Goal: Information Seeking & Learning: Learn about a topic

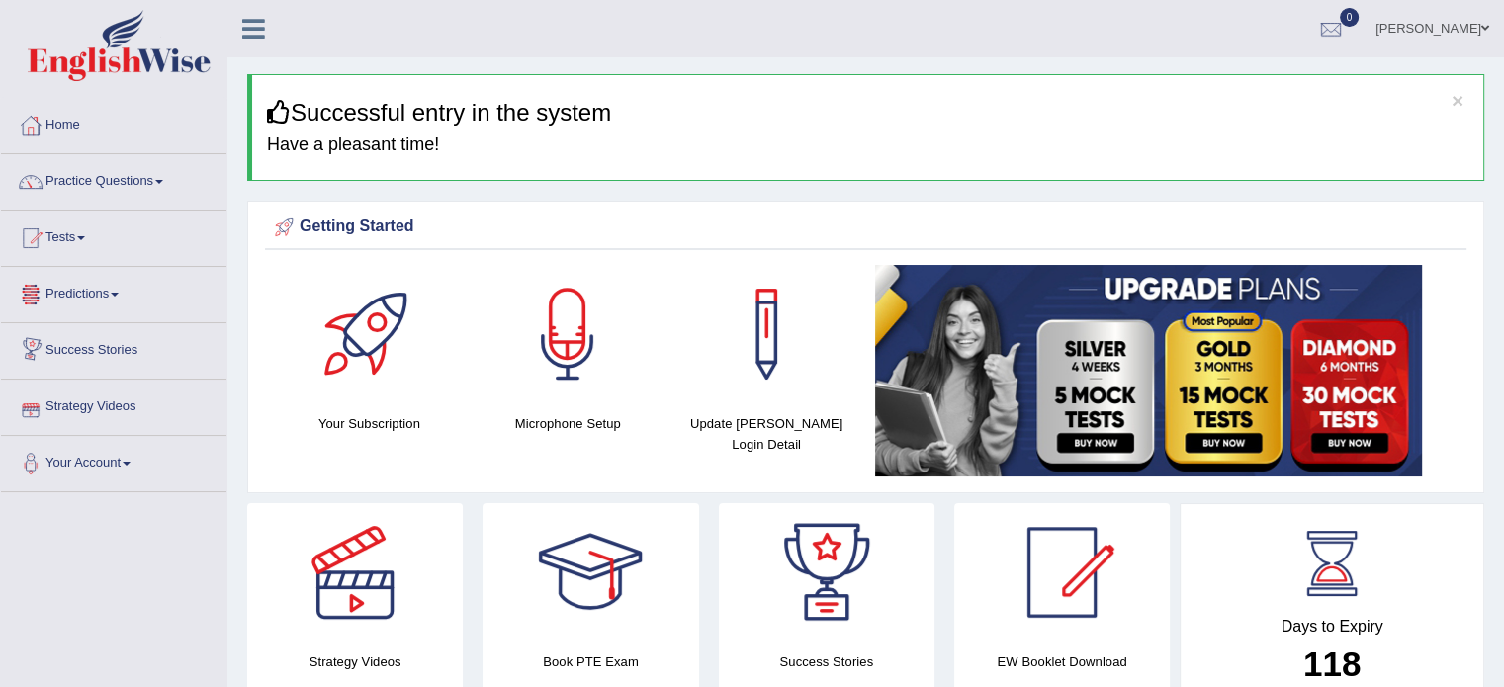
click at [126, 401] on link "Strategy Videos" at bounding box center [113, 404] width 225 height 49
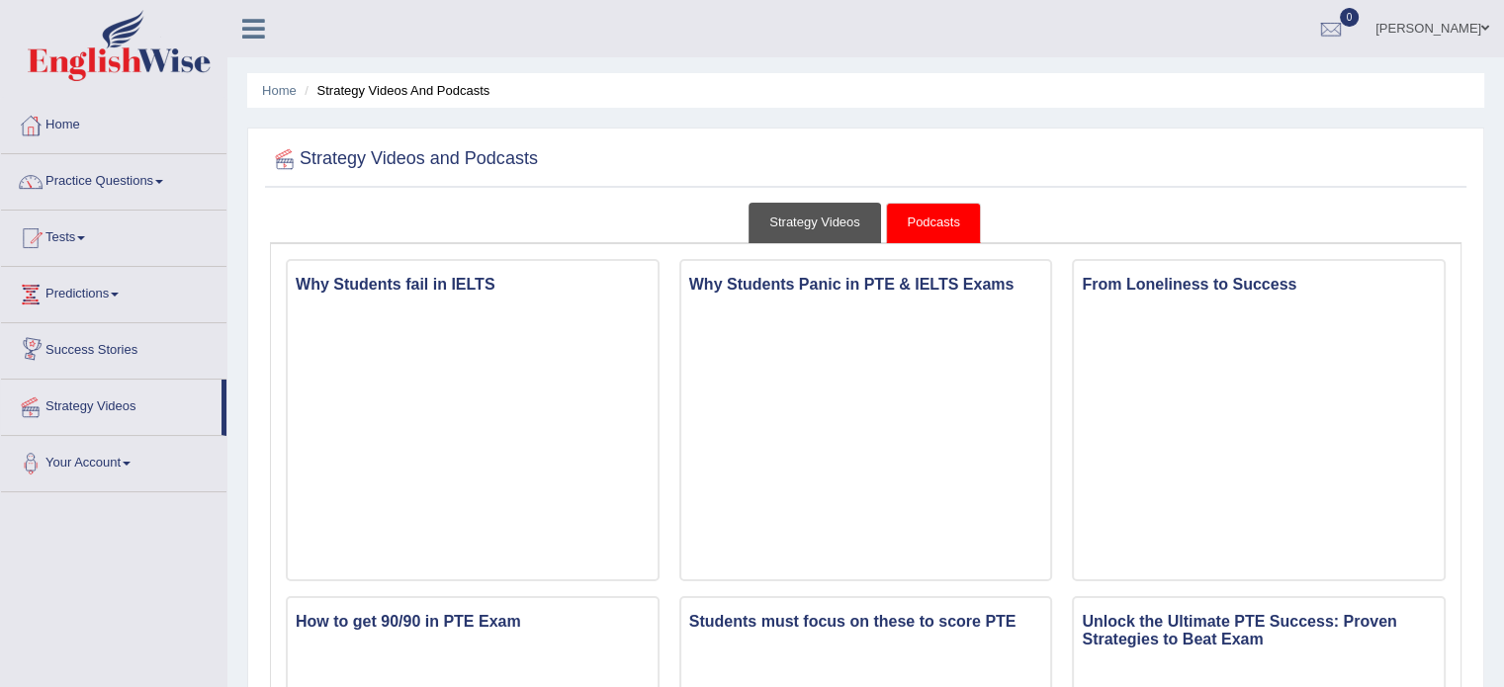
click at [820, 216] on link "Strategy Videos" at bounding box center [814, 223] width 132 height 41
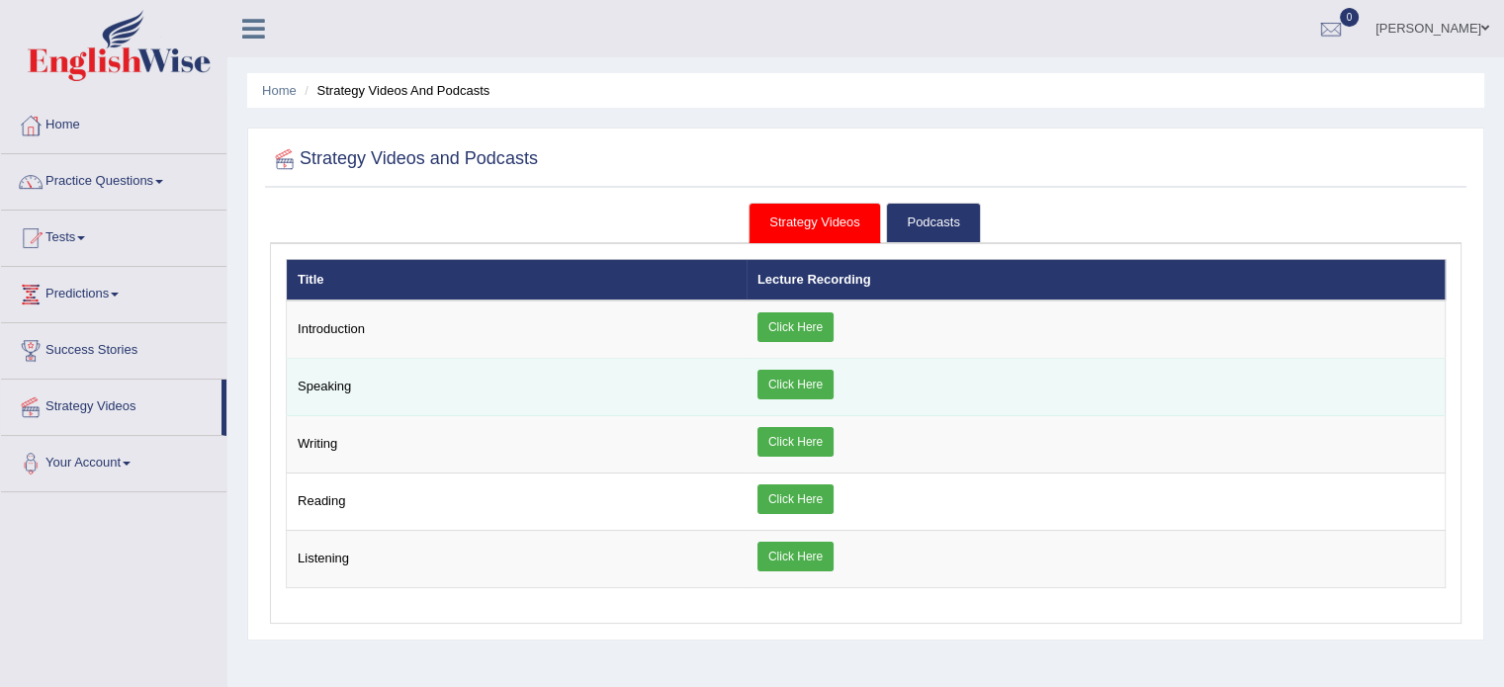
click at [788, 370] on link "Click Here" at bounding box center [795, 385] width 76 height 30
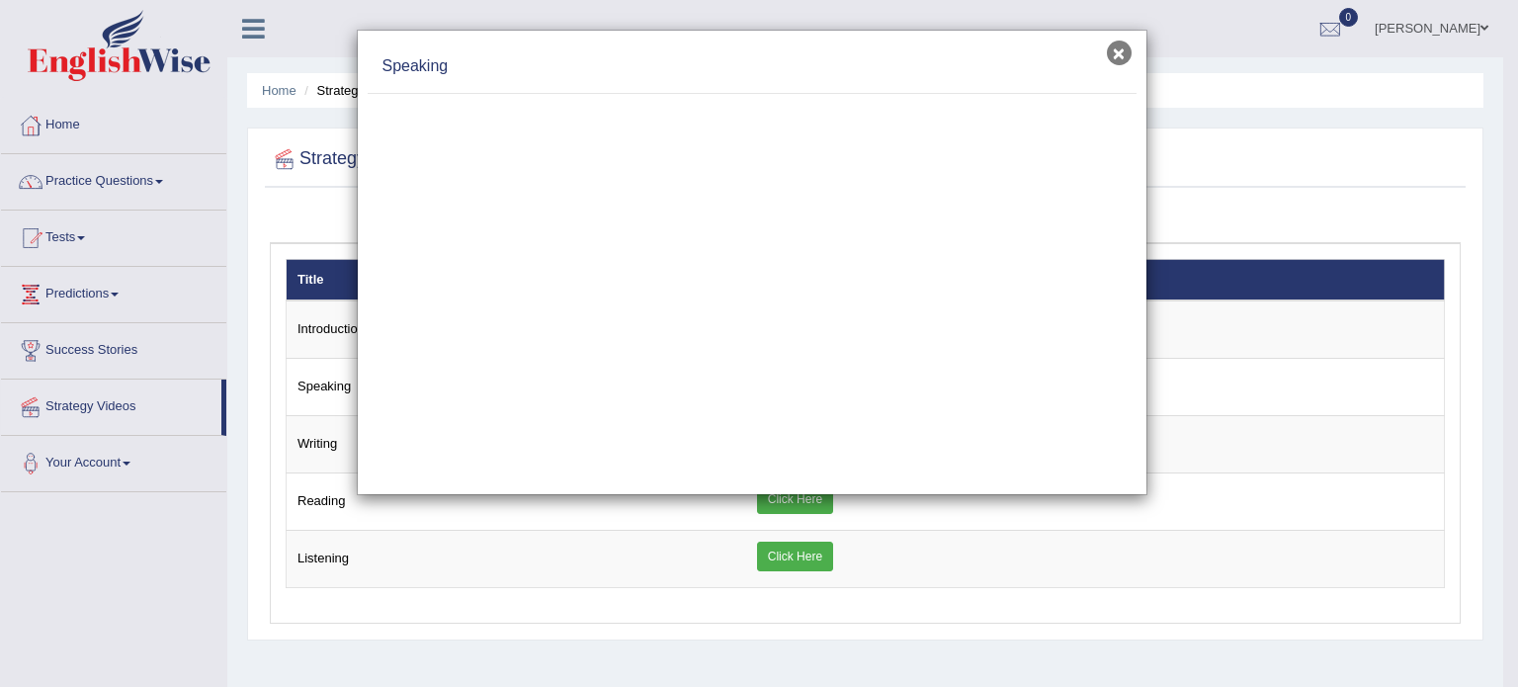
click at [1118, 47] on button "×" at bounding box center [1119, 53] width 25 height 25
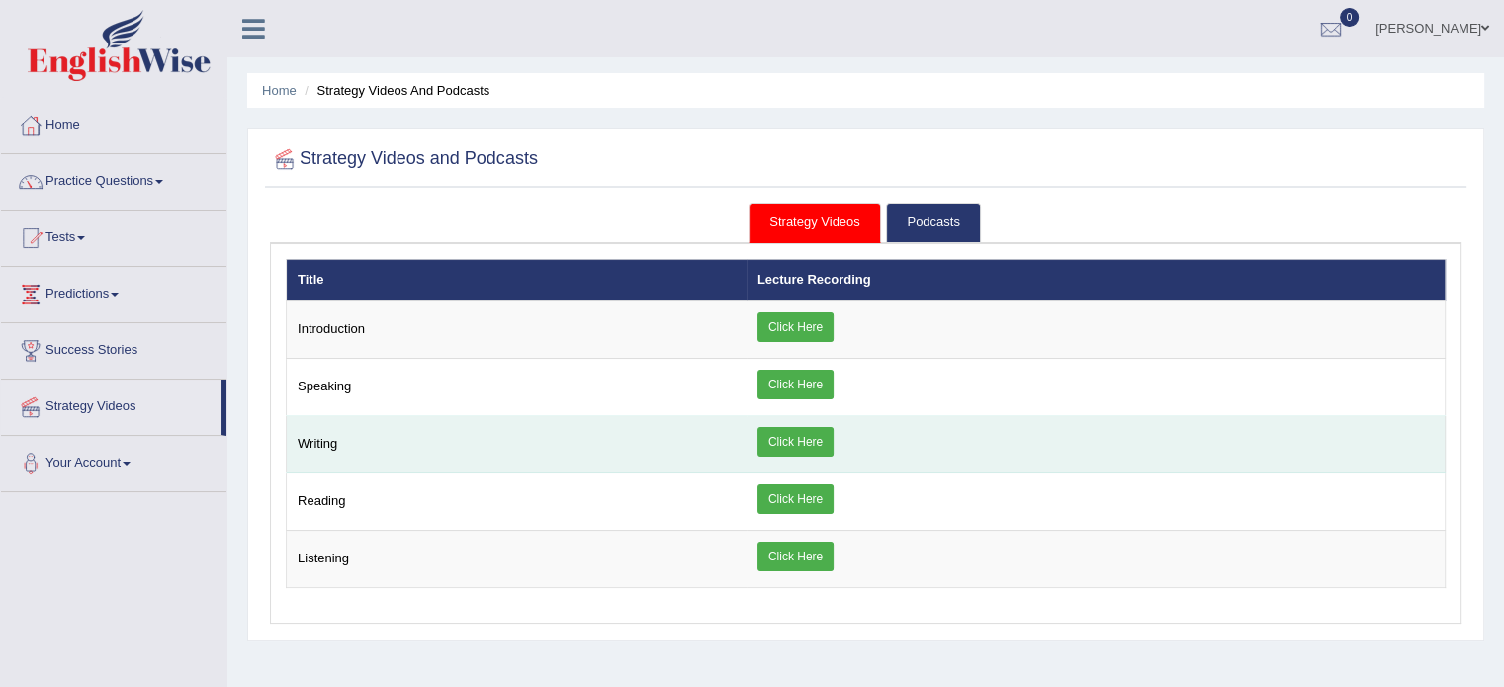
click at [780, 427] on link "Click Here" at bounding box center [795, 442] width 76 height 30
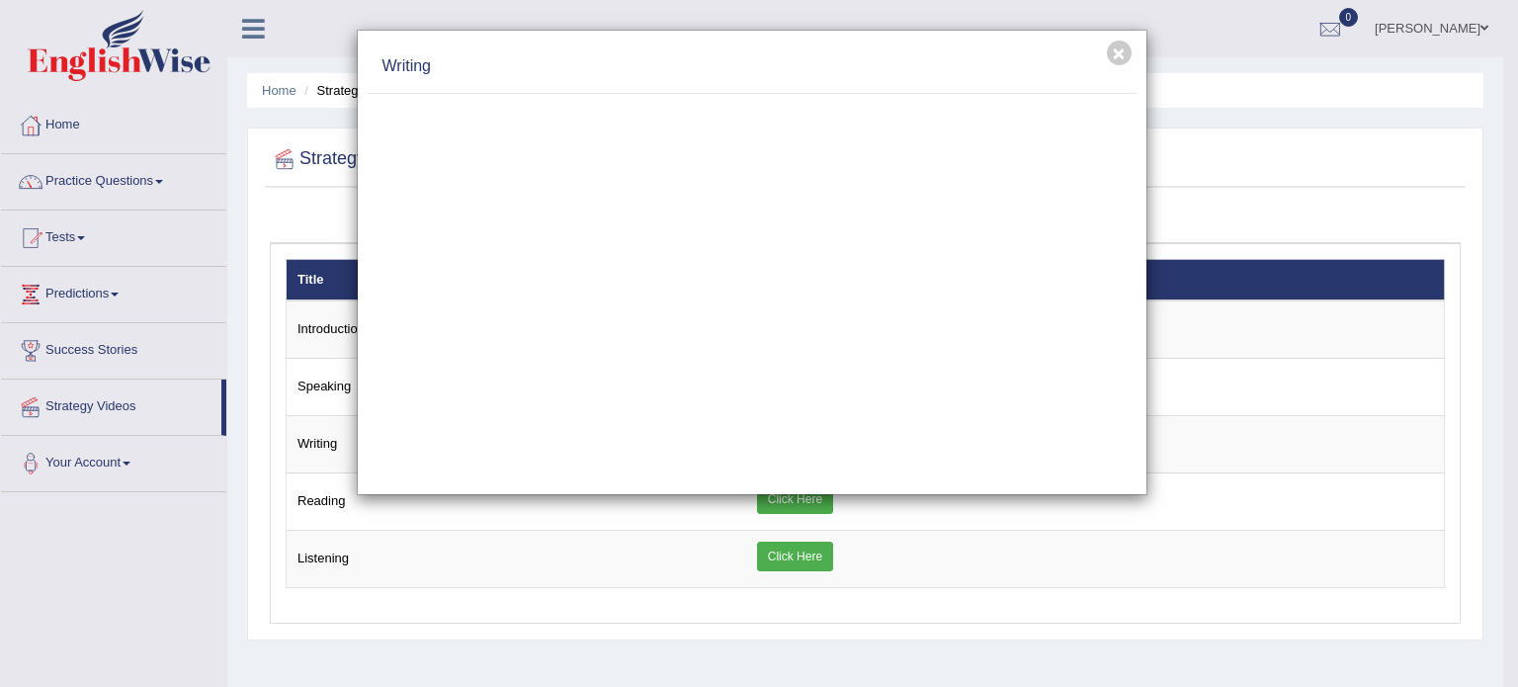
click at [877, 107] on div at bounding box center [752, 289] width 769 height 390
click at [1117, 58] on button "×" at bounding box center [1119, 53] width 25 height 25
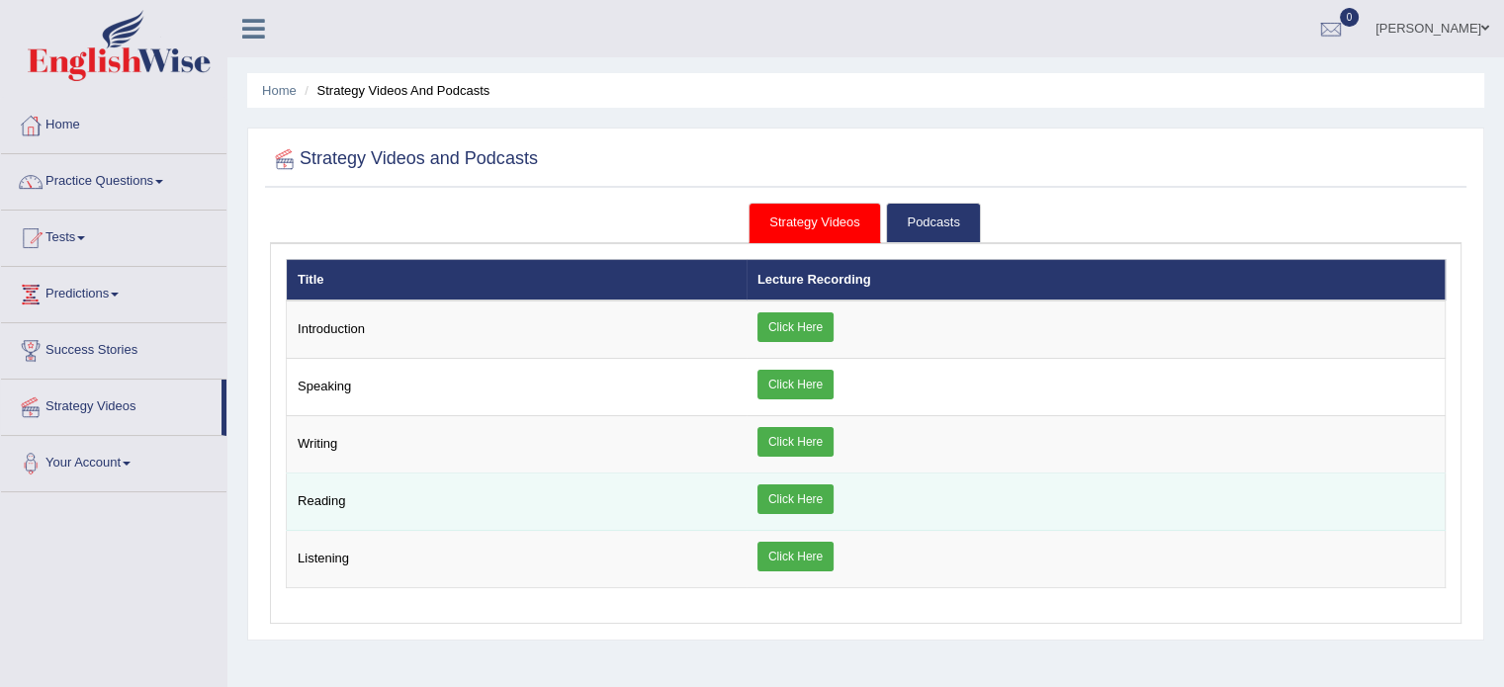
click at [798, 494] on link "Click Here" at bounding box center [795, 499] width 76 height 30
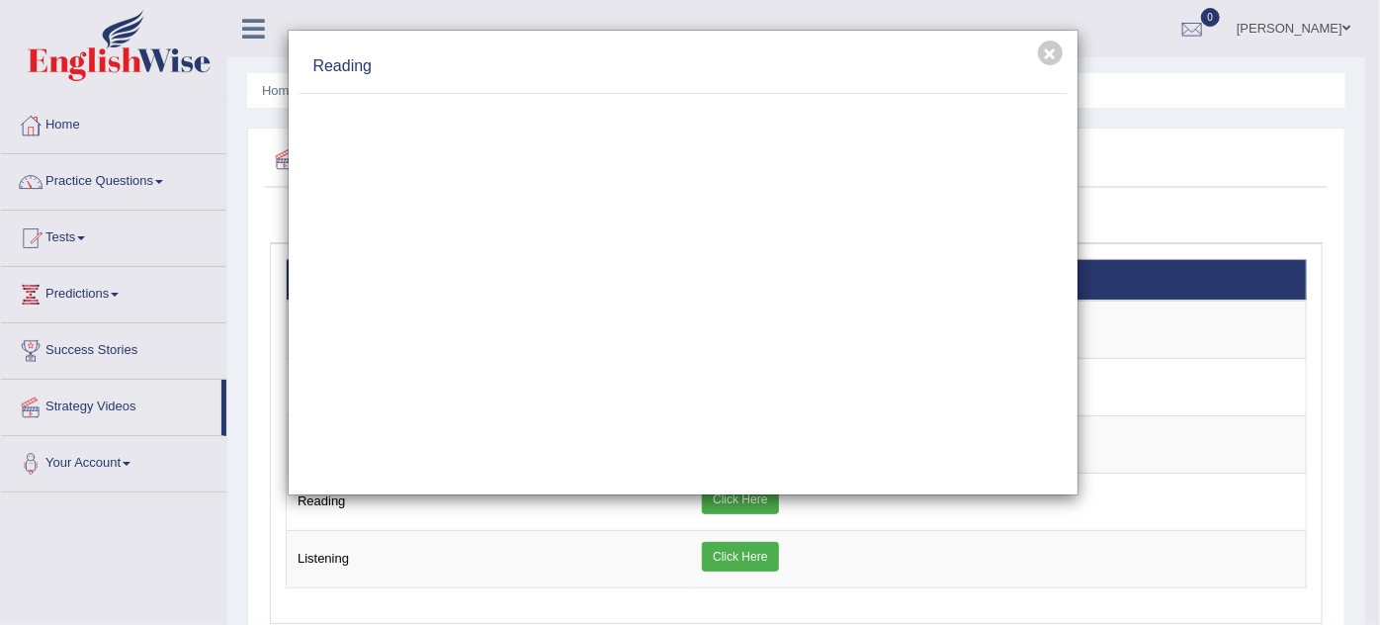
drag, startPoint x: 567, startPoint y: 58, endPoint x: 635, endPoint y: 67, distance: 67.8
click at [635, 67] on h4 "Reading" at bounding box center [682, 66] width 739 height 23
click at [737, 56] on h4 "Reading" at bounding box center [682, 66] width 739 height 23
click at [1051, 49] on button "×" at bounding box center [1050, 53] width 25 height 25
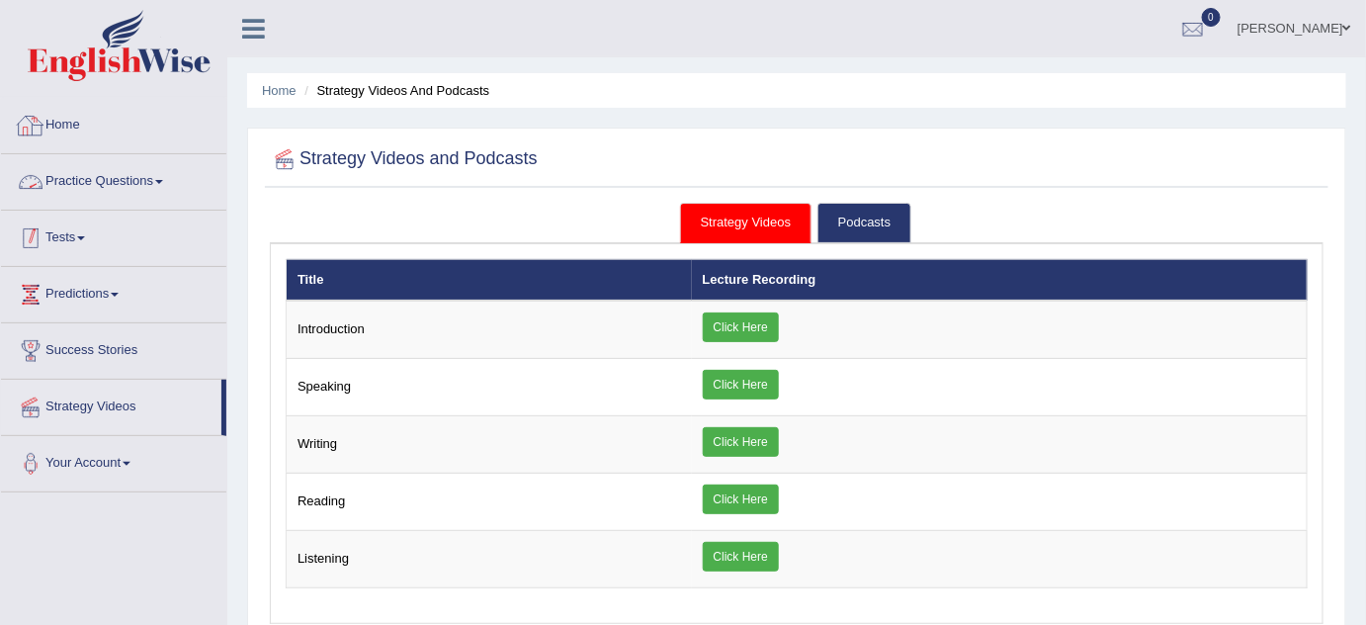
click at [65, 241] on link "Tests" at bounding box center [113, 235] width 225 height 49
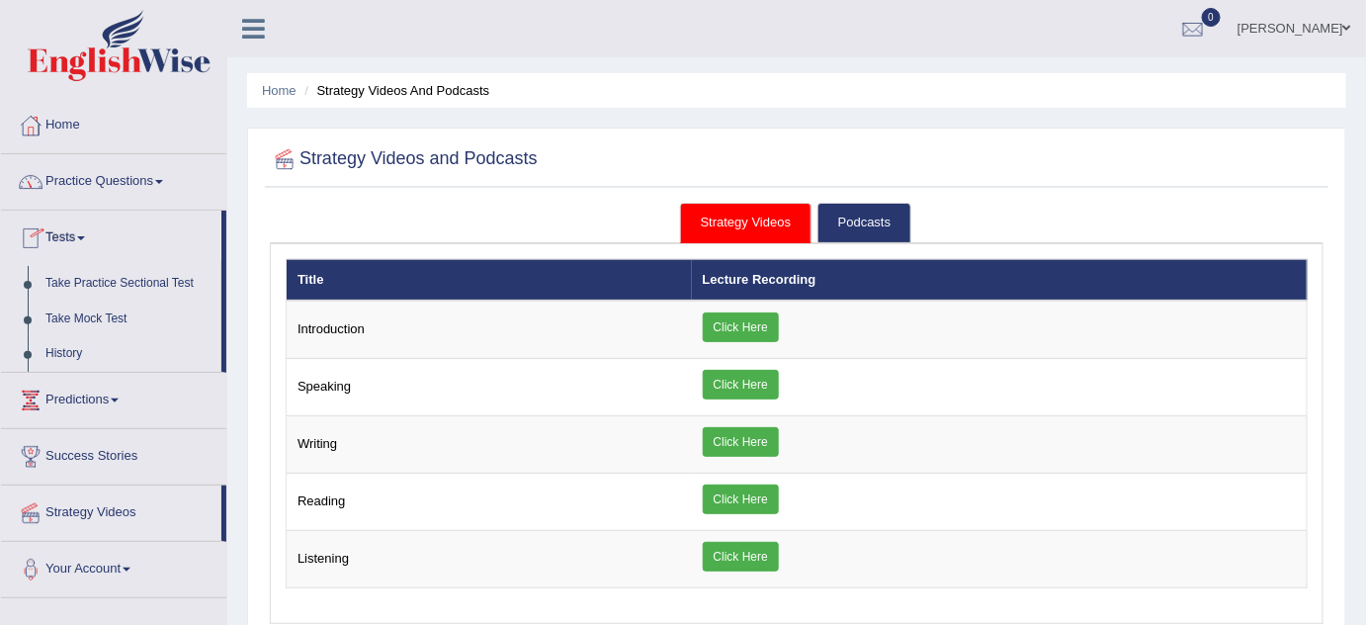
click at [144, 178] on link "Practice Questions" at bounding box center [113, 178] width 225 height 49
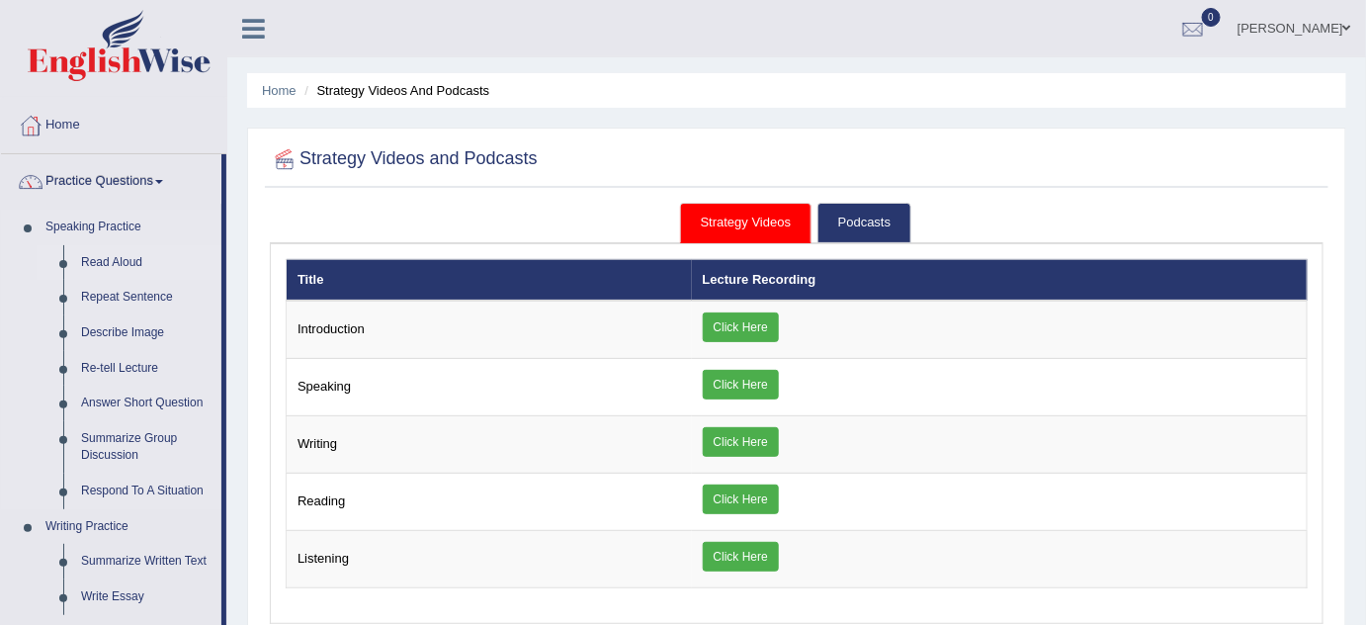
click at [135, 255] on link "Read Aloud" at bounding box center [146, 263] width 149 height 36
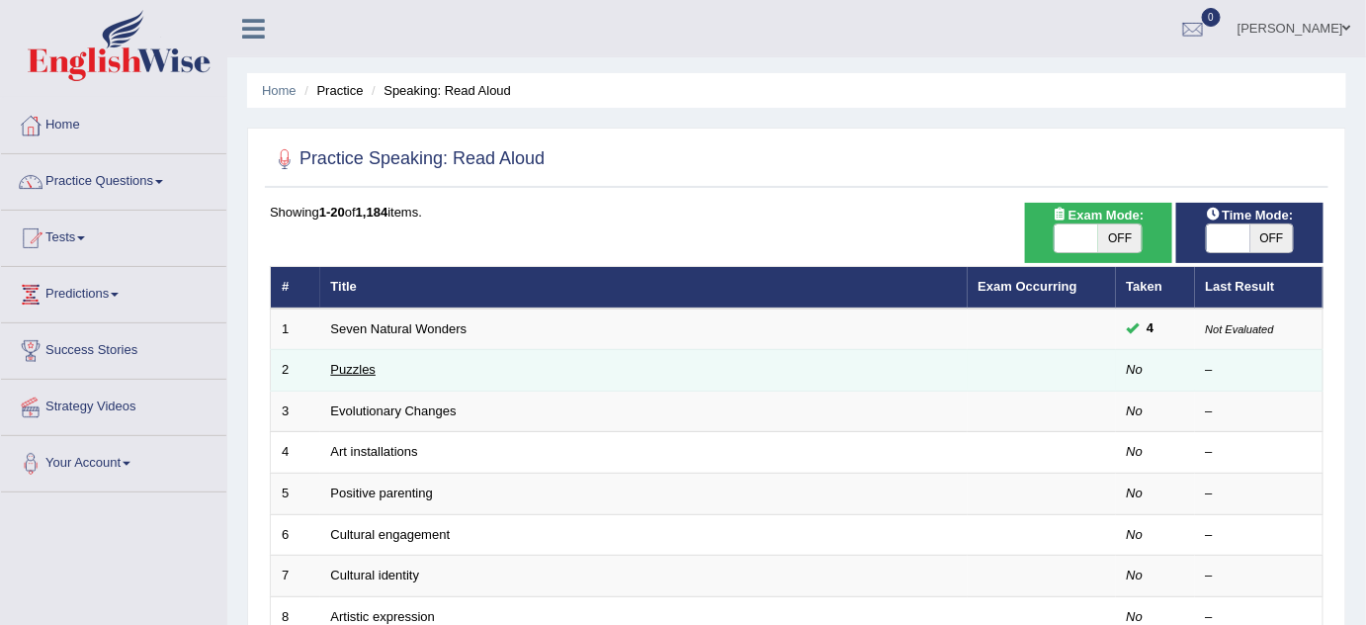
click at [358, 369] on link "Puzzles" at bounding box center [353, 369] width 45 height 15
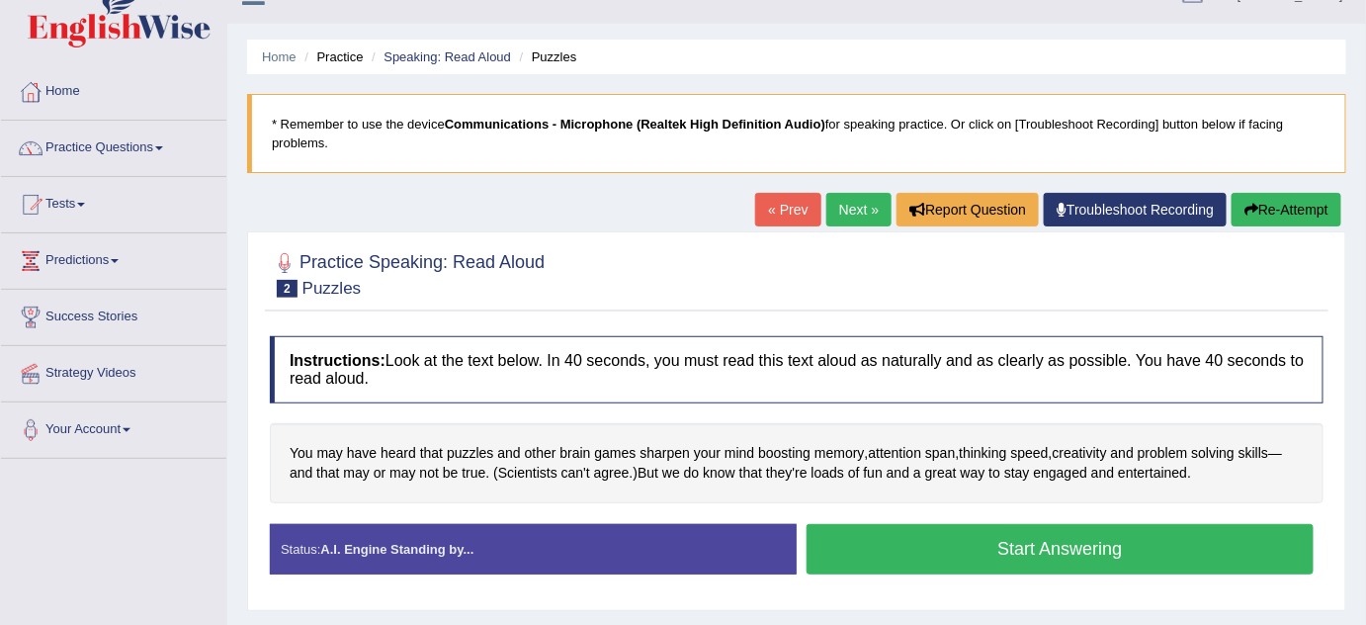
scroll to position [179, 0]
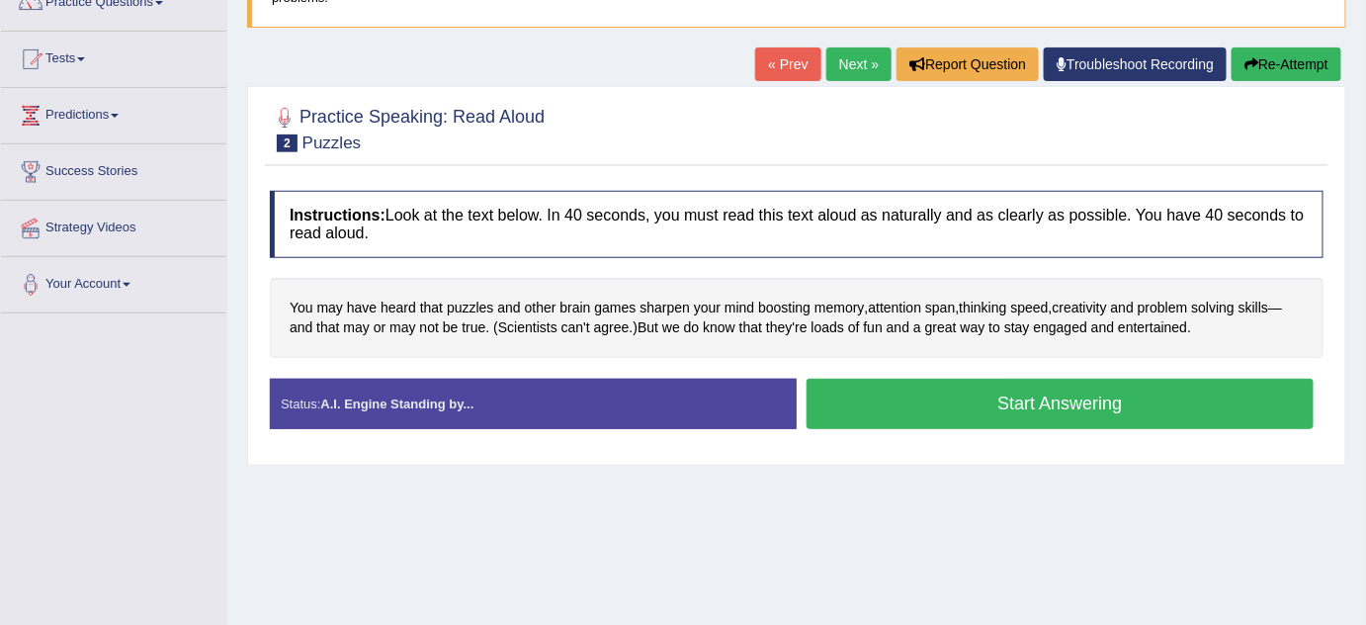
click at [941, 399] on button "Start Answering" at bounding box center [1060, 404] width 507 height 50
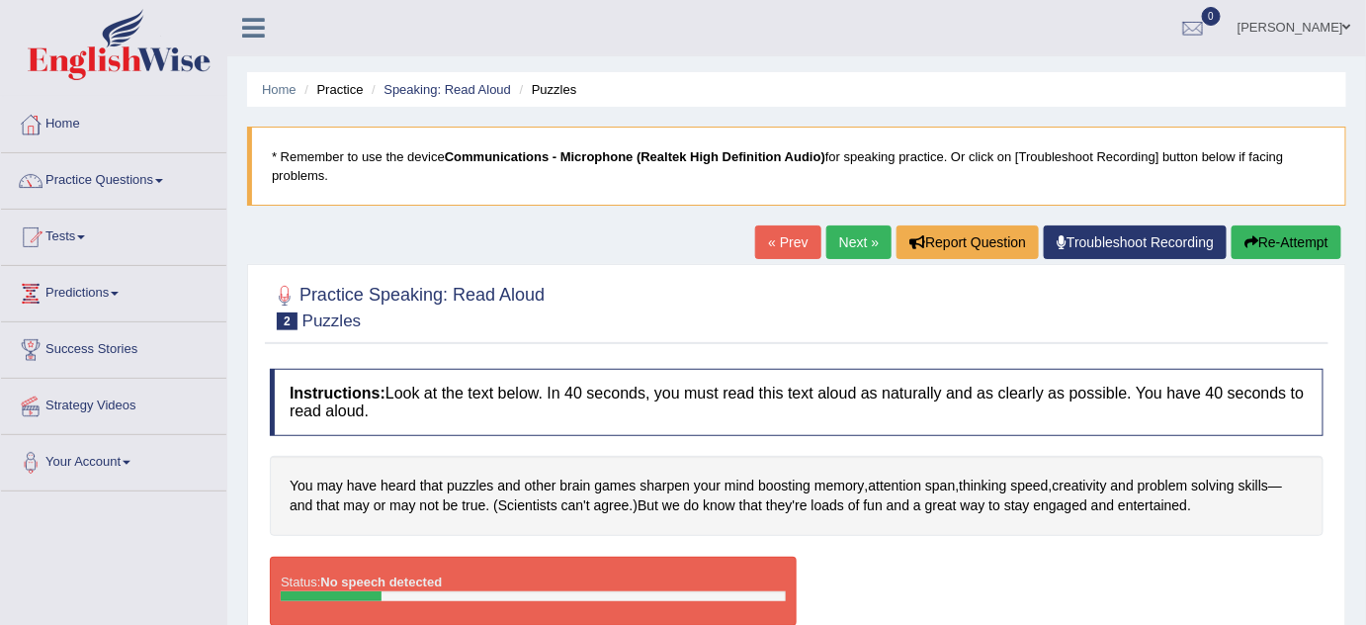
scroll to position [0, 0]
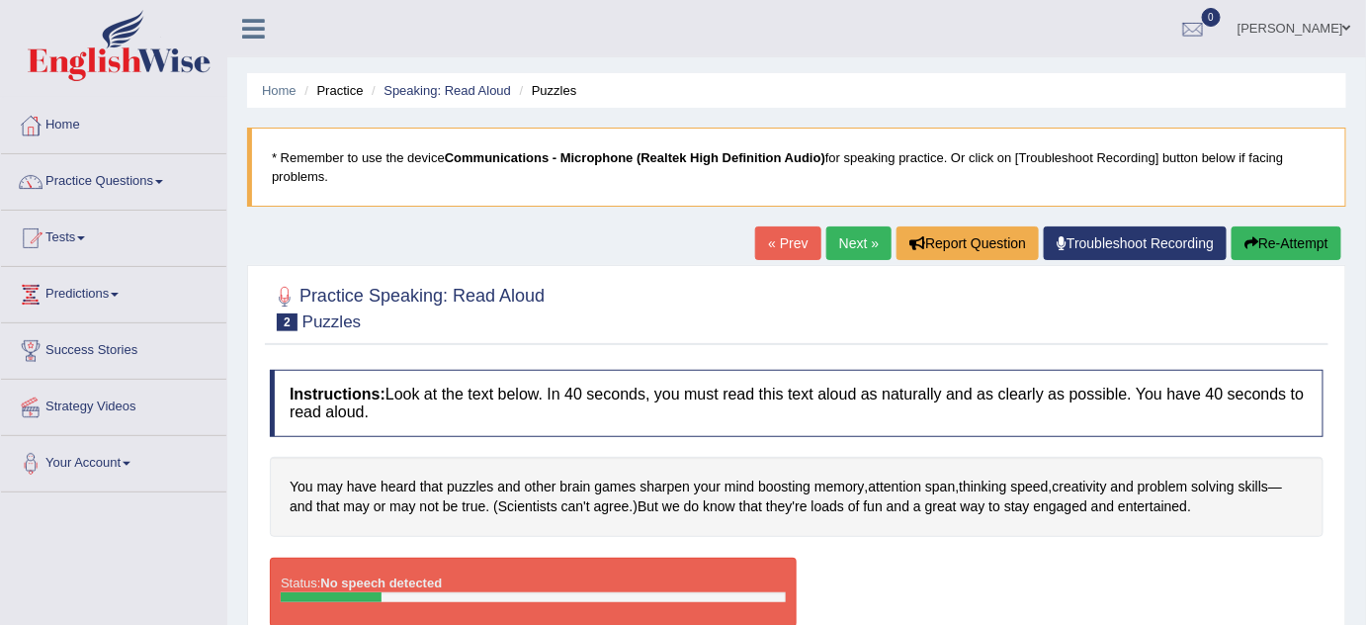
click at [1141, 241] on link "Troubleshoot Recording" at bounding box center [1135, 243] width 183 height 34
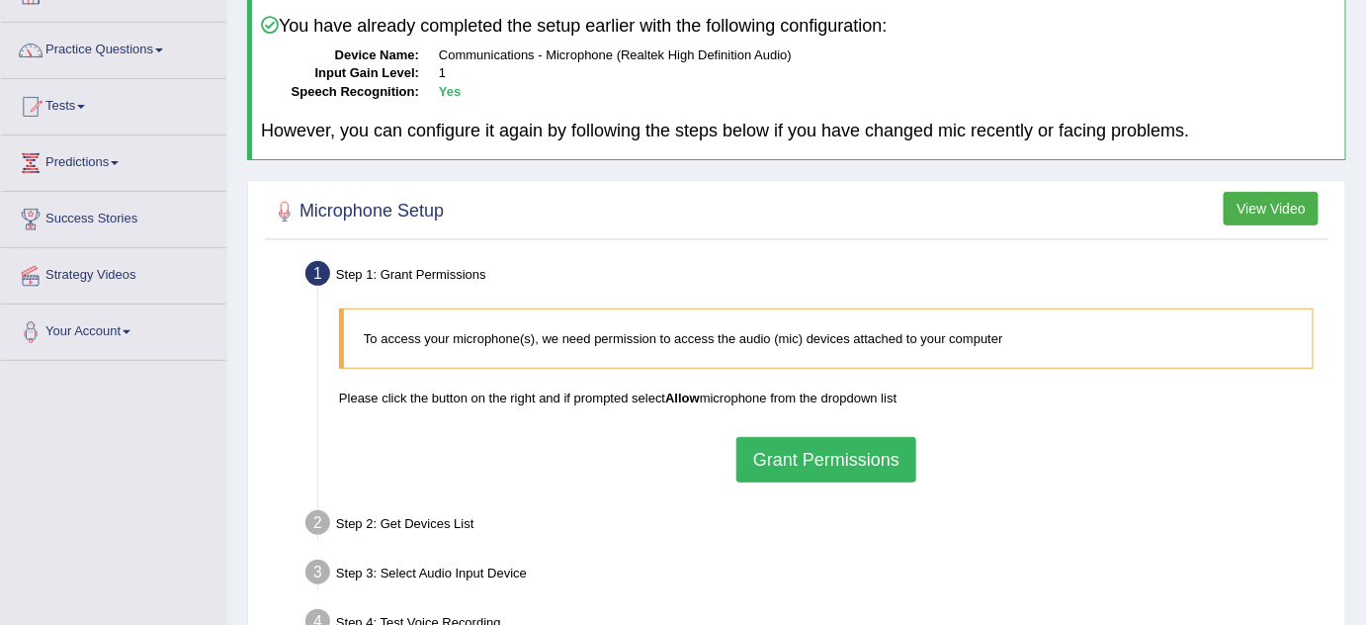
scroll to position [179, 0]
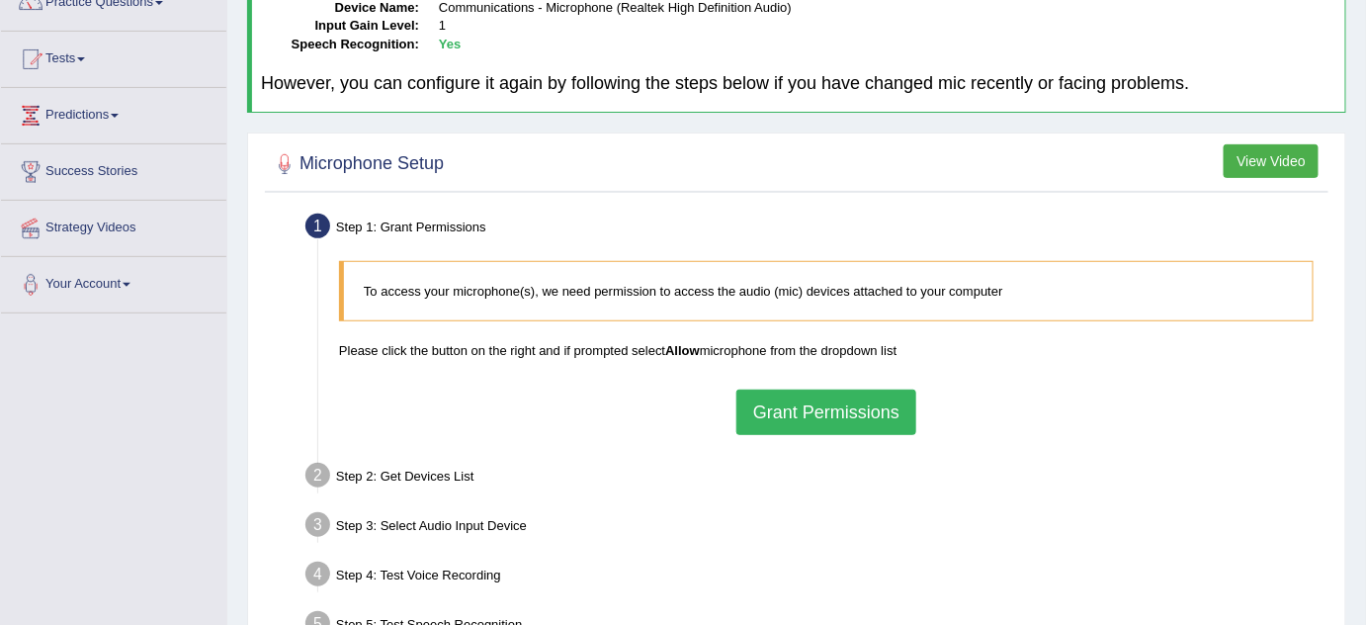
click at [818, 408] on button "Grant Permissions" at bounding box center [827, 412] width 180 height 45
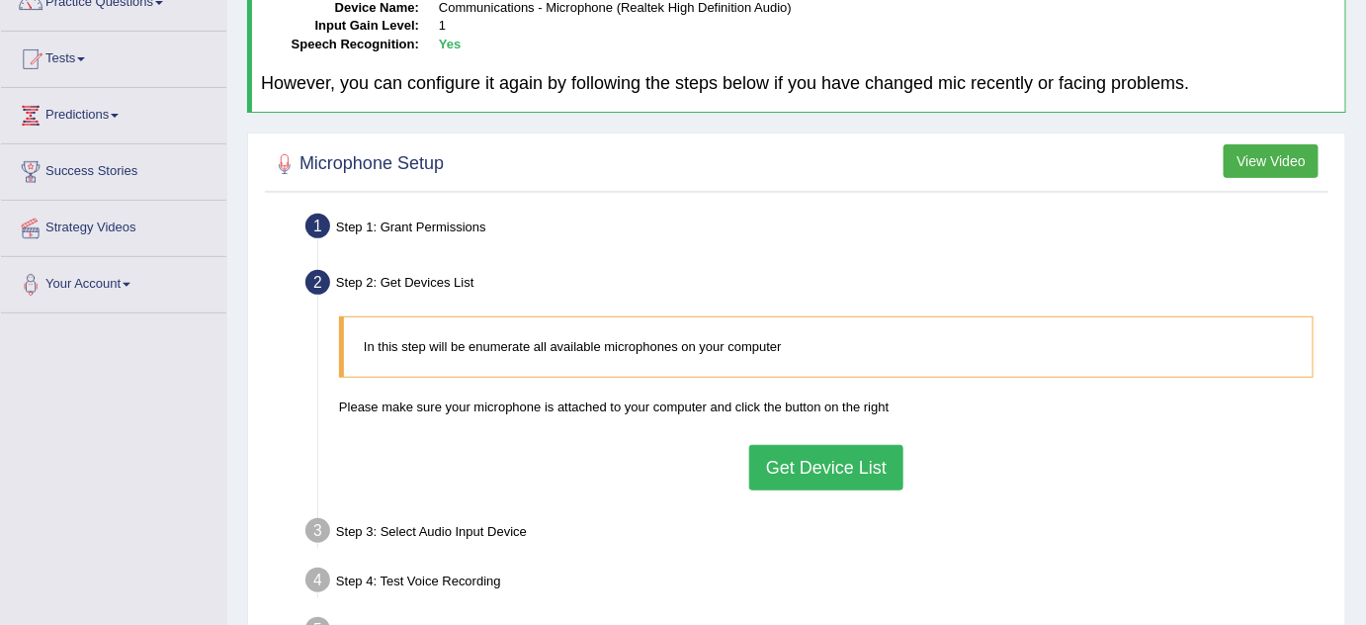
click at [793, 462] on button "Get Device List" at bounding box center [826, 467] width 154 height 45
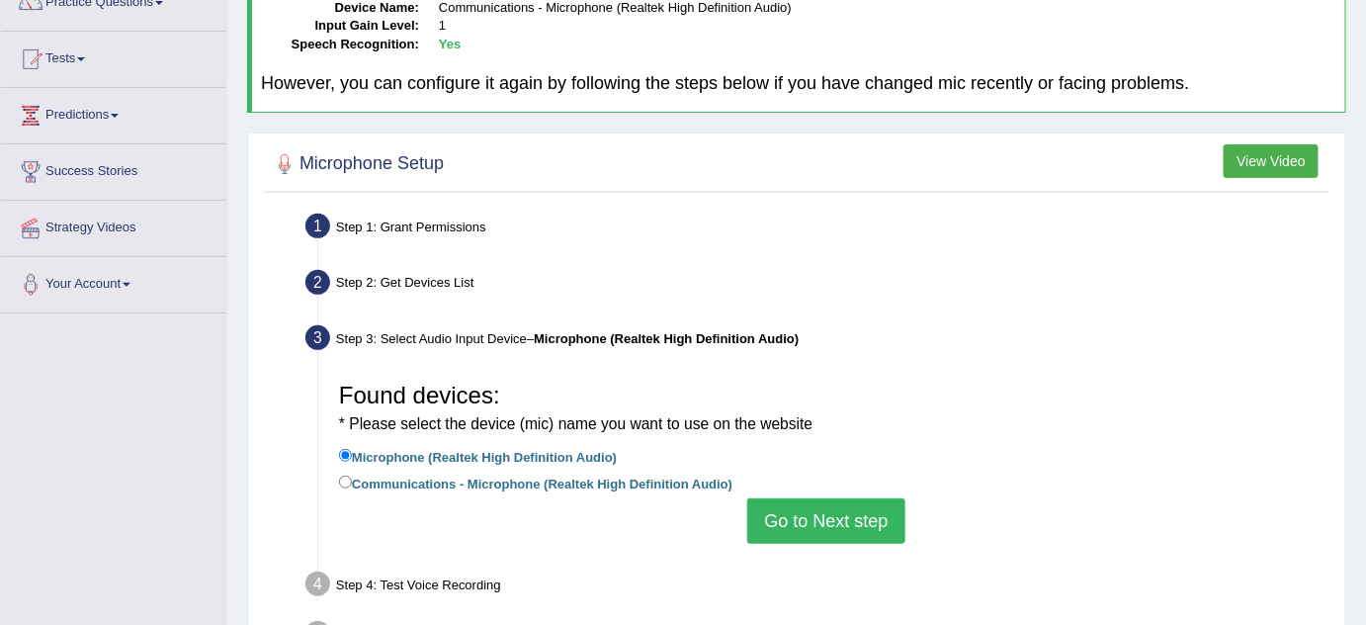
click at [796, 521] on button "Go to Next step" at bounding box center [825, 520] width 157 height 45
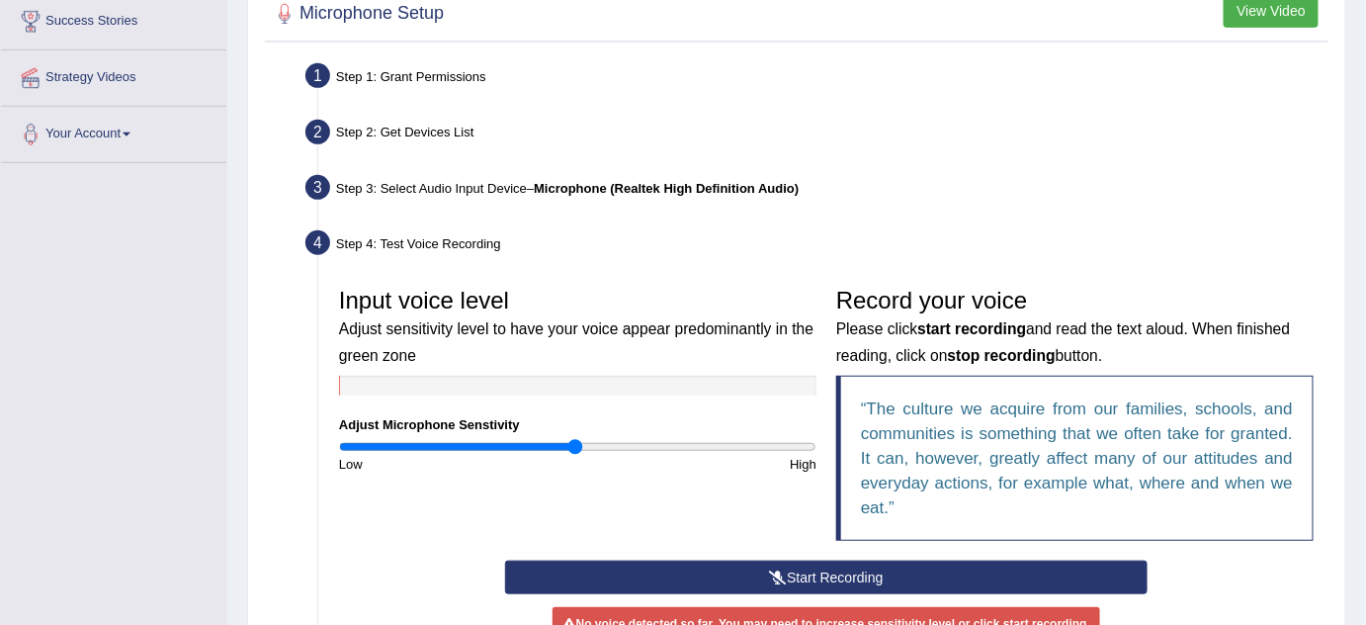
scroll to position [359, 0]
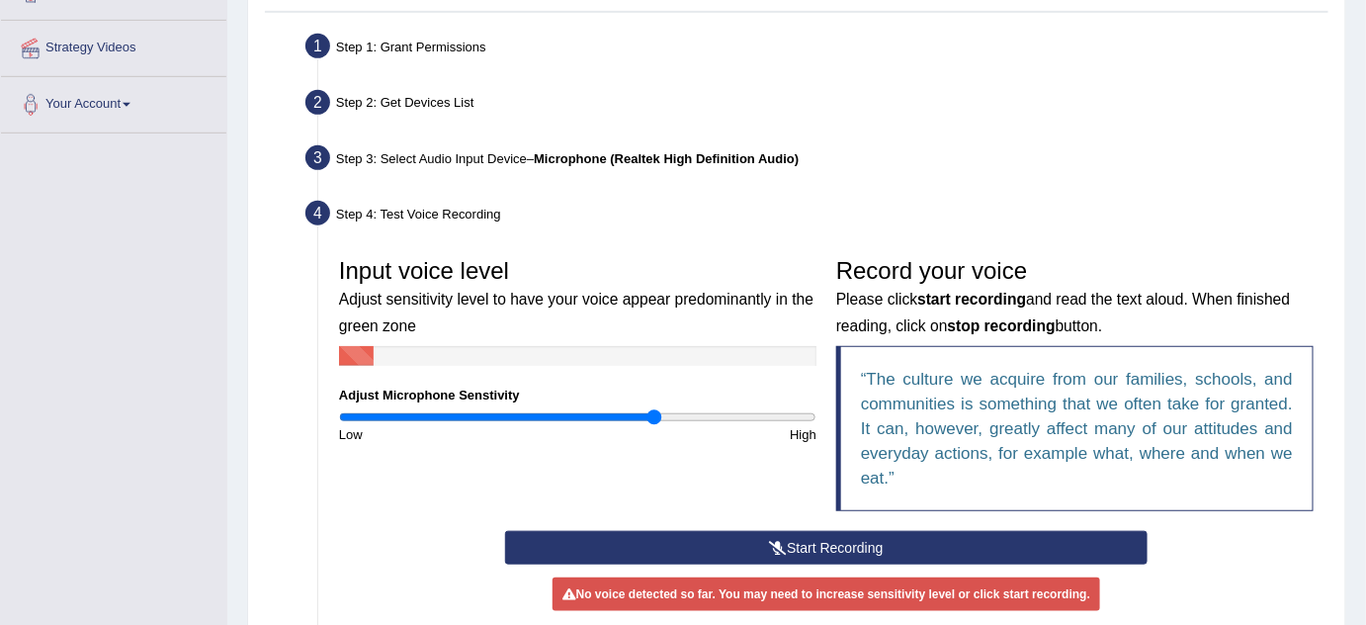
drag, startPoint x: 603, startPoint y: 417, endPoint x: 653, endPoint y: 421, distance: 50.6
click at [653, 421] on input "range" at bounding box center [577, 417] width 477 height 16
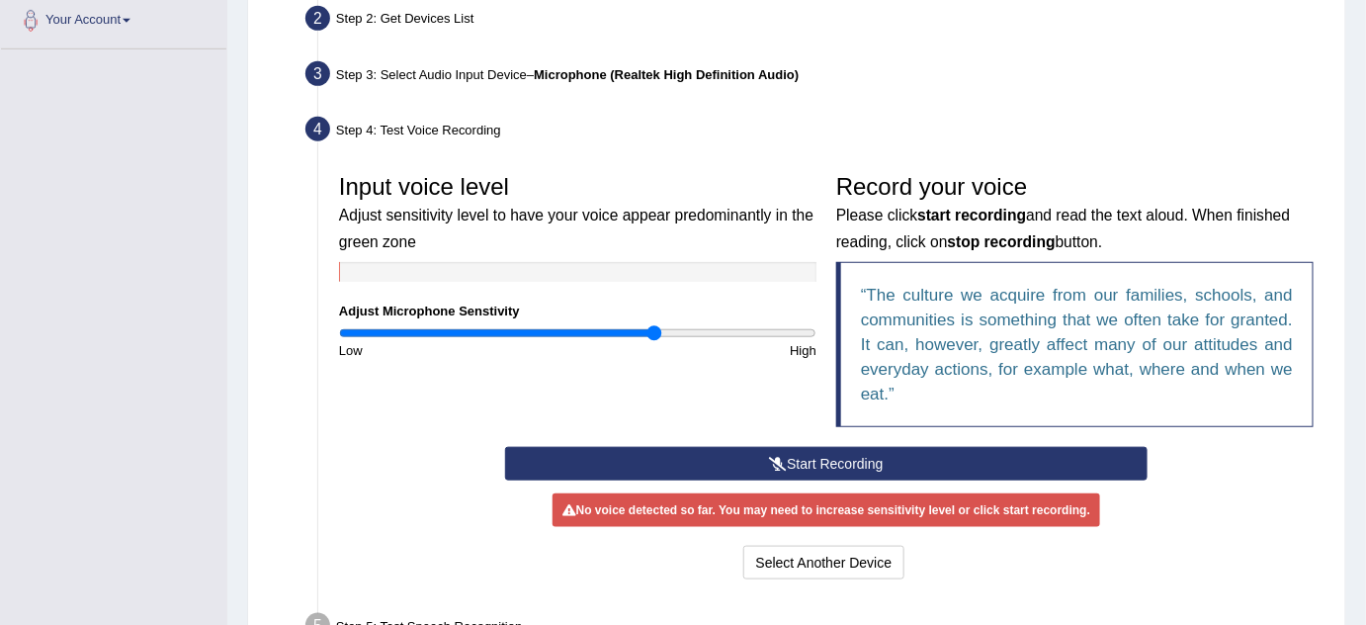
scroll to position [449, 0]
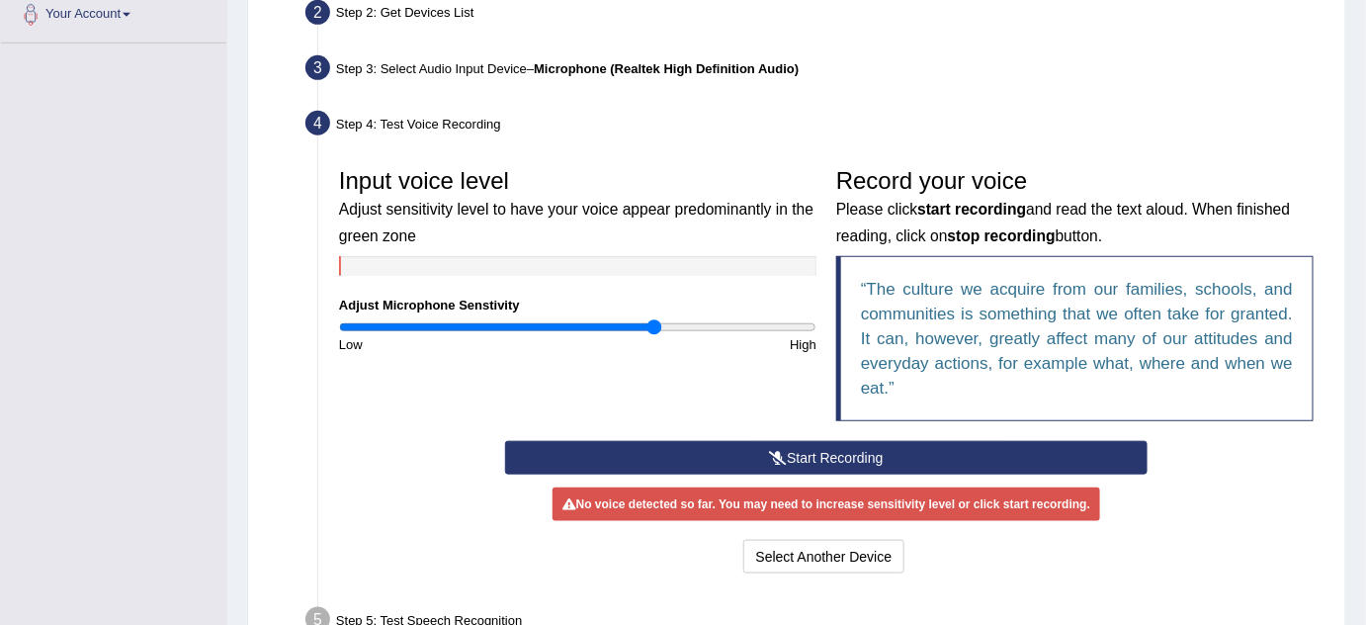
click at [788, 455] on button "Start Recording" at bounding box center [827, 458] width 644 height 34
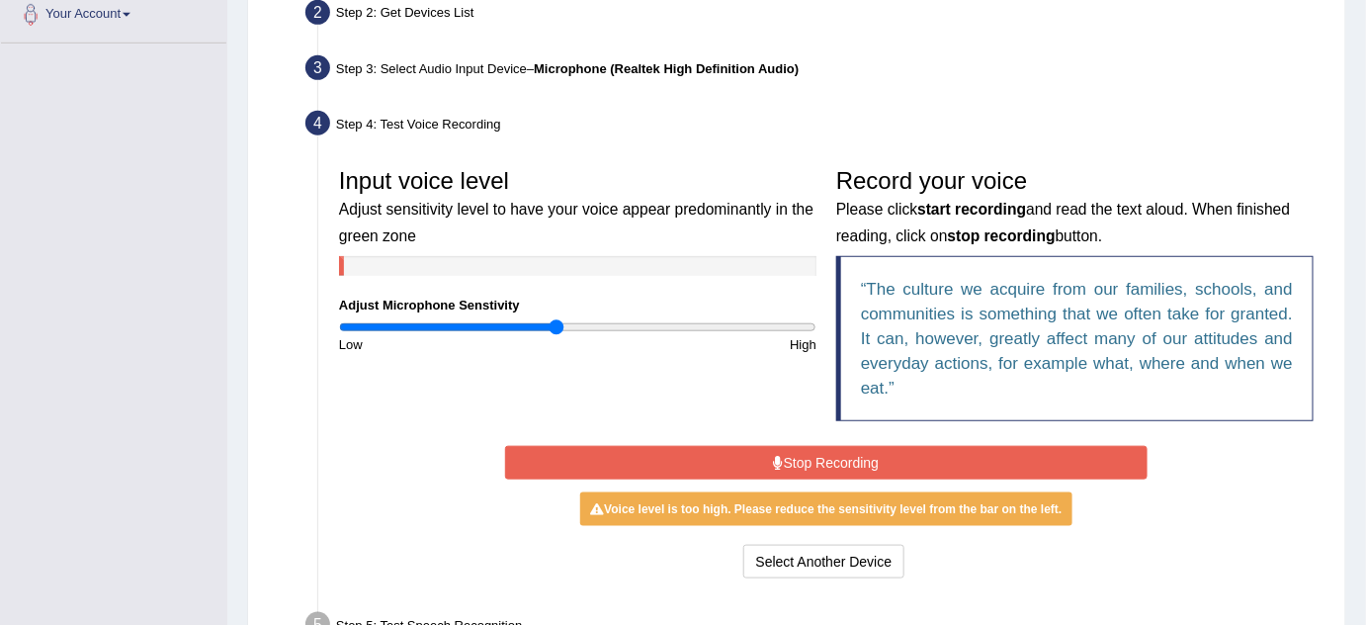
type input "0.92"
click at [555, 321] on input "range" at bounding box center [577, 327] width 477 height 16
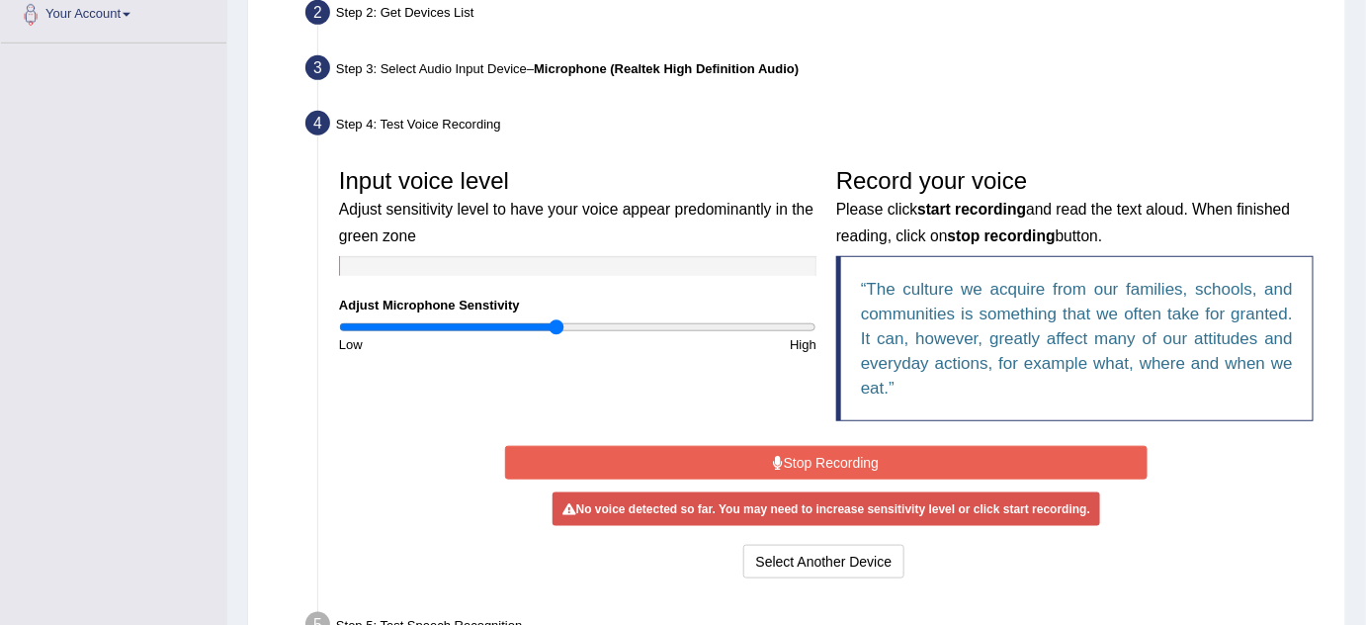
click at [851, 471] on button "Stop Recording" at bounding box center [827, 463] width 644 height 34
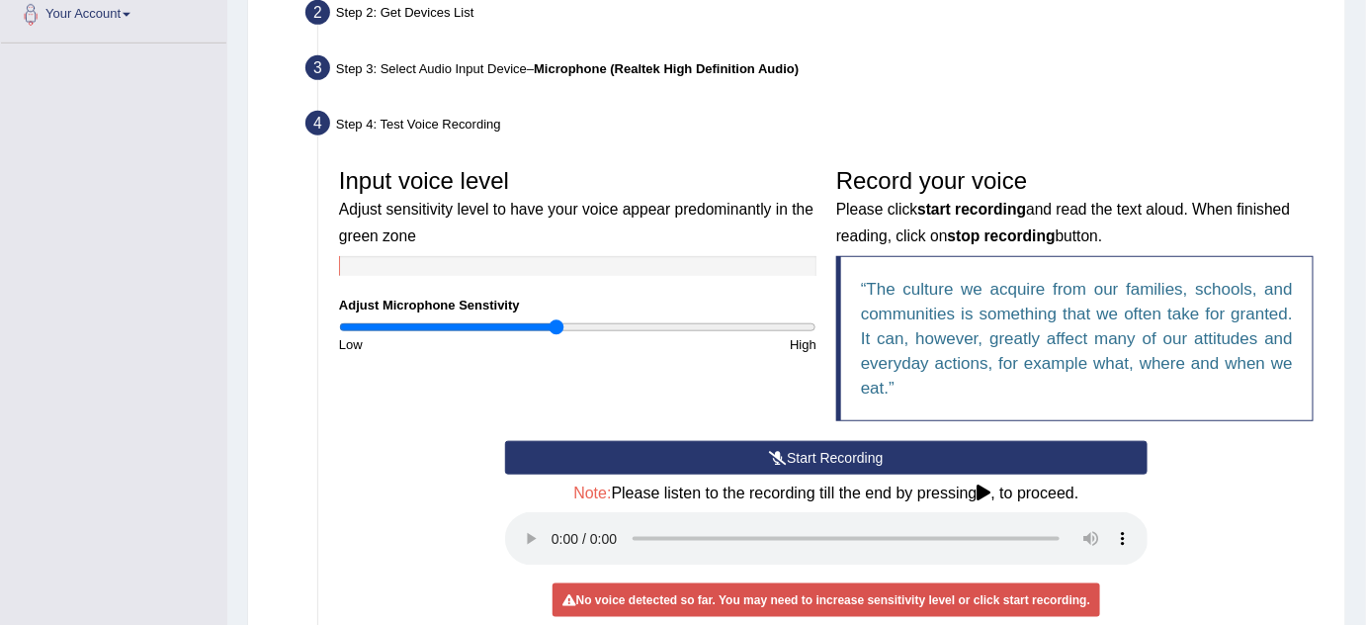
click at [847, 456] on button "Start Recording" at bounding box center [827, 458] width 644 height 34
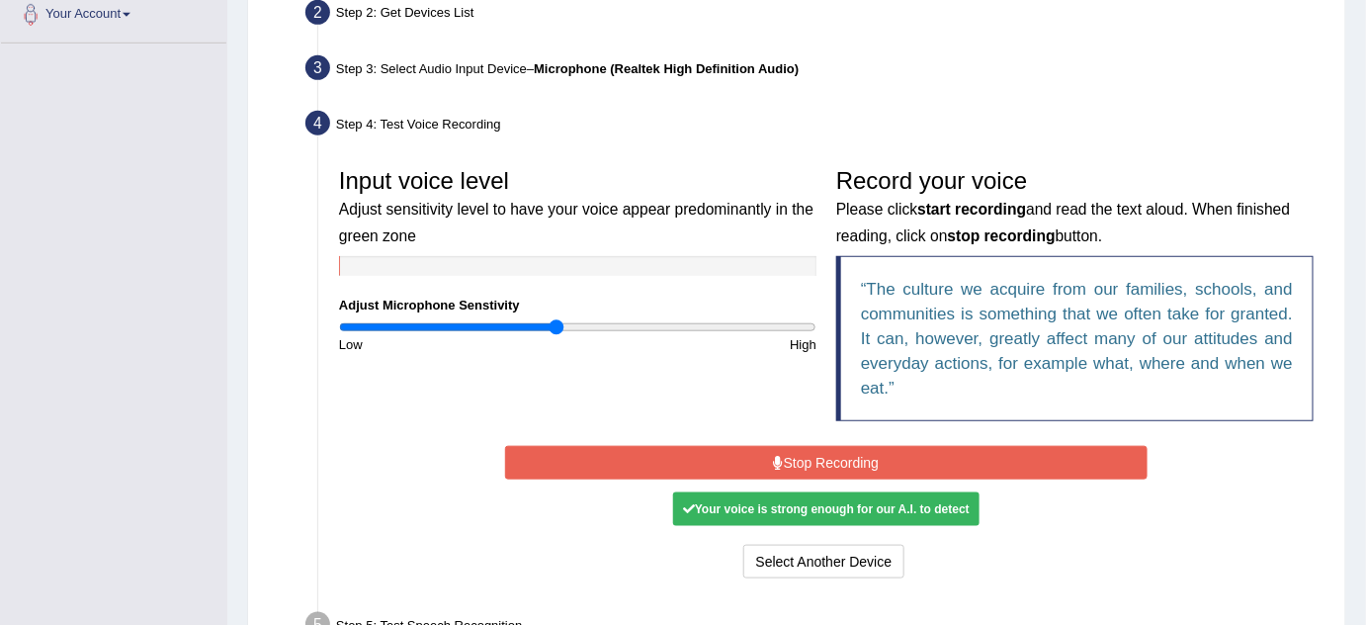
click at [807, 453] on button "Stop Recording" at bounding box center [827, 463] width 644 height 34
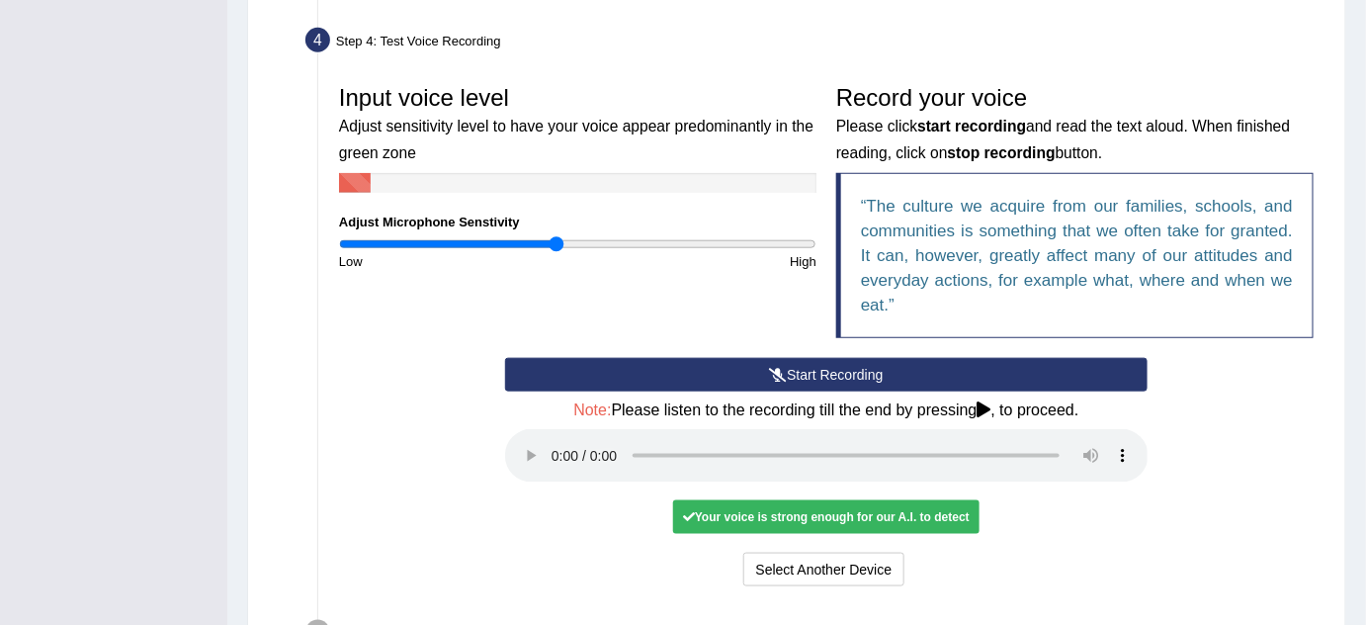
scroll to position [539, 0]
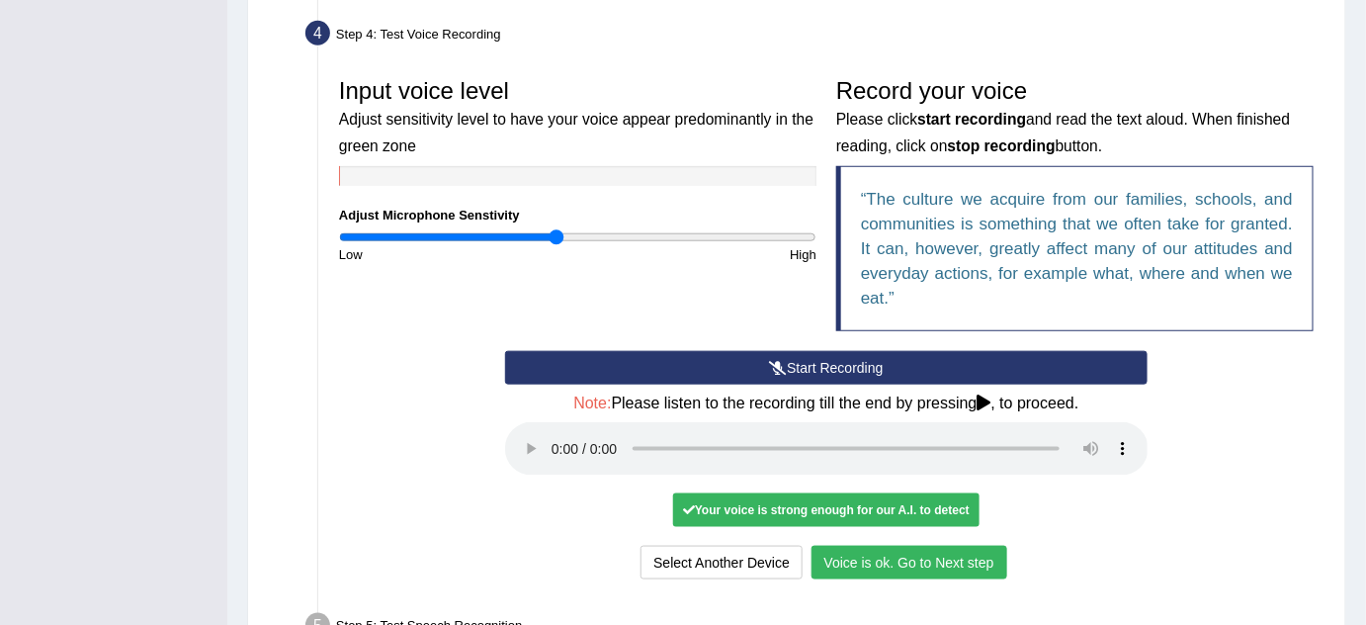
click at [936, 550] on button "Voice is ok. Go to Next step" at bounding box center [910, 563] width 196 height 34
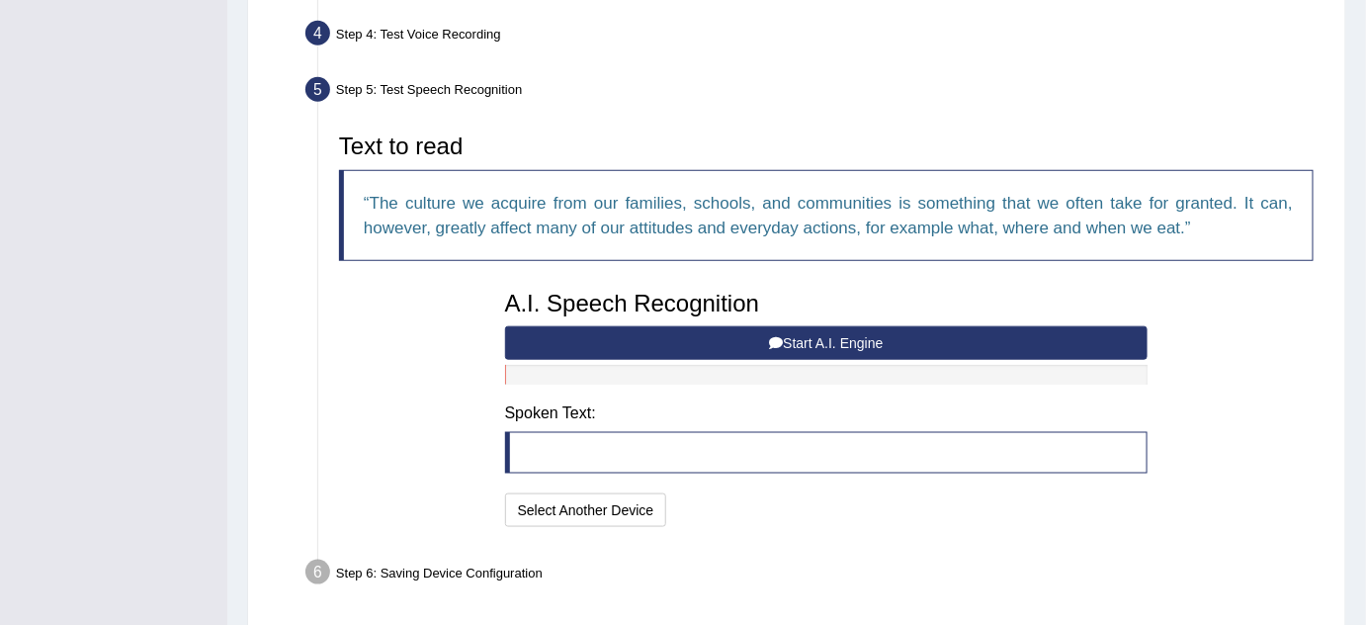
click at [819, 338] on button "Start A.I. Engine" at bounding box center [827, 343] width 644 height 34
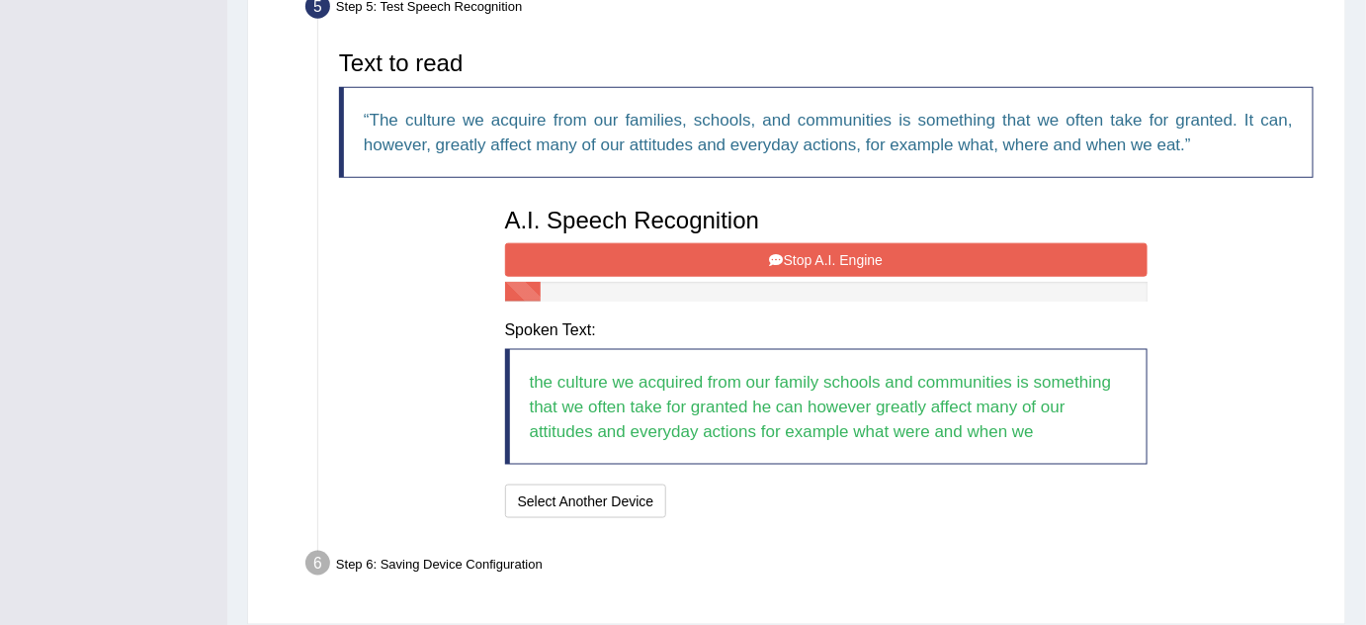
scroll to position [629, 0]
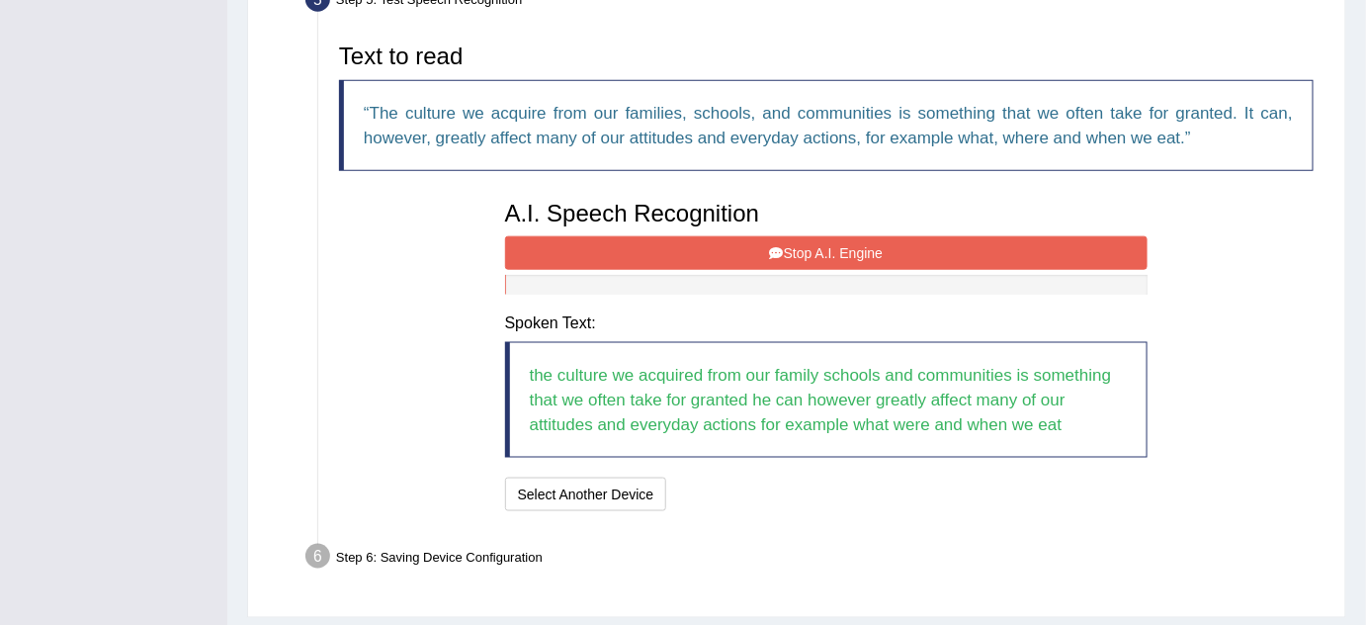
click at [831, 242] on button "Stop A.I. Engine" at bounding box center [827, 253] width 644 height 34
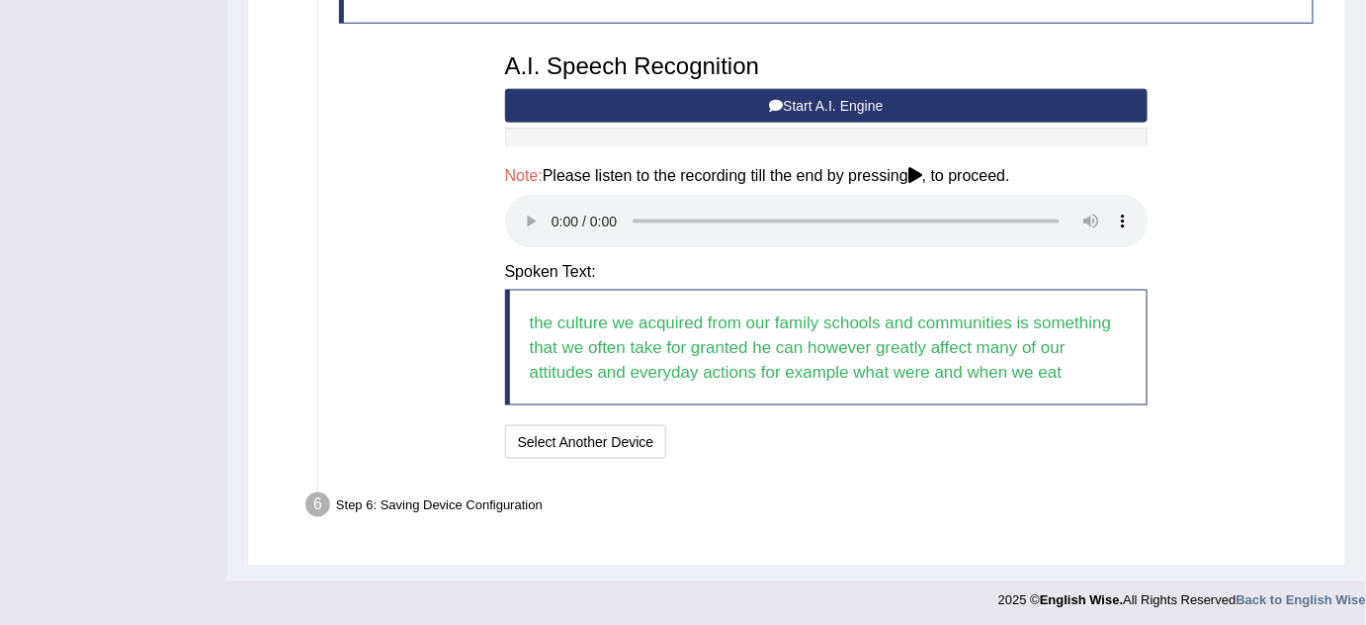
scroll to position [777, 0]
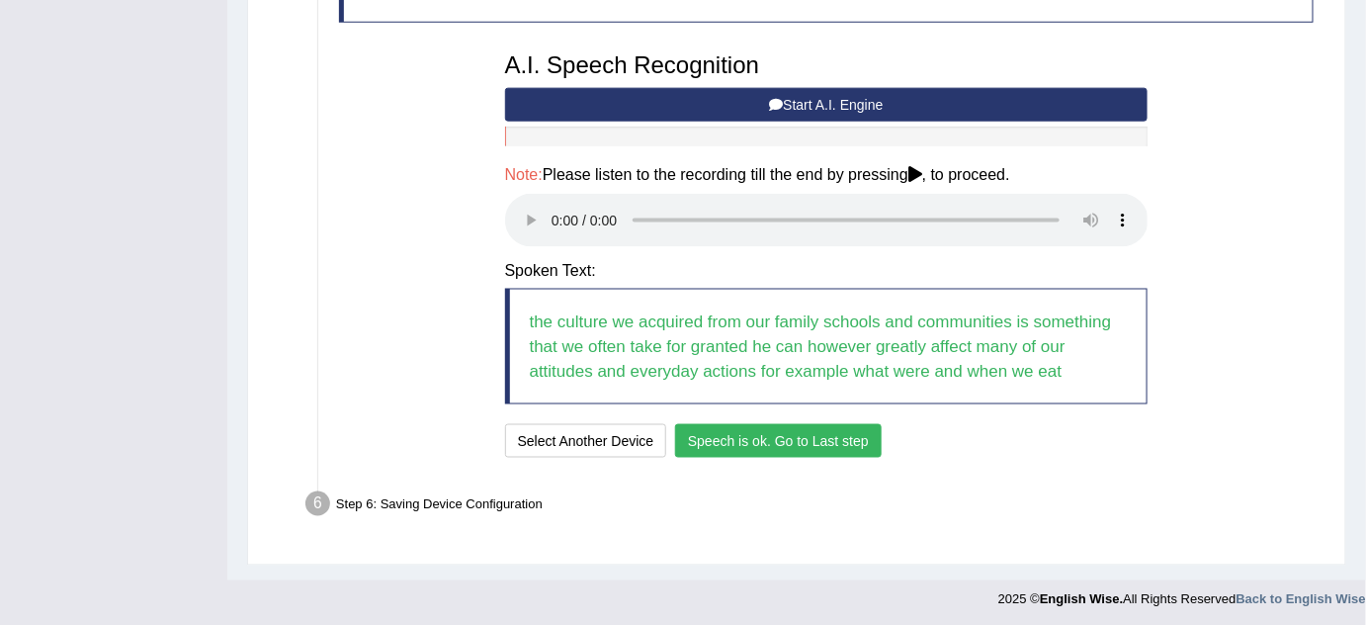
click at [817, 439] on button "Speech is ok. Go to Last step" at bounding box center [778, 441] width 207 height 34
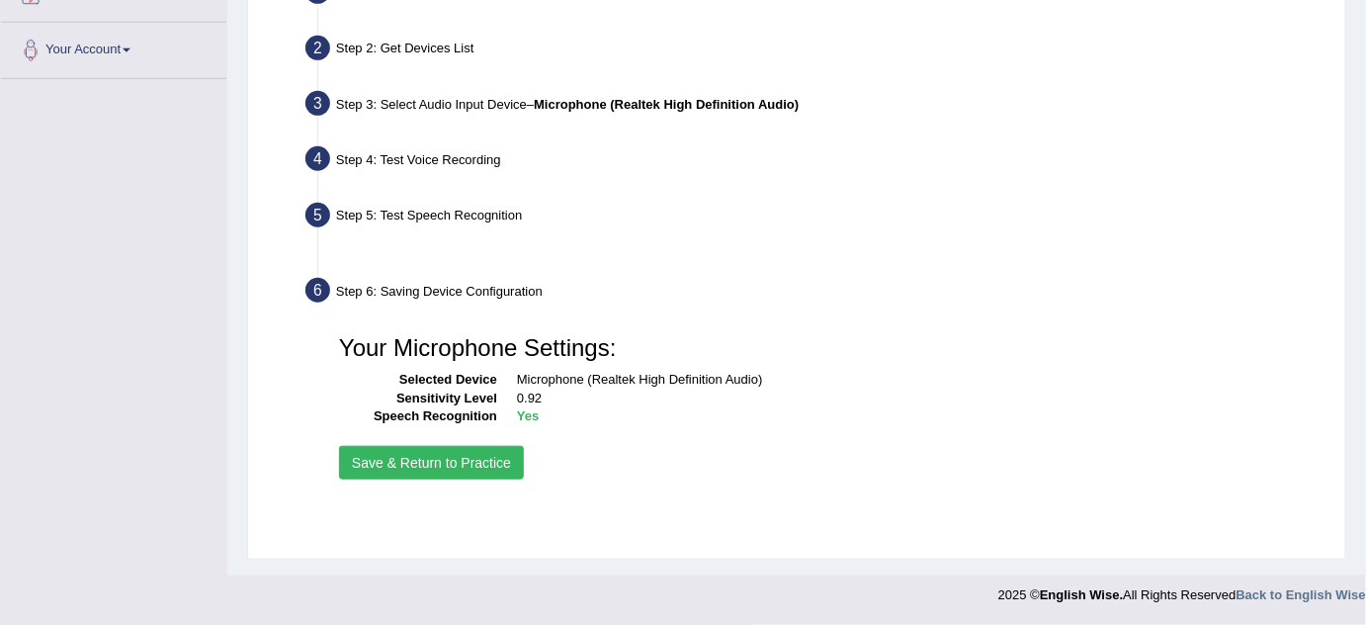
scroll to position [413, 0]
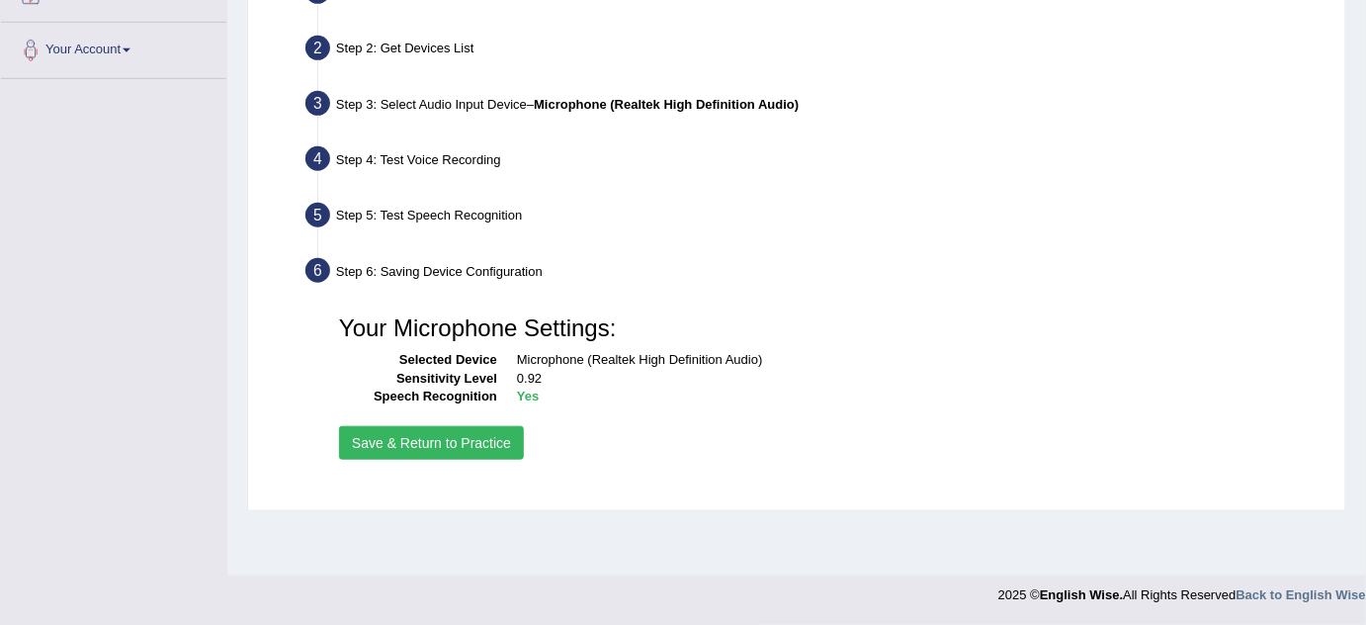
click at [445, 444] on button "Save & Return to Practice" at bounding box center [431, 443] width 185 height 34
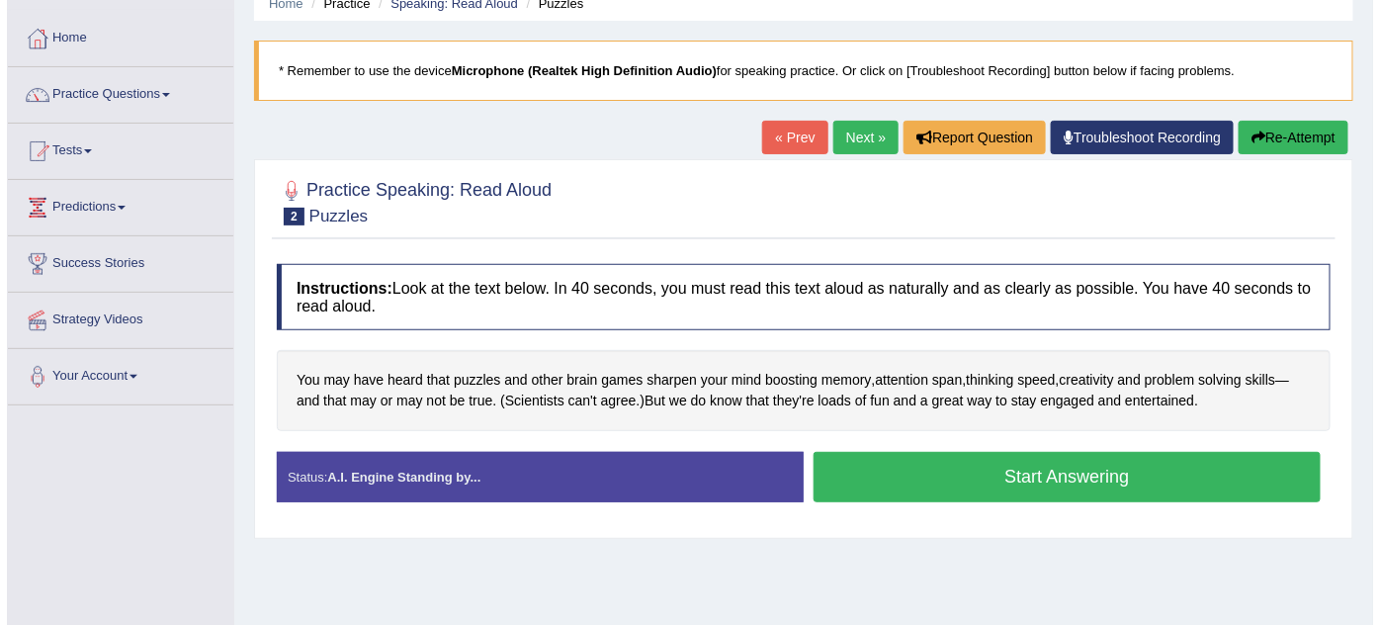
scroll to position [89, 0]
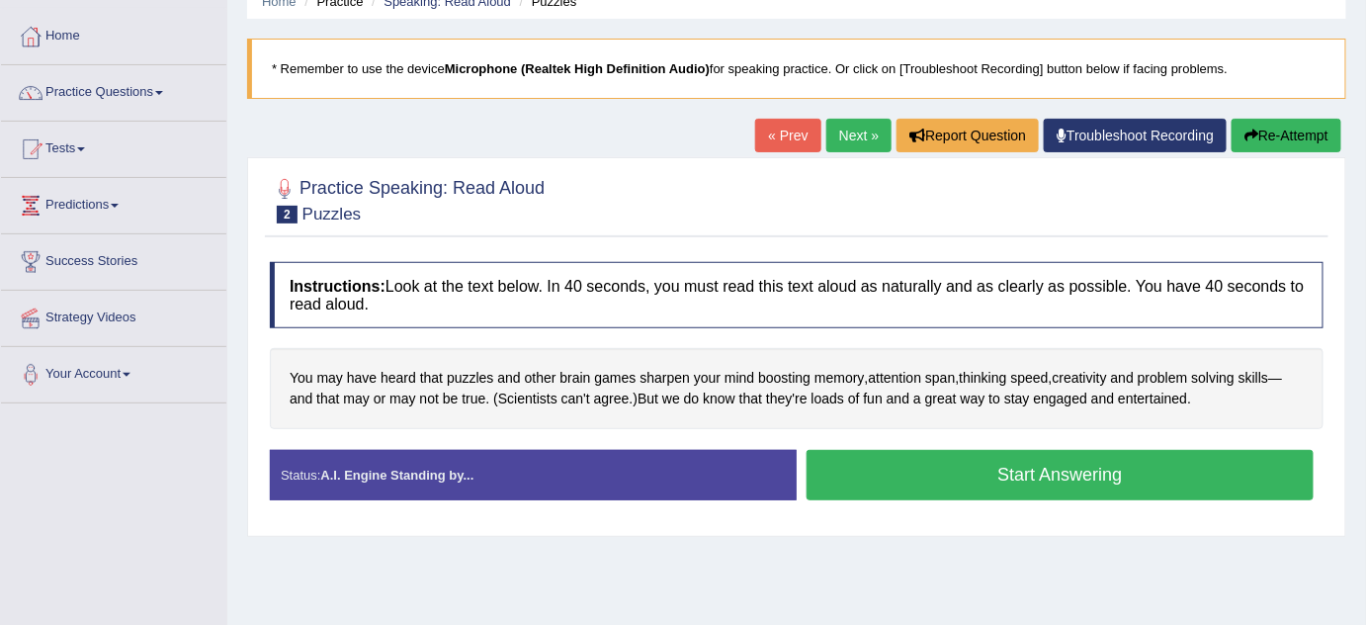
click at [1001, 465] on button "Start Answering" at bounding box center [1060, 475] width 507 height 50
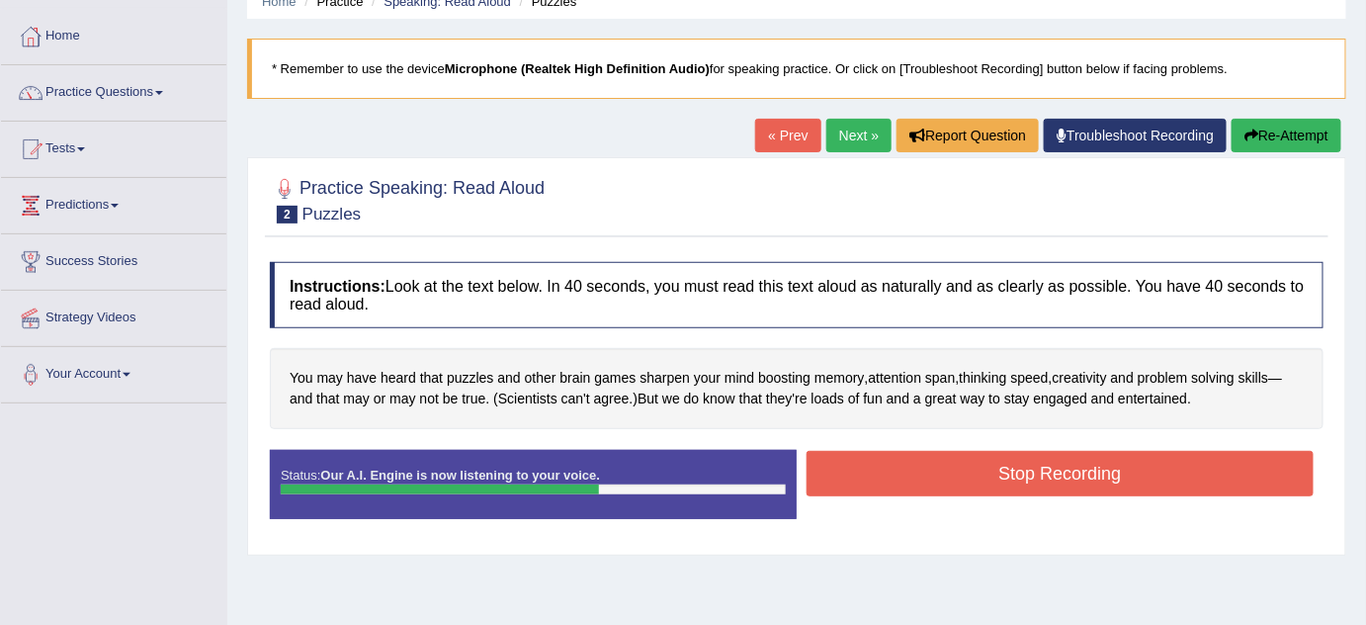
click at [951, 480] on button "Stop Recording" at bounding box center [1060, 473] width 507 height 45
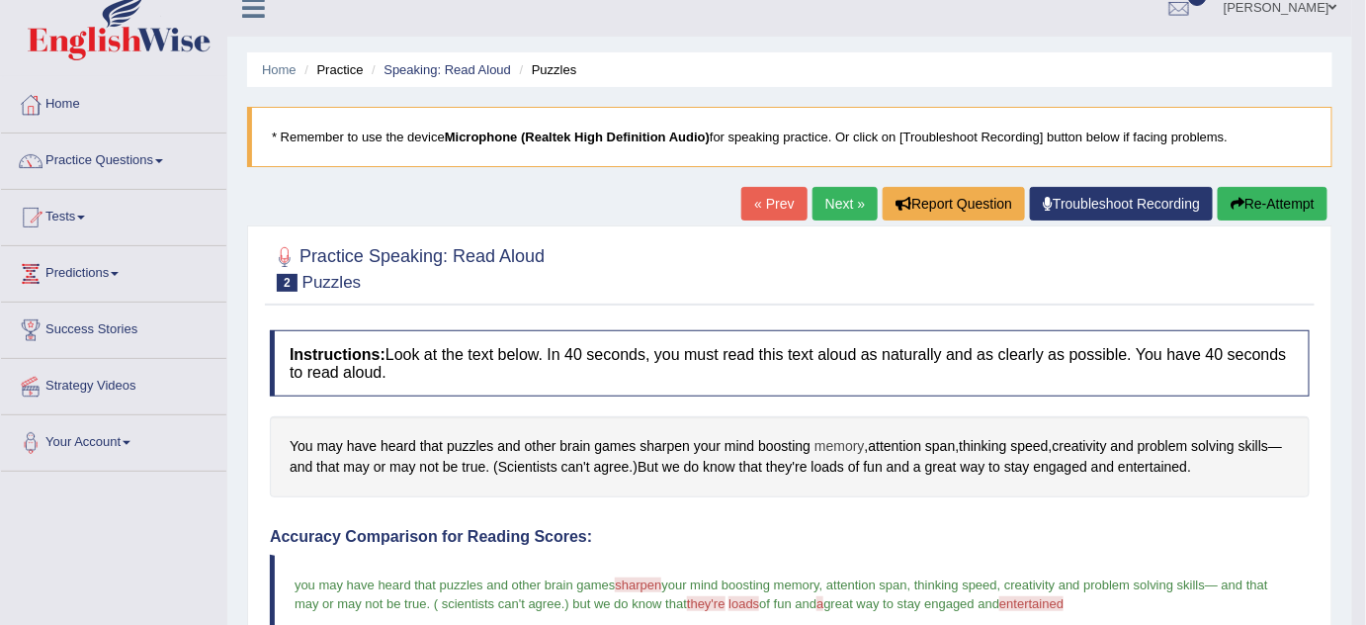
scroll to position [0, 0]
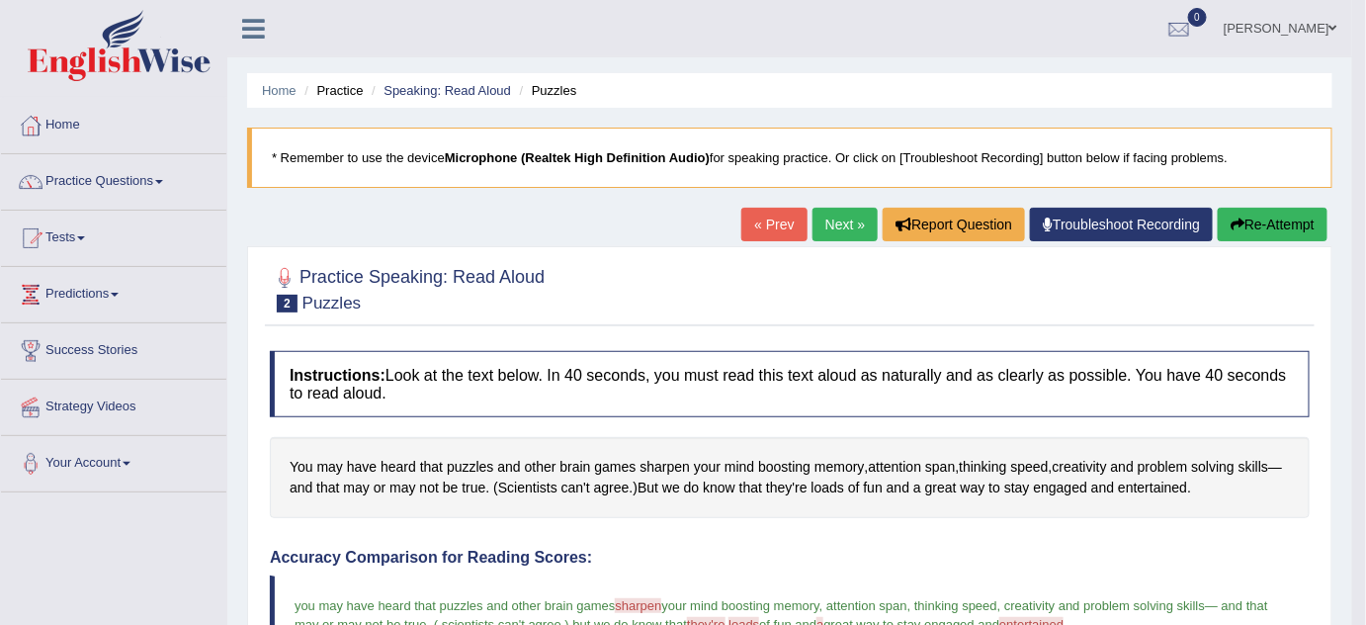
click at [1286, 217] on button "Re-Attempt" at bounding box center [1273, 225] width 110 height 34
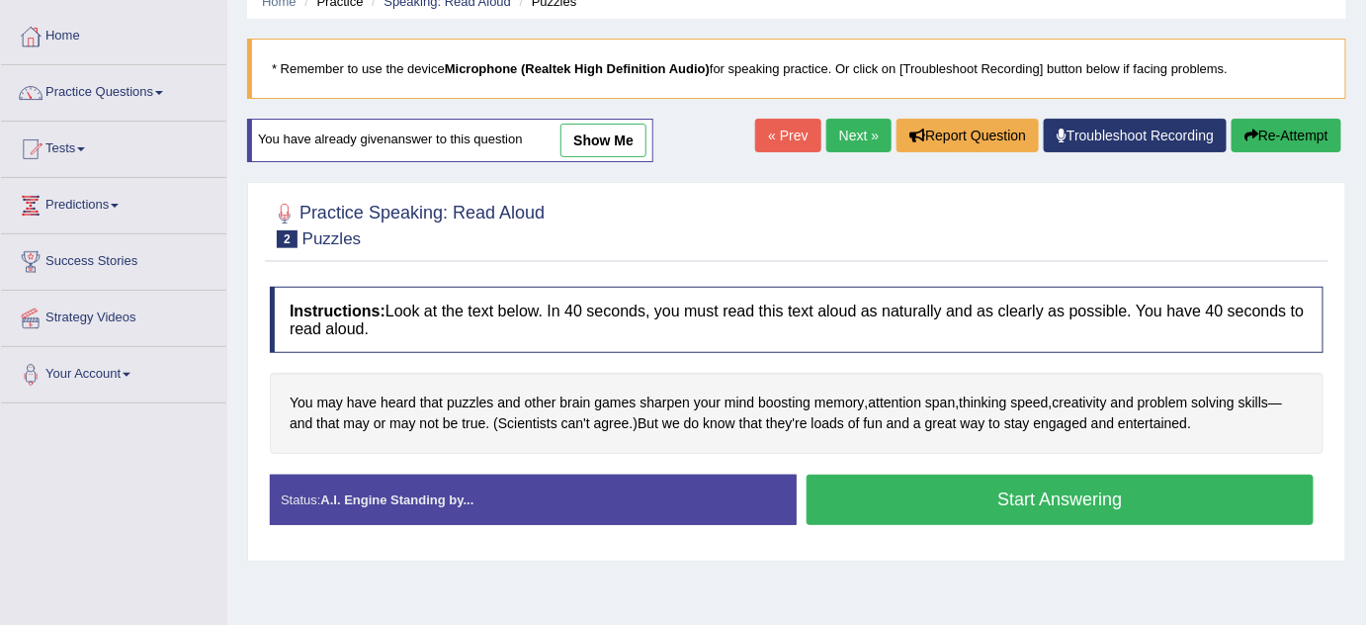
scroll to position [89, 0]
click at [949, 505] on button "Start Answering" at bounding box center [1060, 500] width 507 height 50
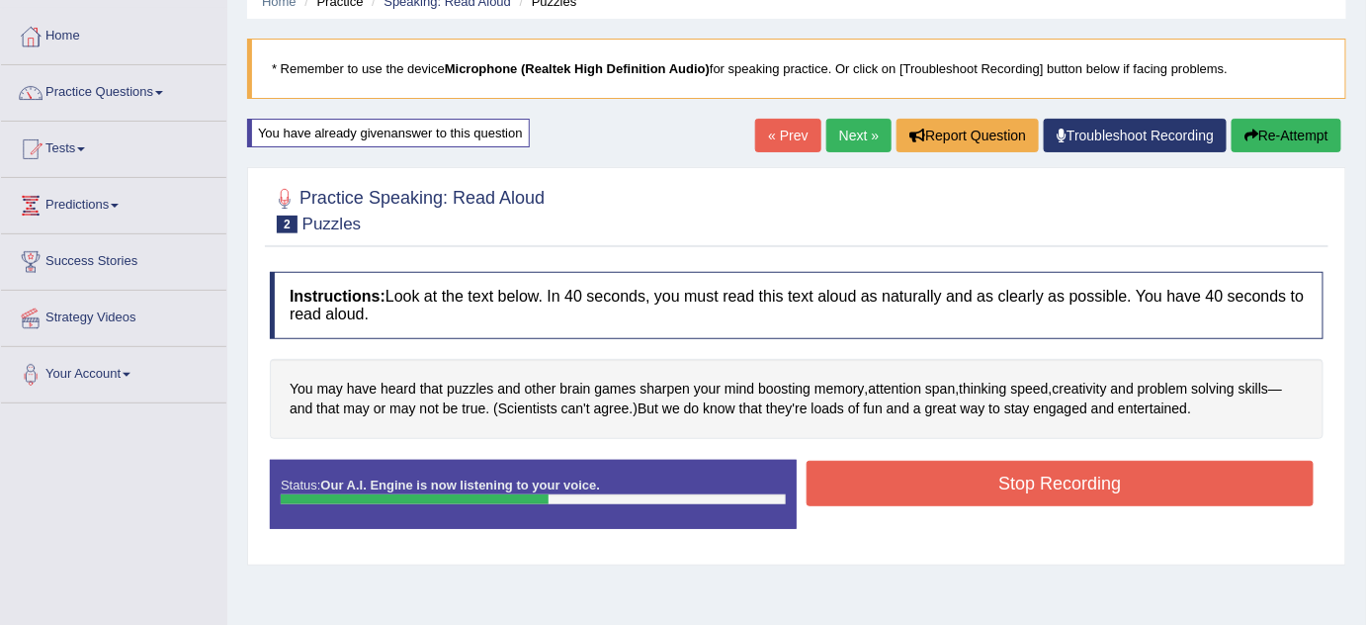
click at [1065, 500] on button "Stop Recording" at bounding box center [1060, 483] width 507 height 45
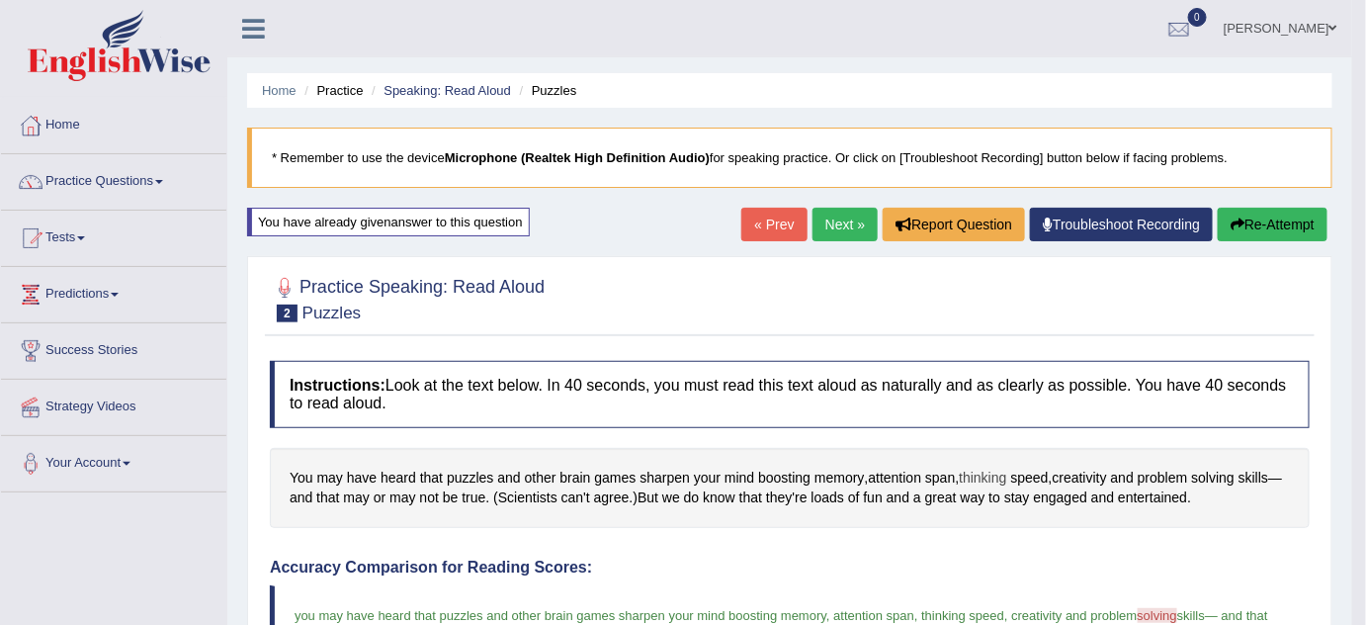
scroll to position [0, 0]
click at [1300, 225] on button "Re-Attempt" at bounding box center [1273, 225] width 110 height 34
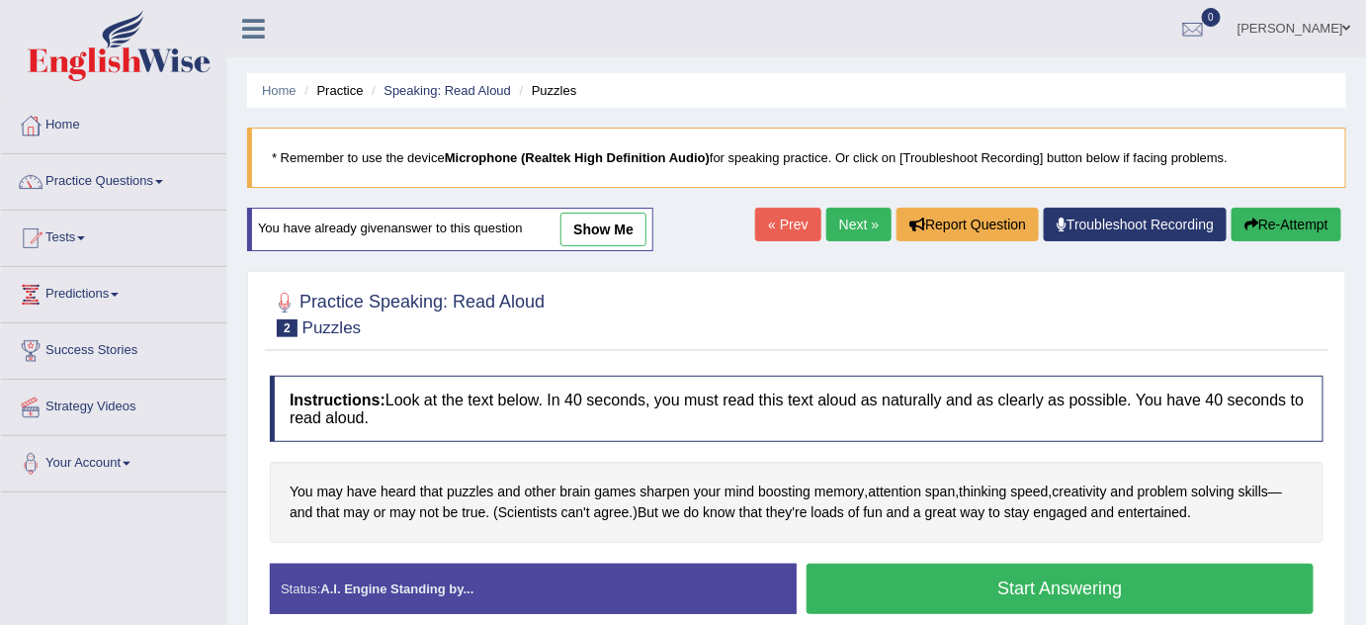
click at [947, 594] on button "Start Answering" at bounding box center [1060, 589] width 507 height 50
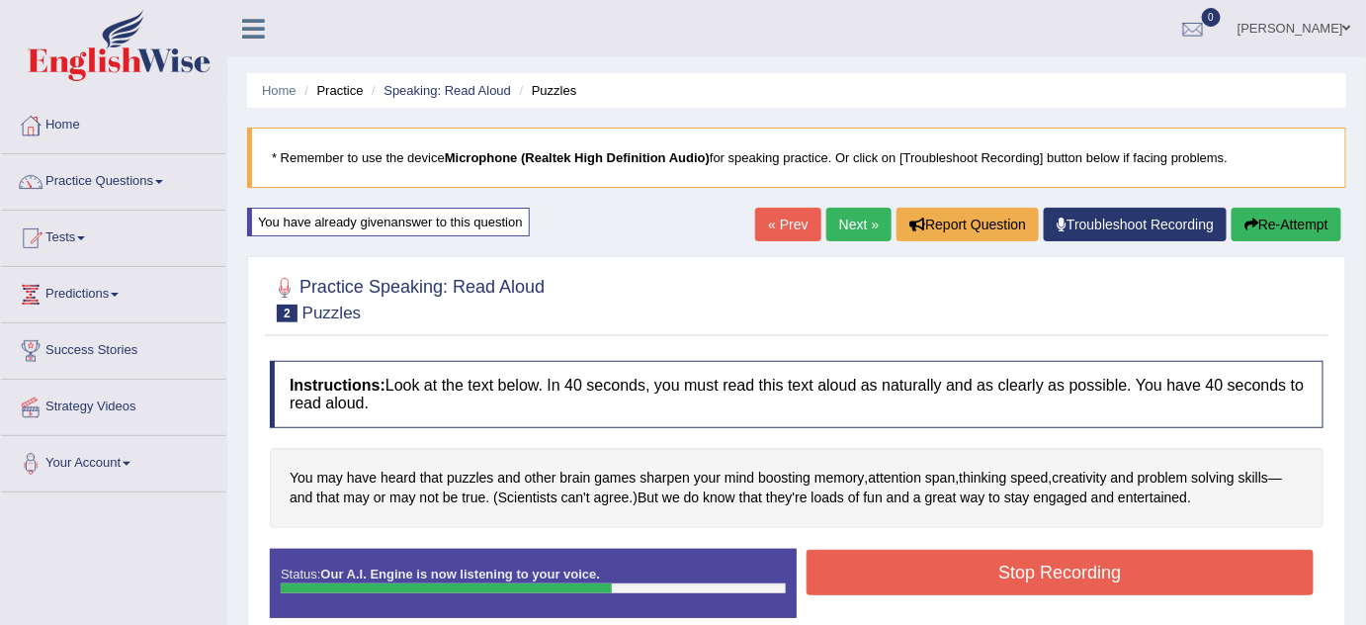
click at [983, 559] on button "Stop Recording" at bounding box center [1060, 572] width 507 height 45
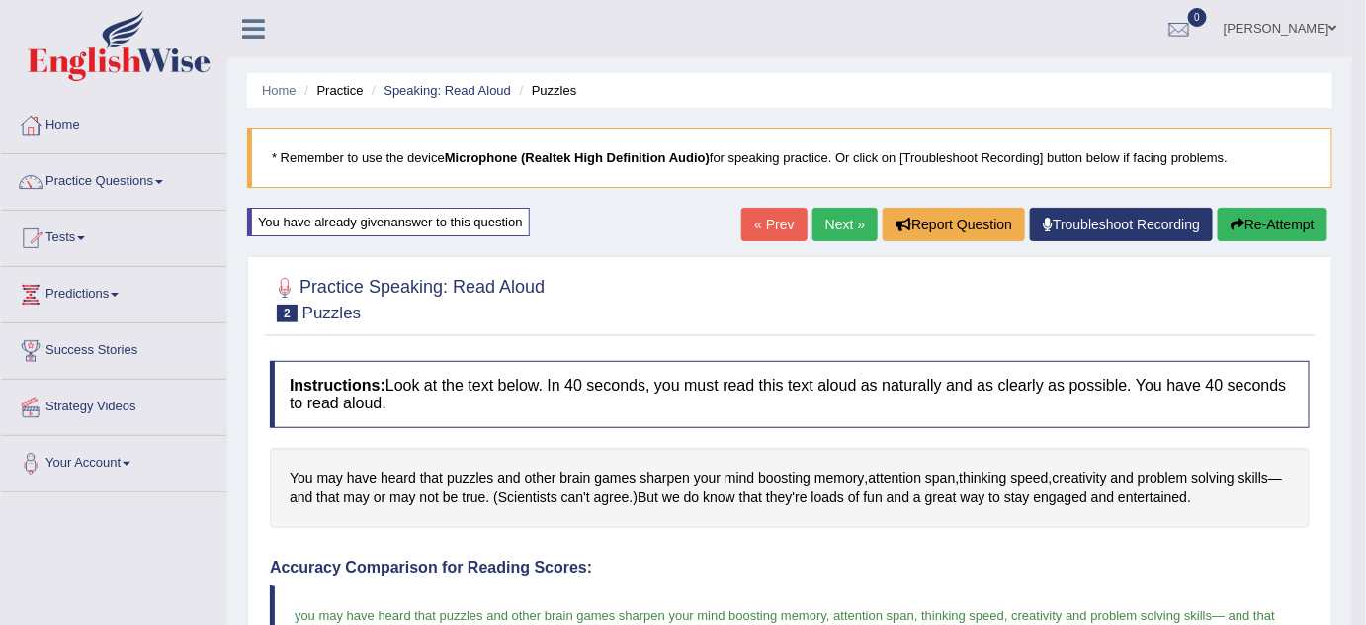
click at [1258, 231] on button "Re-Attempt" at bounding box center [1273, 225] width 110 height 34
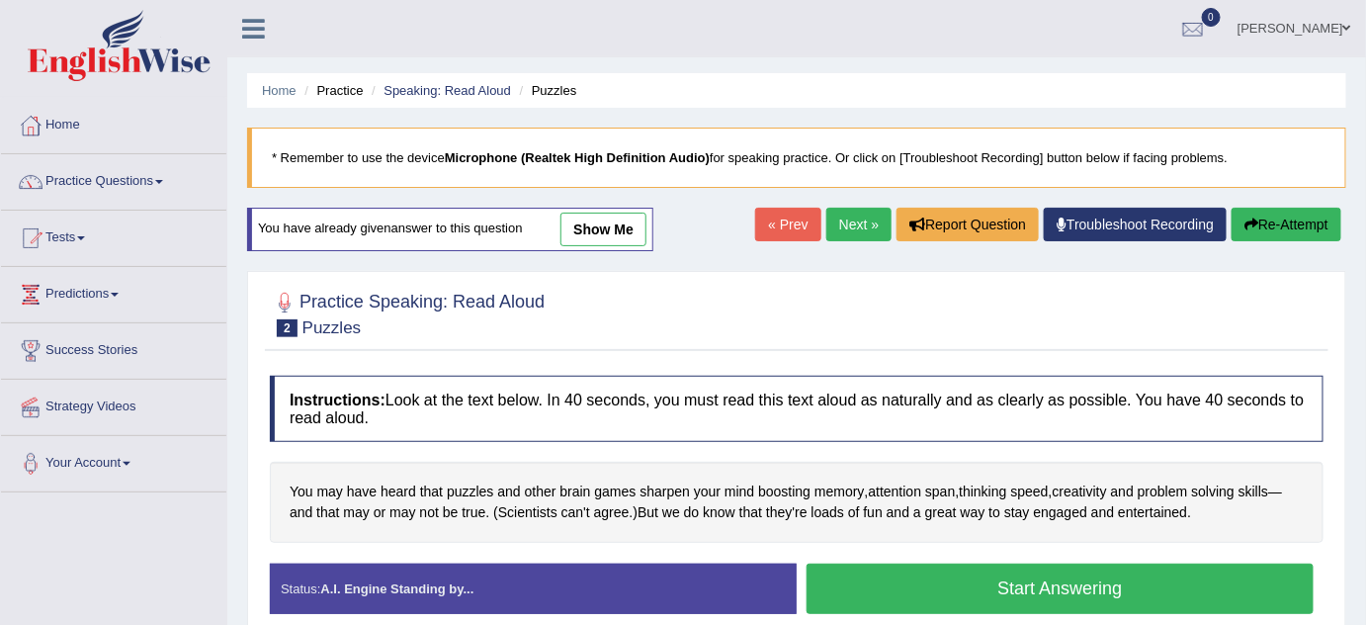
click at [480, 587] on div "Status: A.I. Engine Standing by..." at bounding box center [533, 589] width 527 height 50
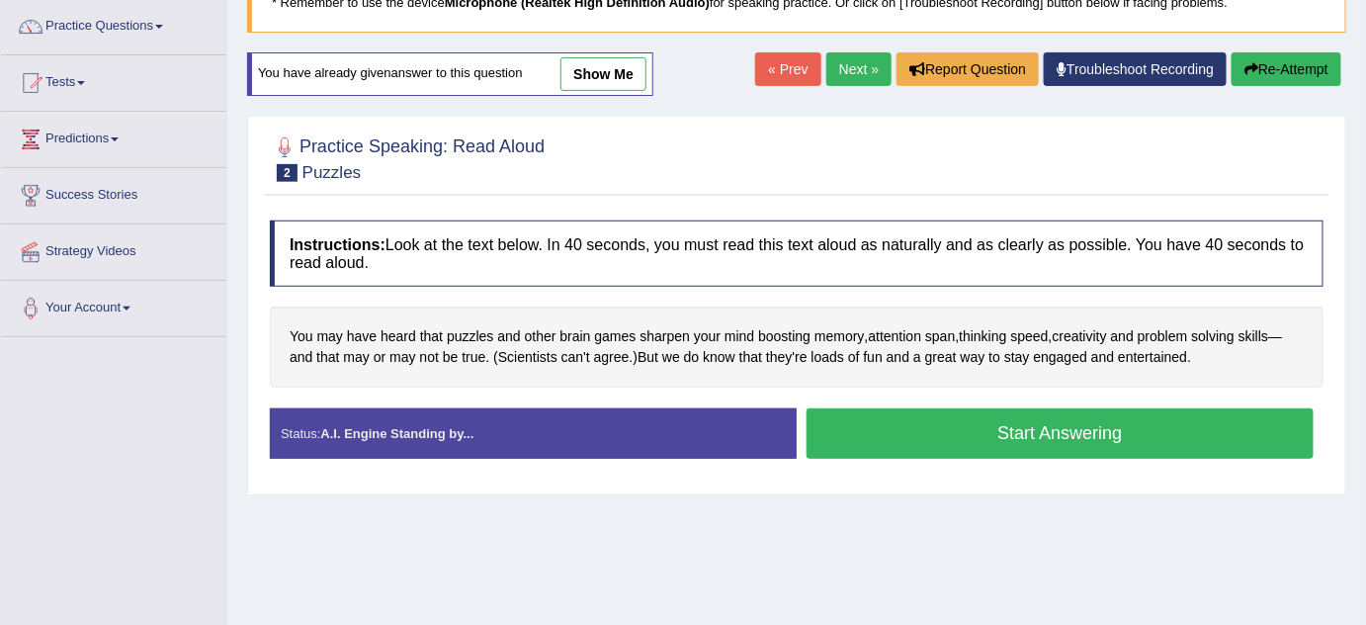
scroll to position [179, 0]
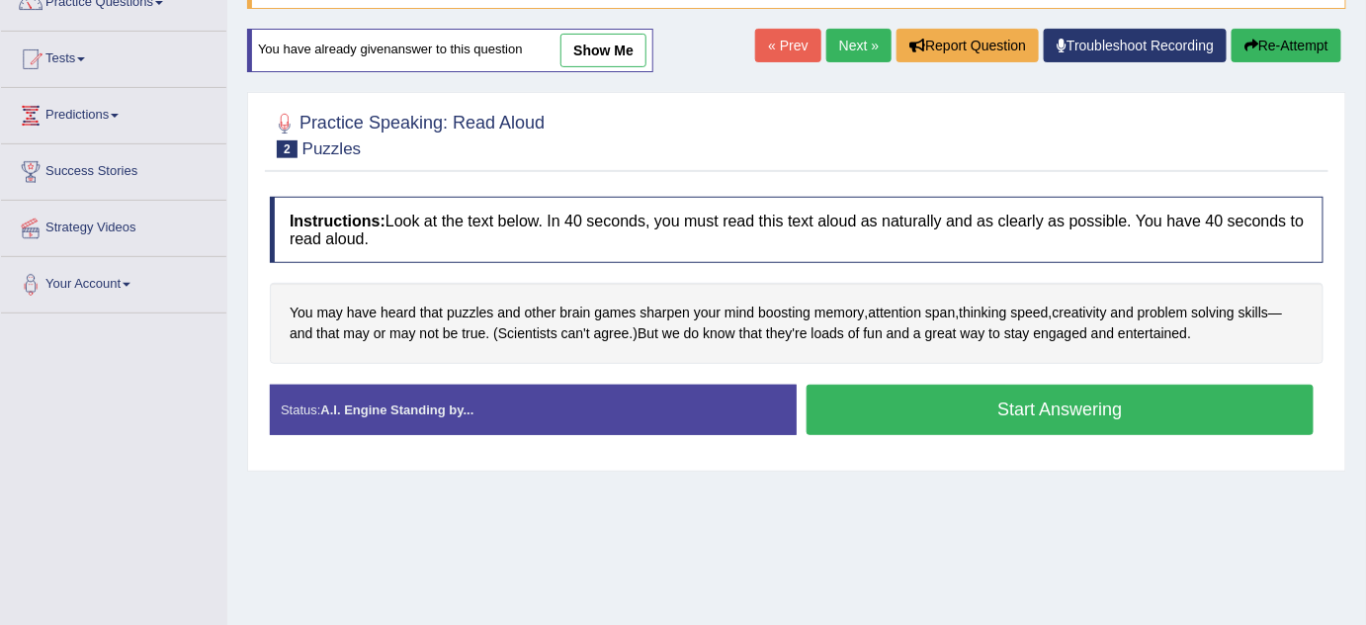
click at [889, 395] on button "Start Answering" at bounding box center [1060, 410] width 507 height 50
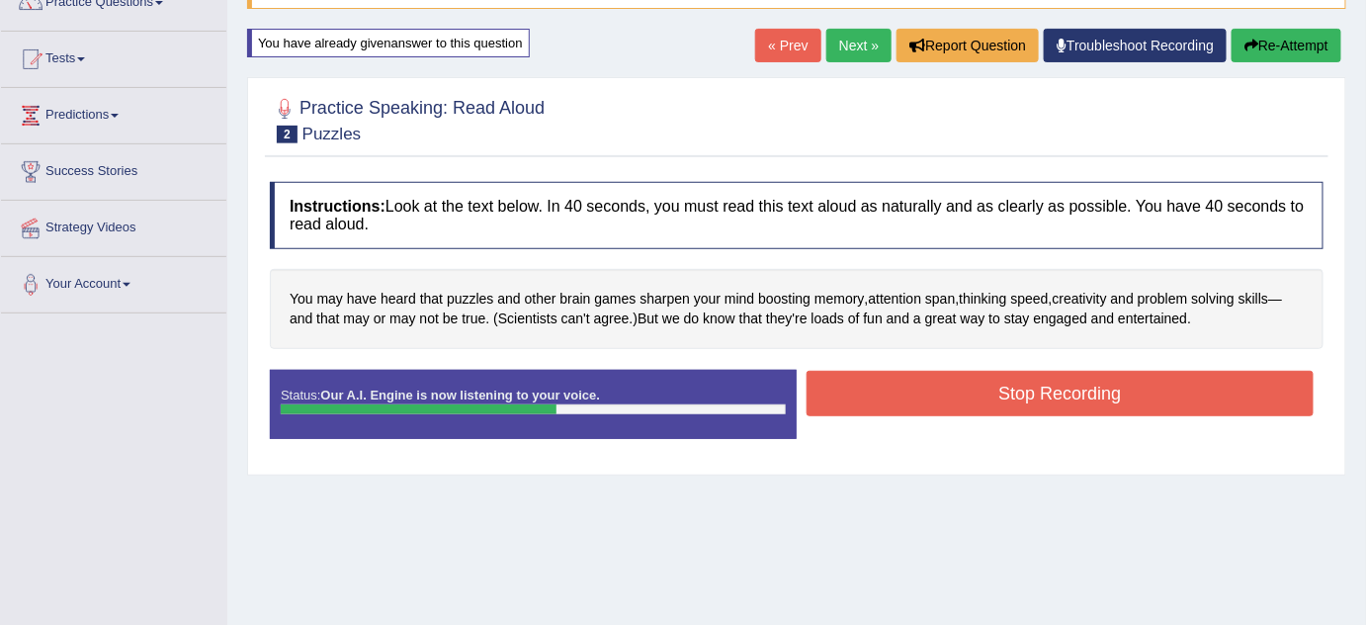
click at [951, 392] on button "Stop Recording" at bounding box center [1060, 393] width 507 height 45
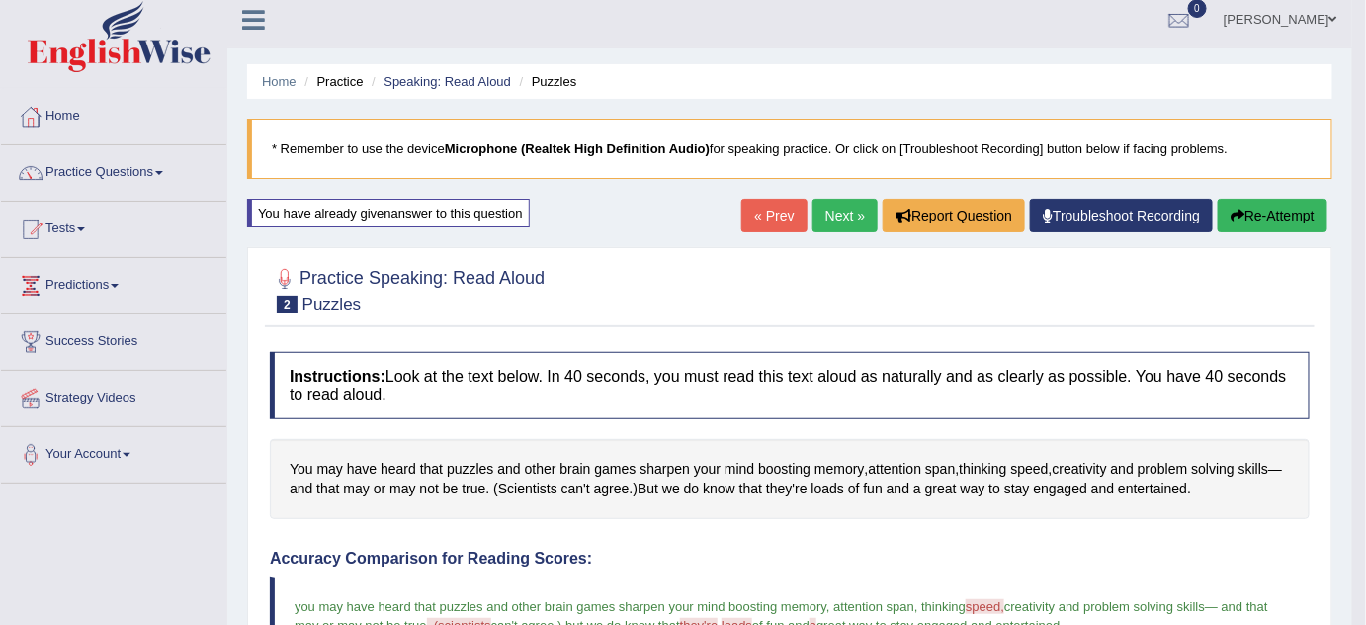
scroll to position [0, 0]
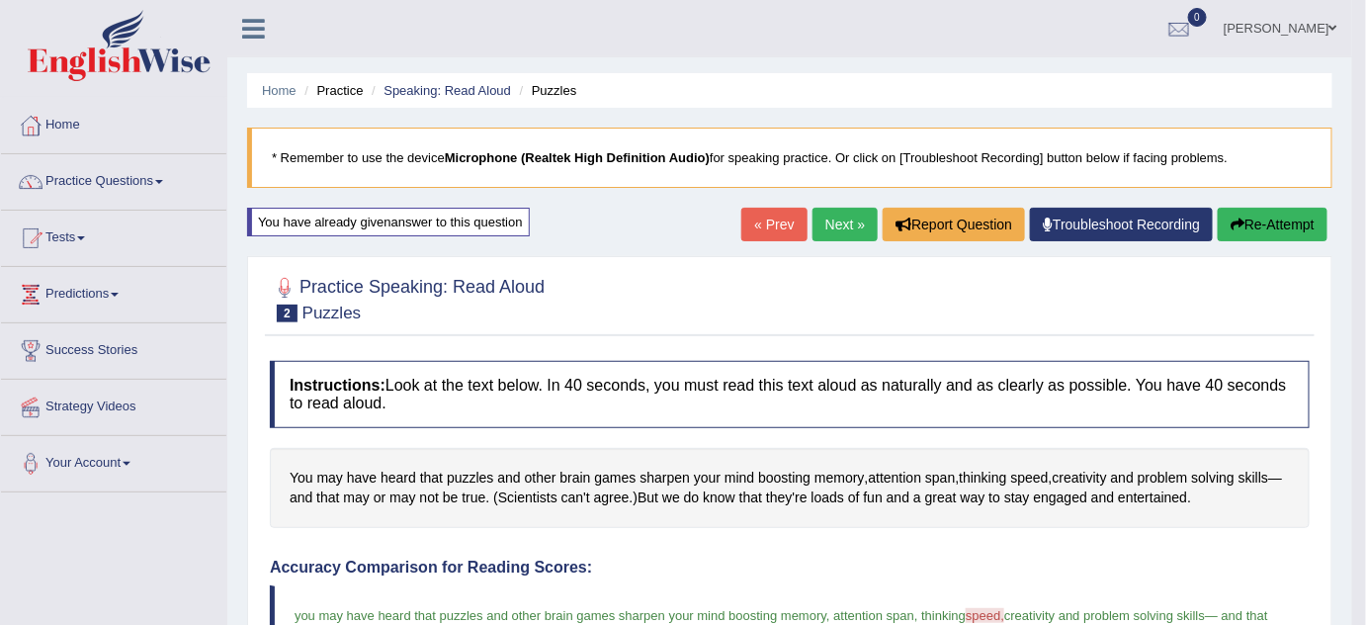
click at [845, 223] on link "Next »" at bounding box center [845, 225] width 65 height 34
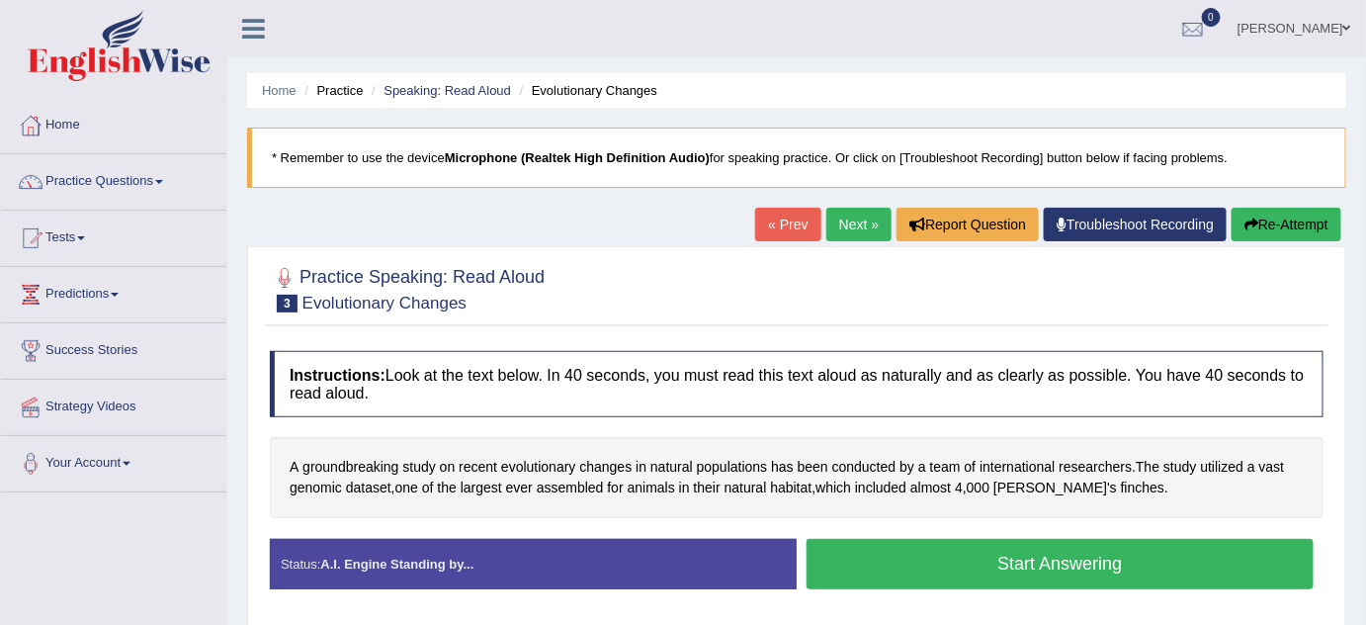
click at [1011, 555] on button "Start Answering" at bounding box center [1060, 564] width 507 height 50
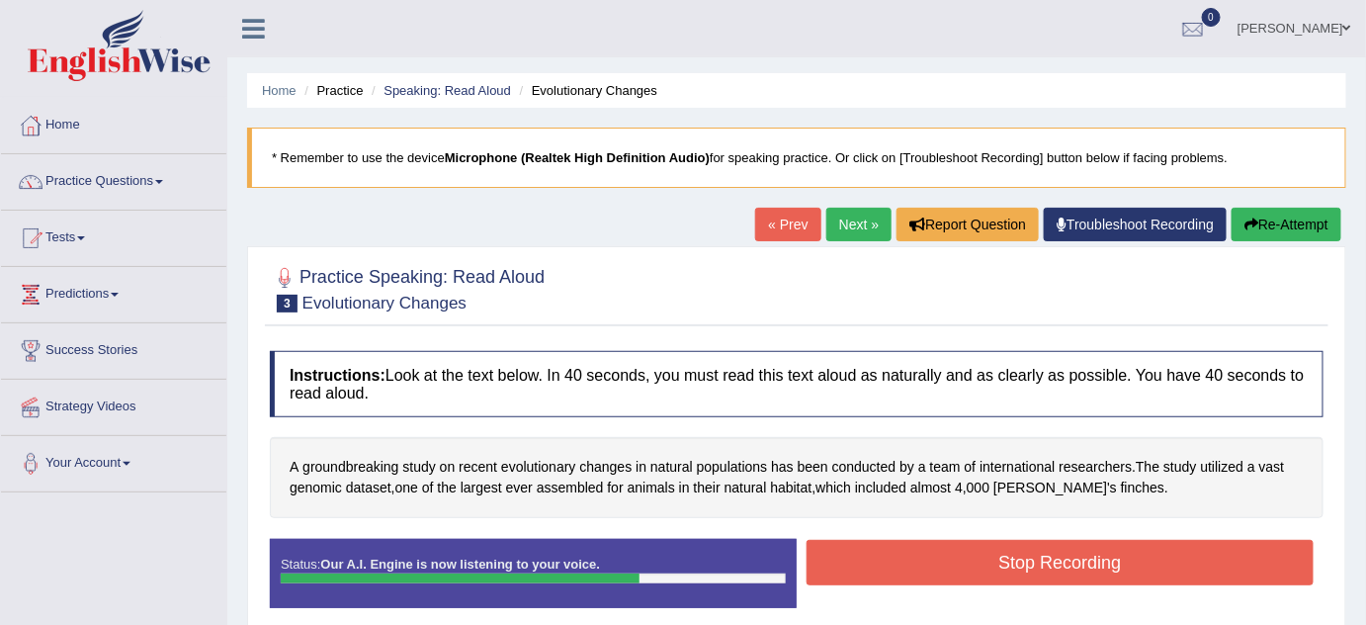
click at [962, 568] on button "Stop Recording" at bounding box center [1060, 562] width 507 height 45
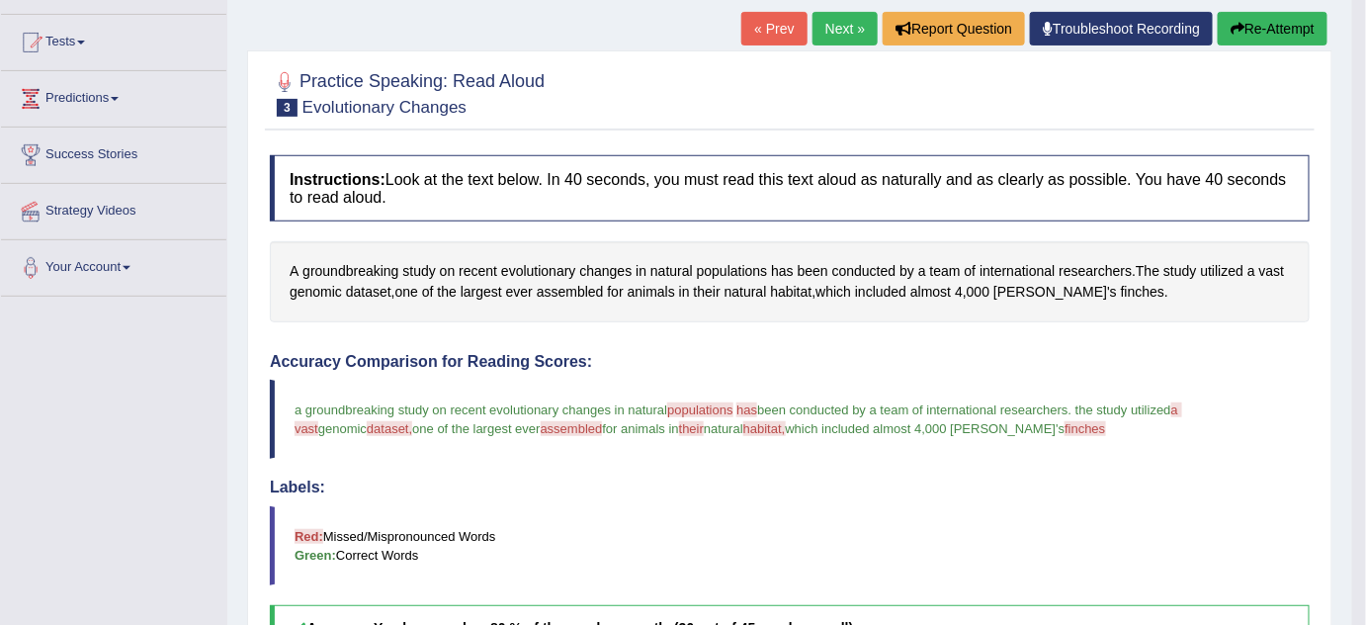
scroll to position [179, 0]
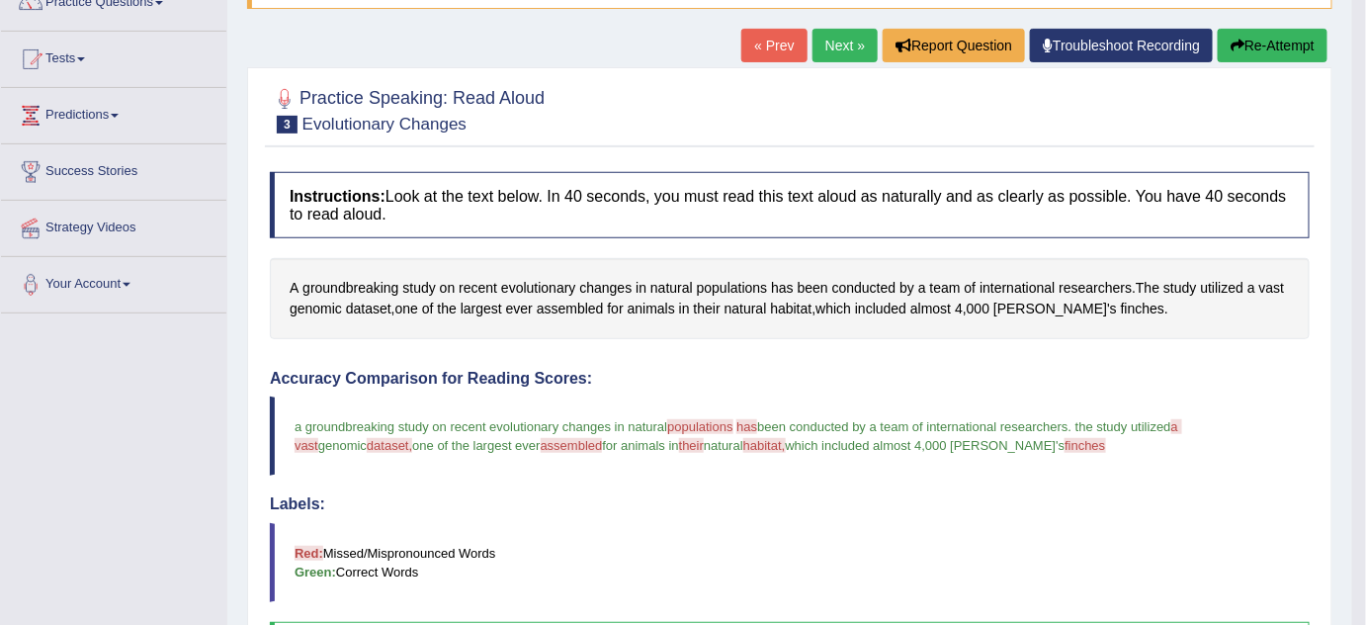
click at [541, 448] on span "assembled" at bounding box center [572, 445] width 62 height 15
click at [563, 306] on span "assembled" at bounding box center [570, 309] width 67 height 21
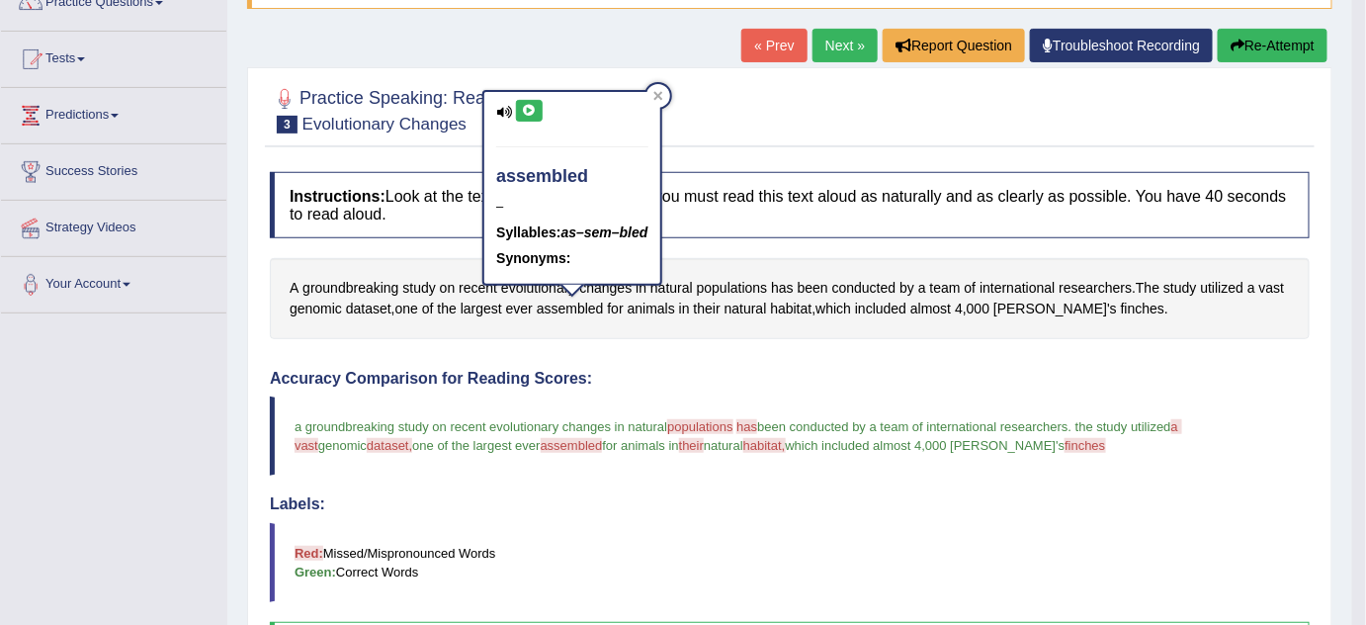
click at [530, 106] on icon at bounding box center [529, 111] width 15 height 12
click at [716, 426] on span "populations" at bounding box center [700, 426] width 66 height 15
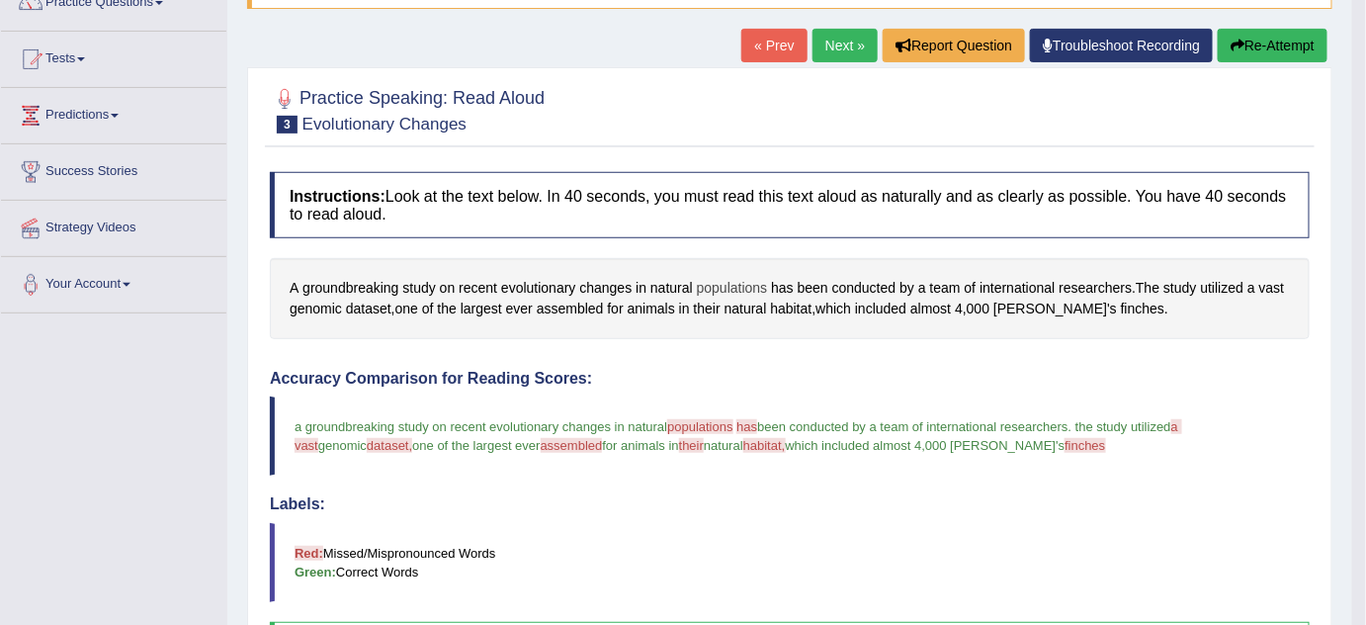
click at [718, 285] on span "populations" at bounding box center [732, 288] width 71 height 21
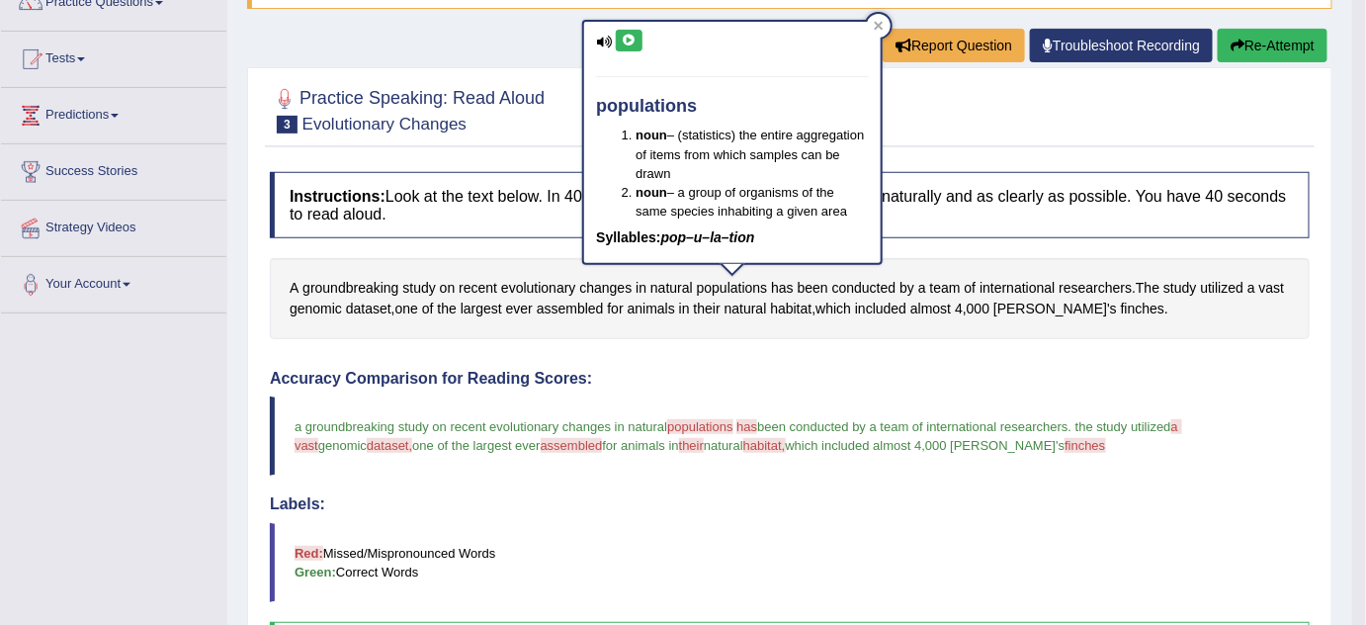
click at [1182, 419] on span "a vast" at bounding box center [739, 436] width 888 height 34
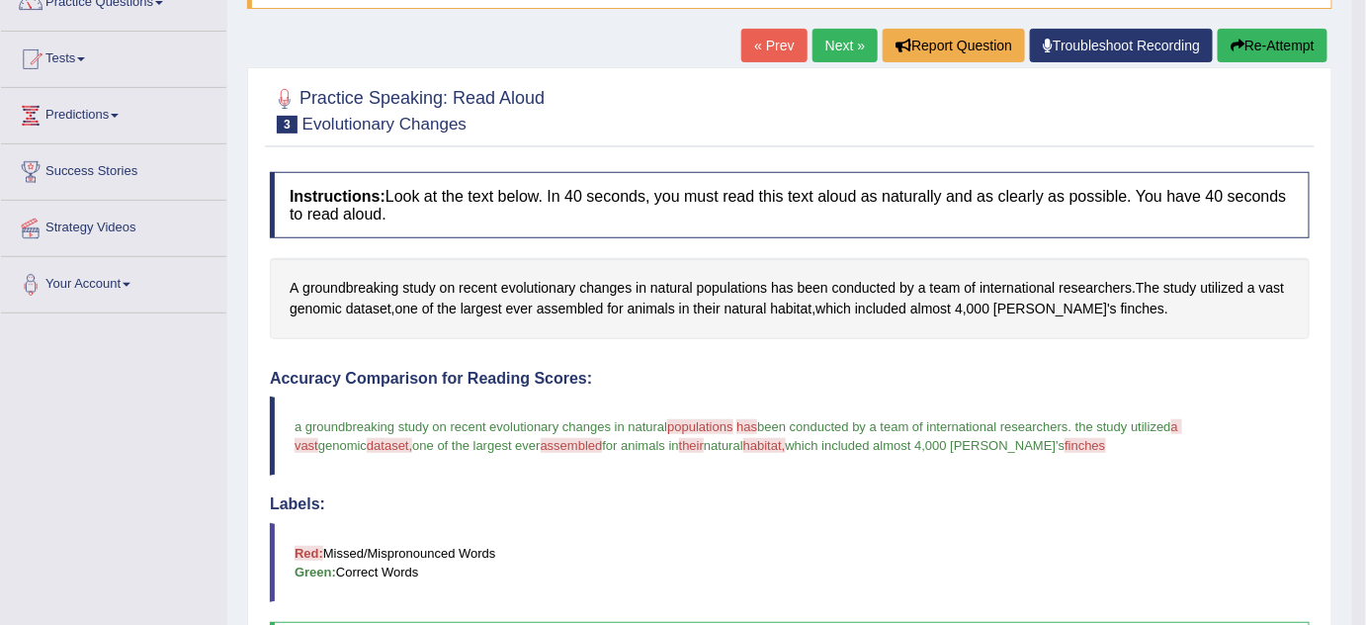
click at [1182, 419] on span "a vast" at bounding box center [739, 436] width 888 height 34
click at [1065, 444] on span "finches" at bounding box center [1085, 445] width 41 height 15
click at [1121, 302] on span "finches" at bounding box center [1142, 309] width 43 height 21
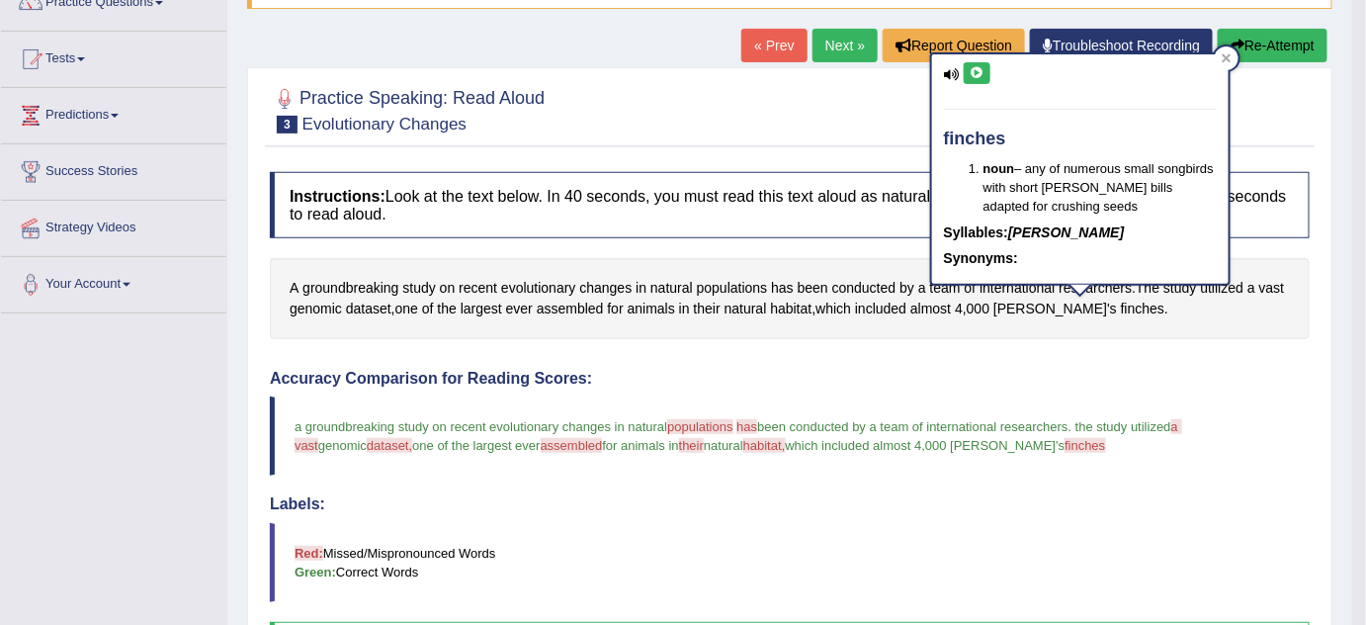
click at [975, 70] on icon at bounding box center [977, 73] width 15 height 12
click at [844, 231] on h4 "Instructions: Look at the text below. In 40 seconds, you must read this text al…" at bounding box center [790, 205] width 1040 height 66
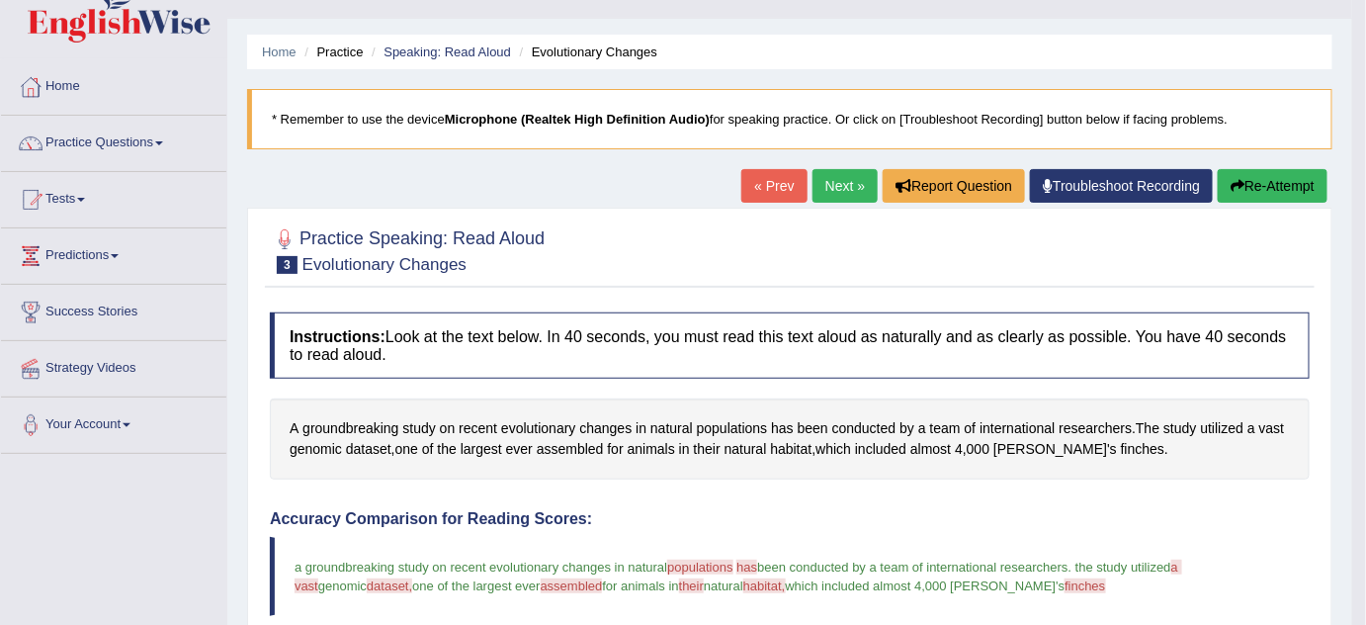
scroll to position [0, 0]
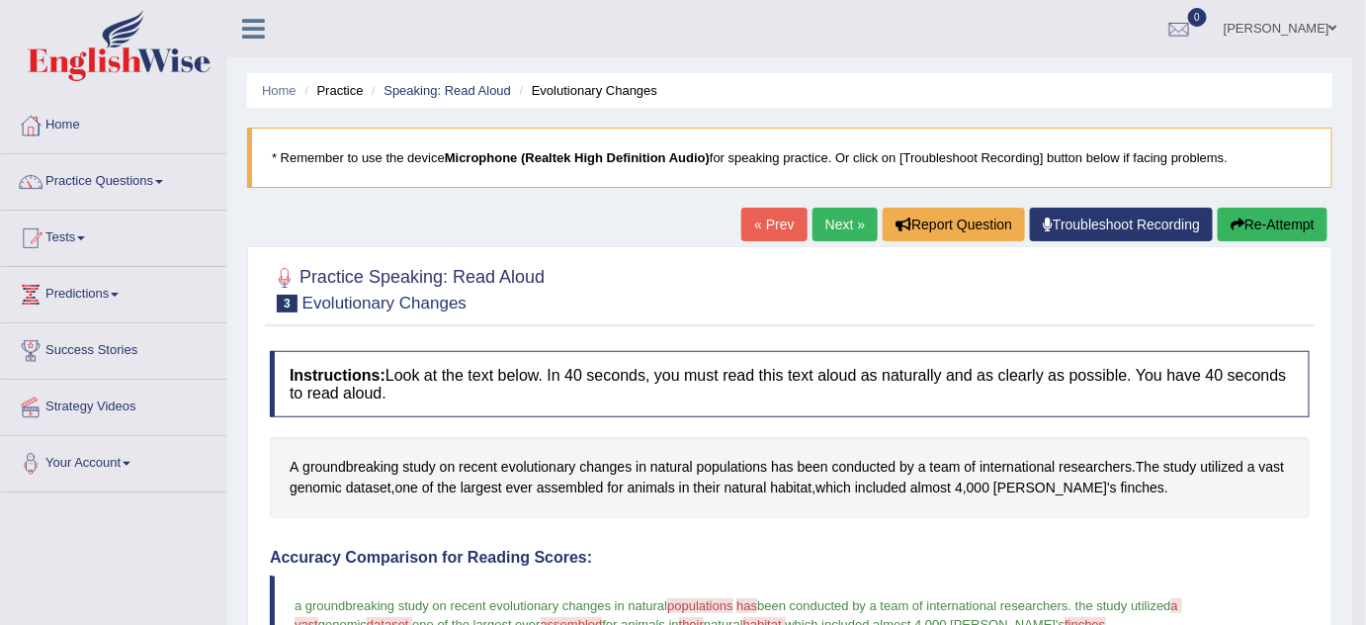
click at [1282, 220] on button "Re-Attempt" at bounding box center [1273, 225] width 110 height 34
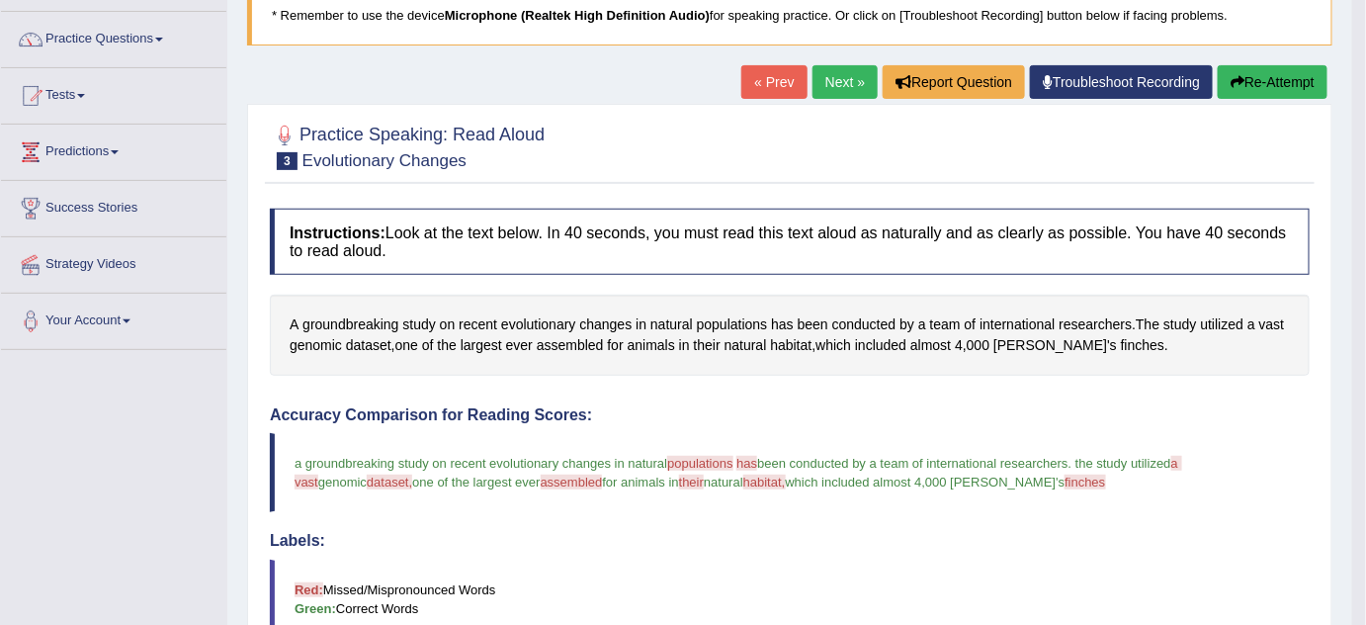
scroll to position [179, 0]
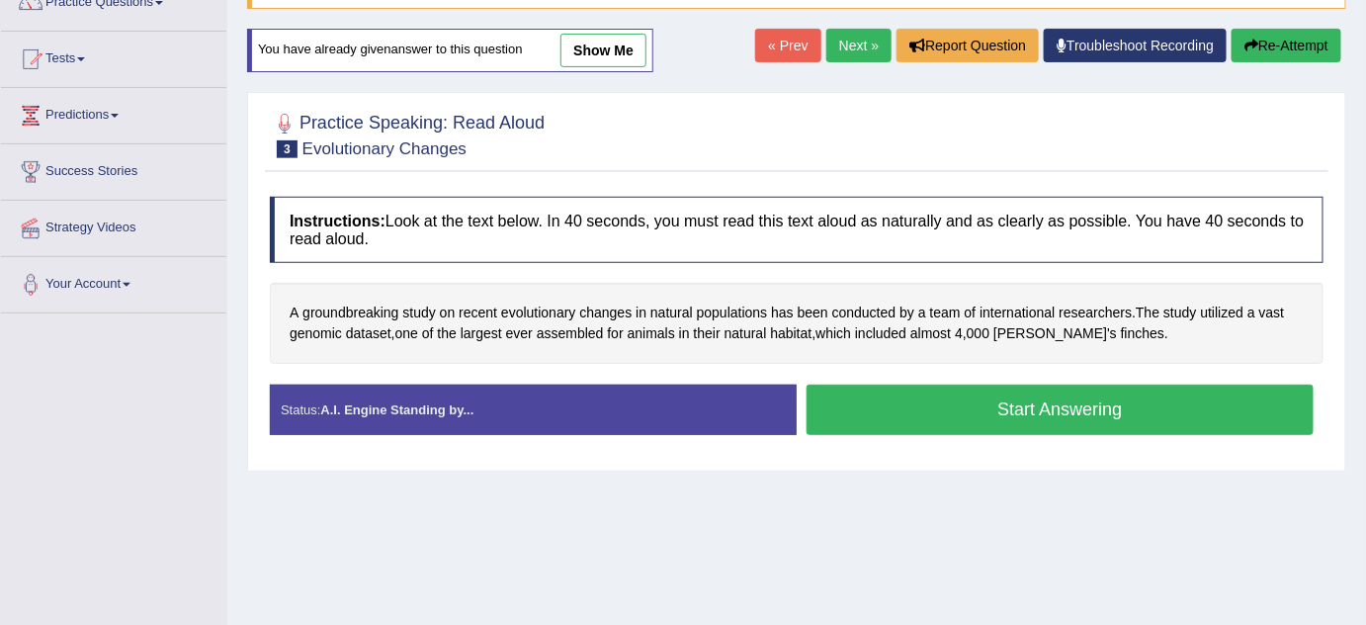
click at [1038, 410] on button "Start Answering" at bounding box center [1060, 410] width 507 height 50
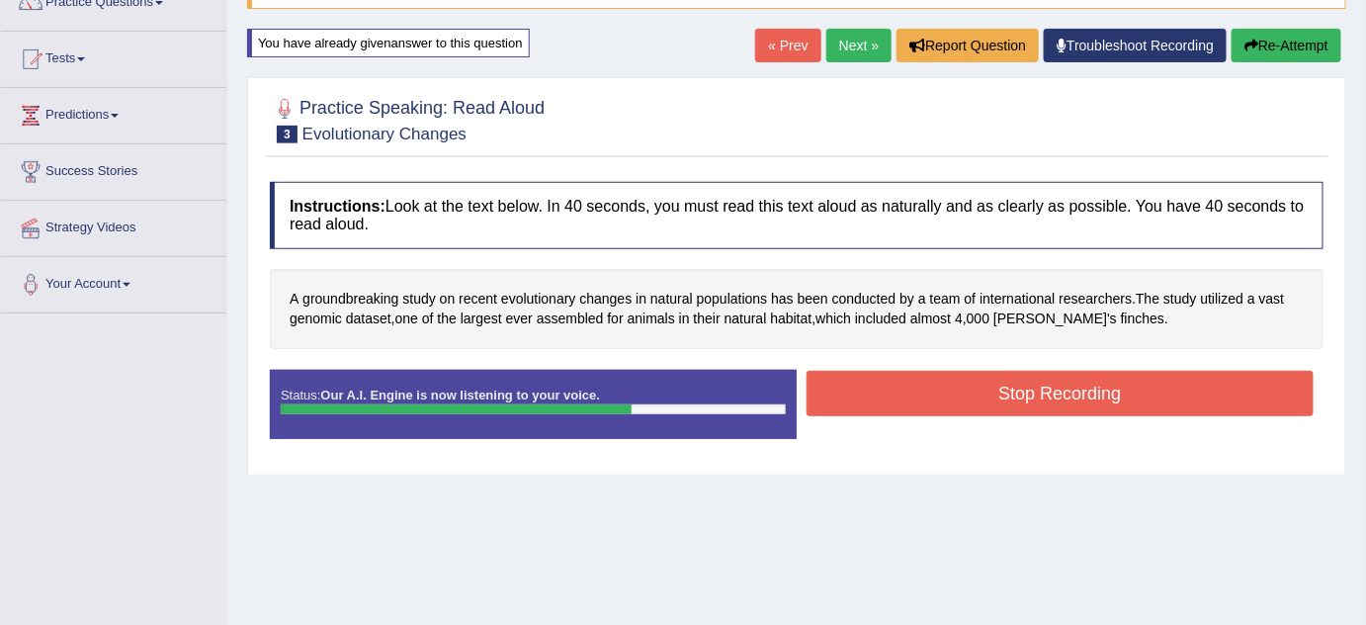
click at [1020, 386] on button "Stop Recording" at bounding box center [1060, 393] width 507 height 45
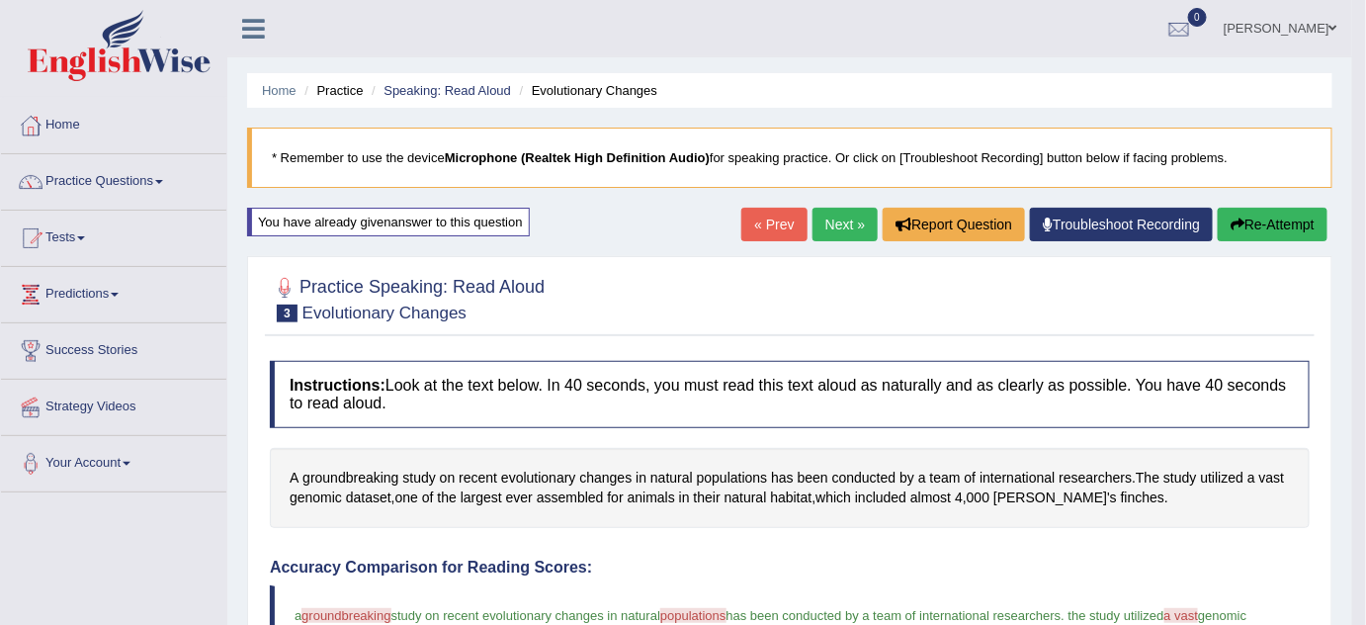
click at [1270, 220] on button "Re-Attempt" at bounding box center [1273, 225] width 110 height 34
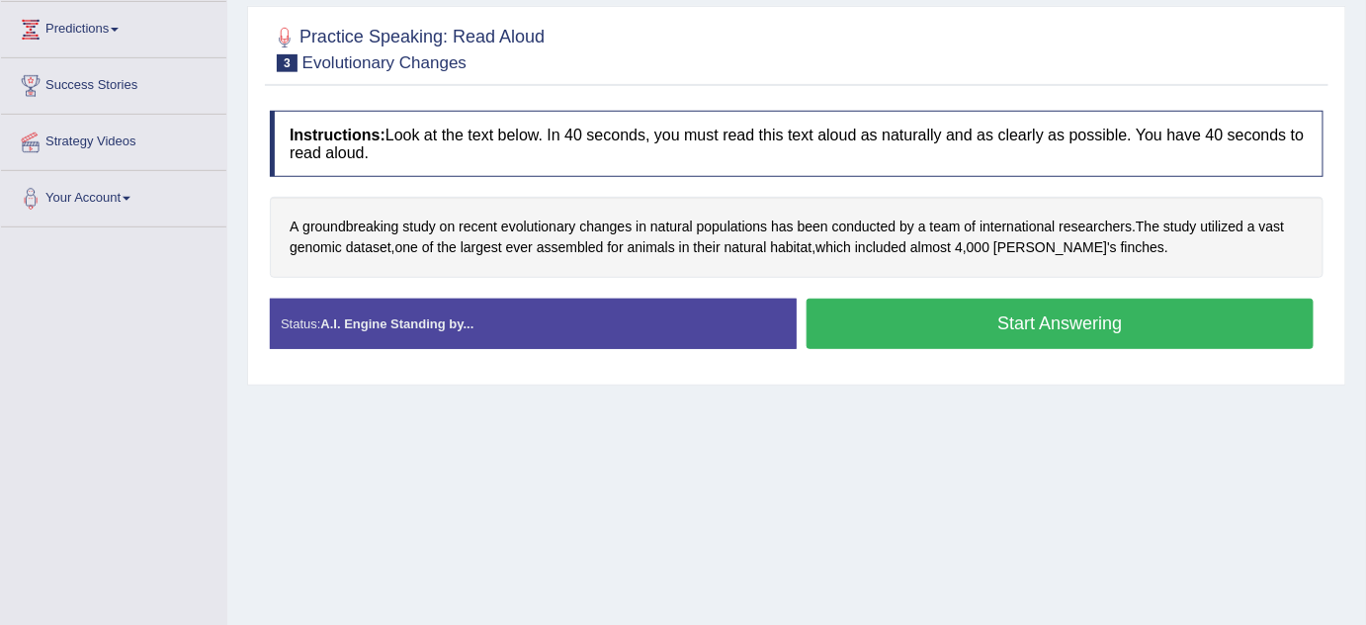
scroll to position [269, 0]
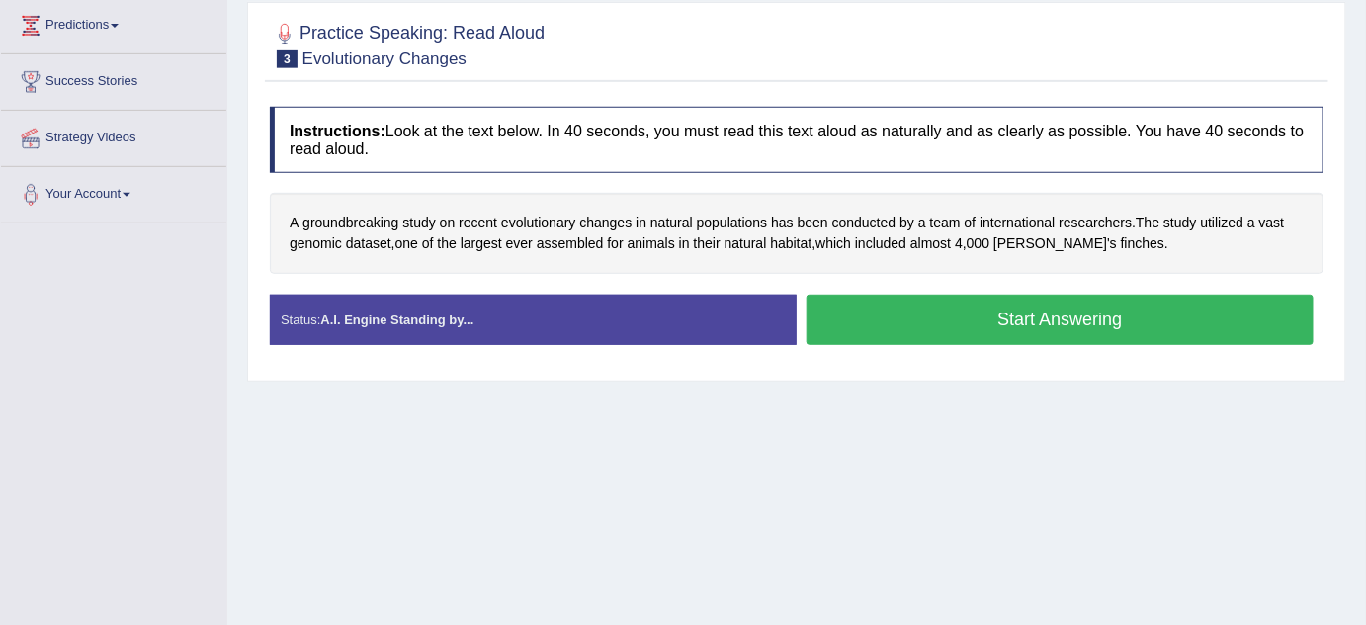
click at [919, 311] on button "Start Answering" at bounding box center [1060, 320] width 507 height 50
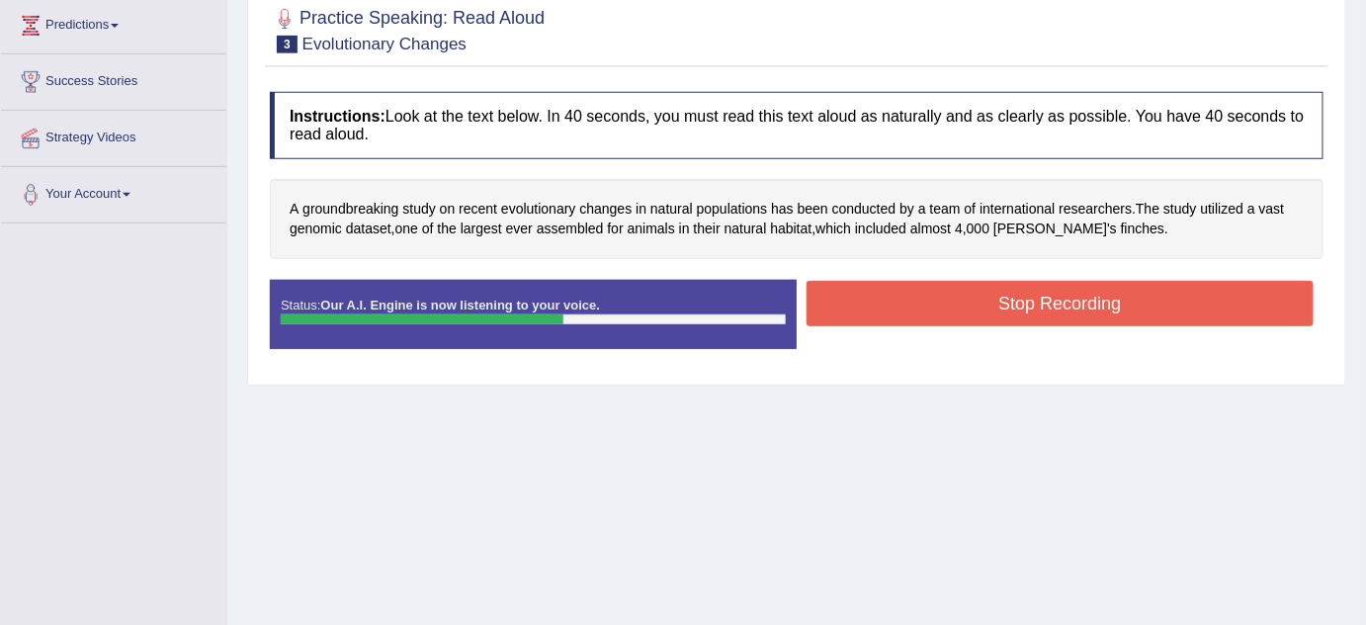
click at [959, 316] on button "Stop Recording" at bounding box center [1060, 303] width 507 height 45
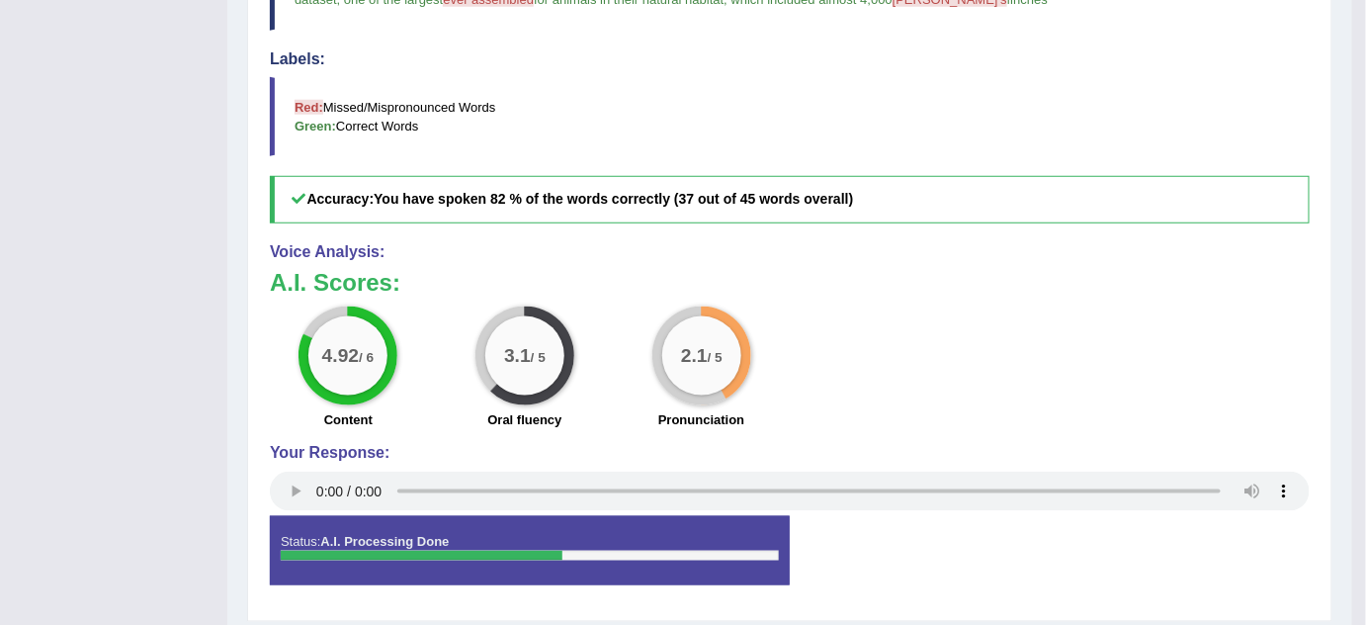
scroll to position [691, 0]
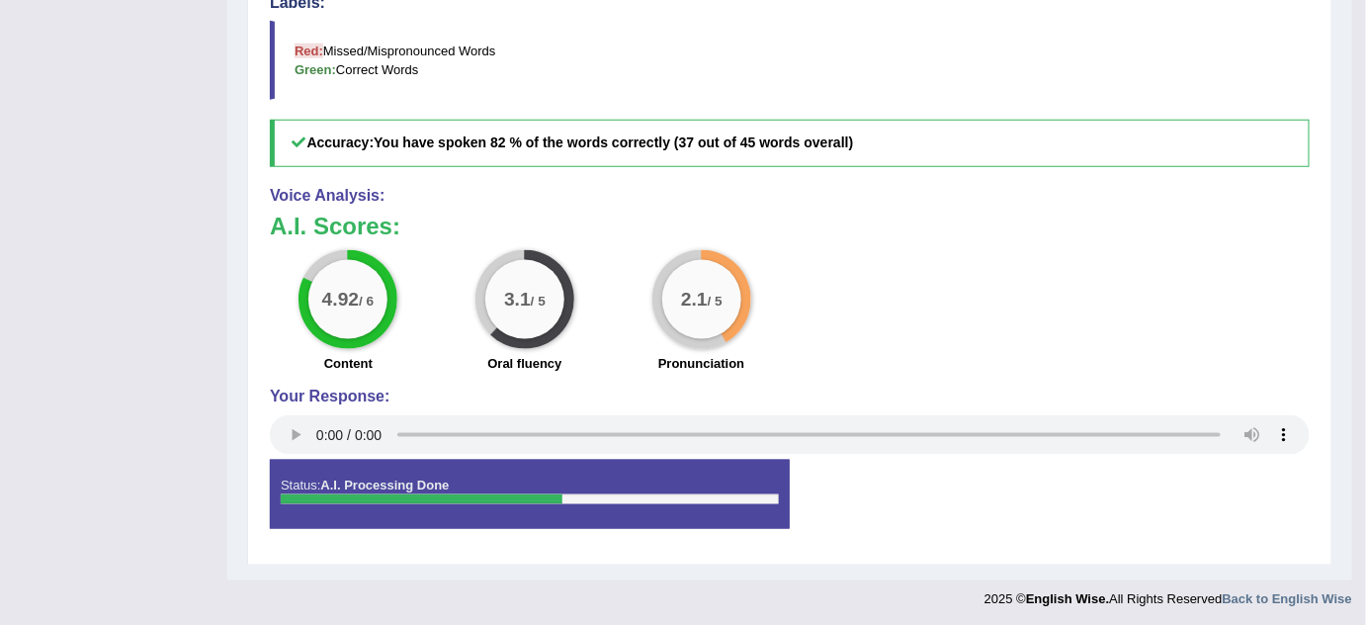
click at [670, 296] on div "2.1 / 5" at bounding box center [701, 299] width 79 height 79
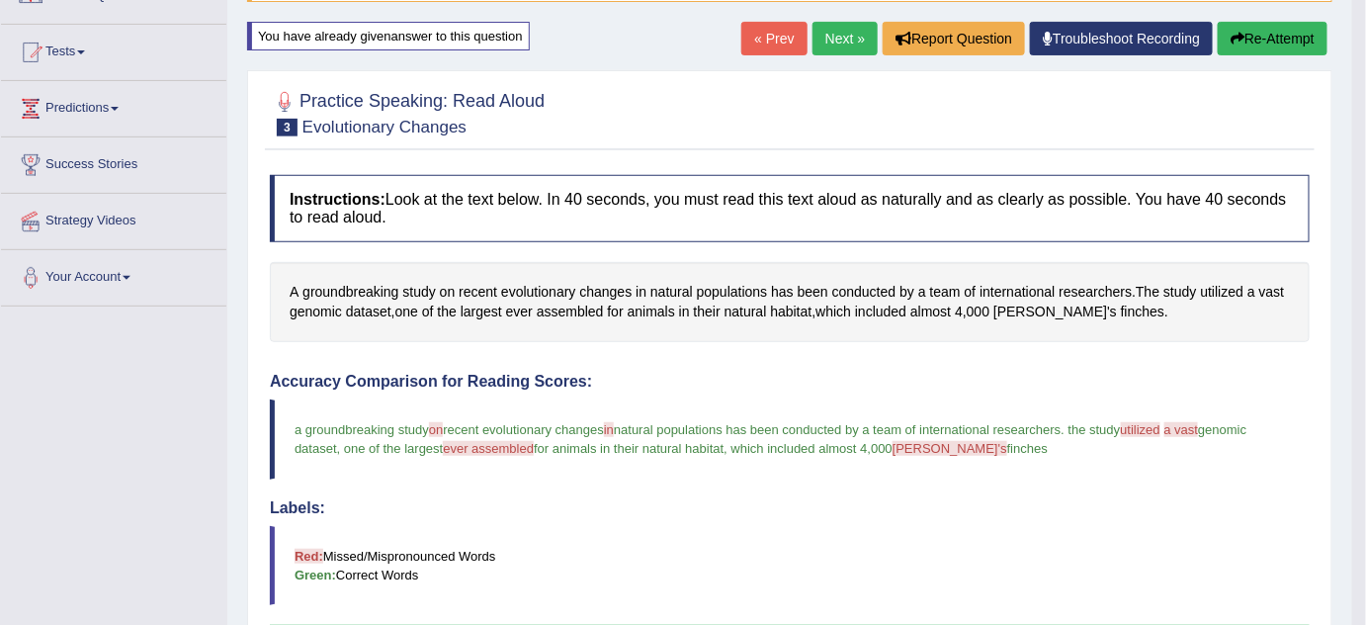
scroll to position [152, 0]
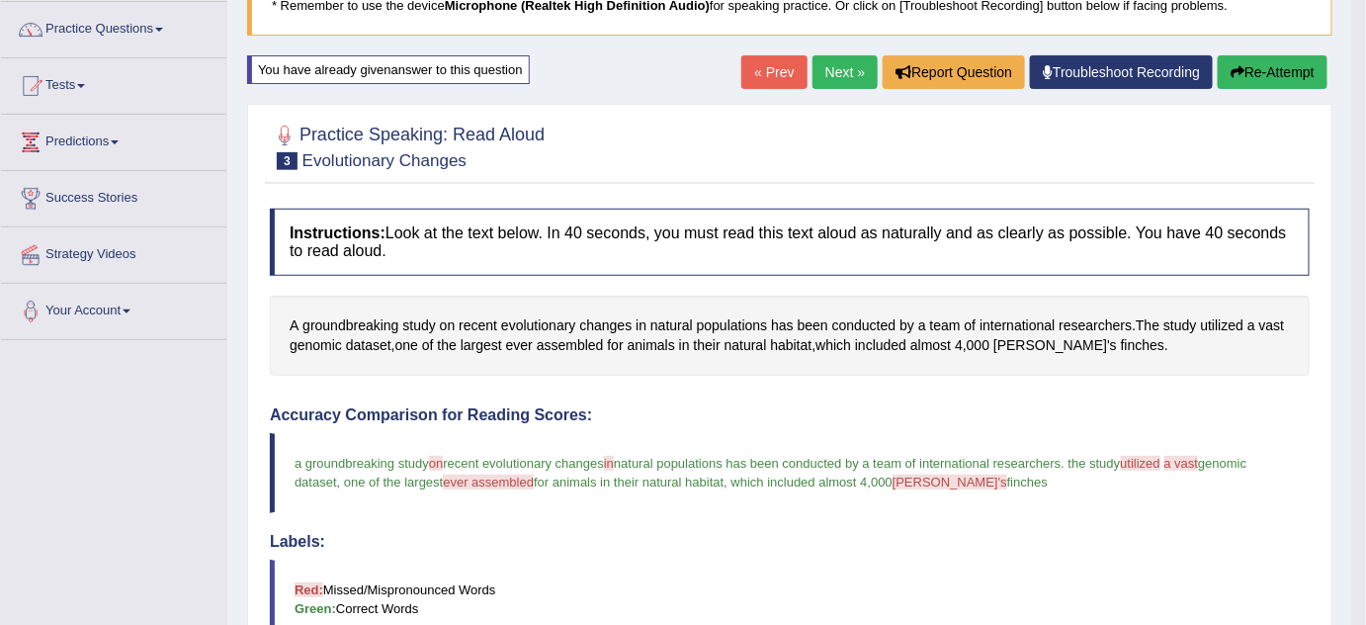
click at [1285, 75] on button "Re-Attempt" at bounding box center [1273, 72] width 110 height 34
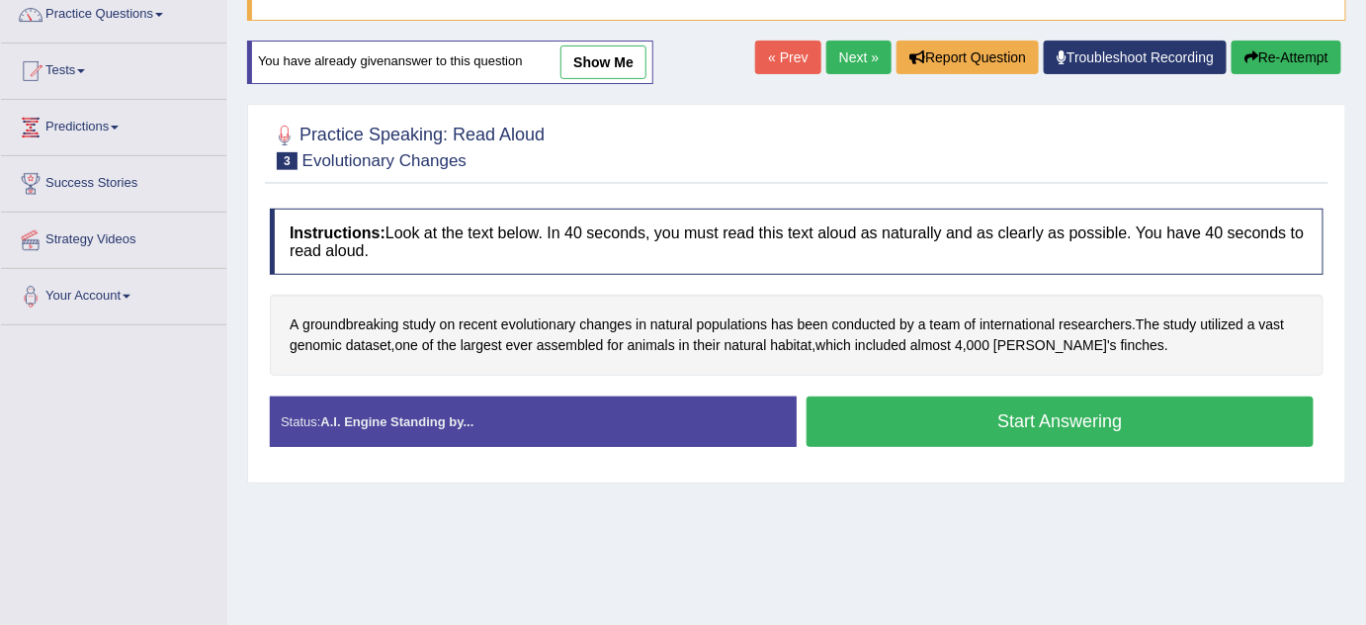
click at [995, 428] on button "Start Answering" at bounding box center [1060, 421] width 507 height 50
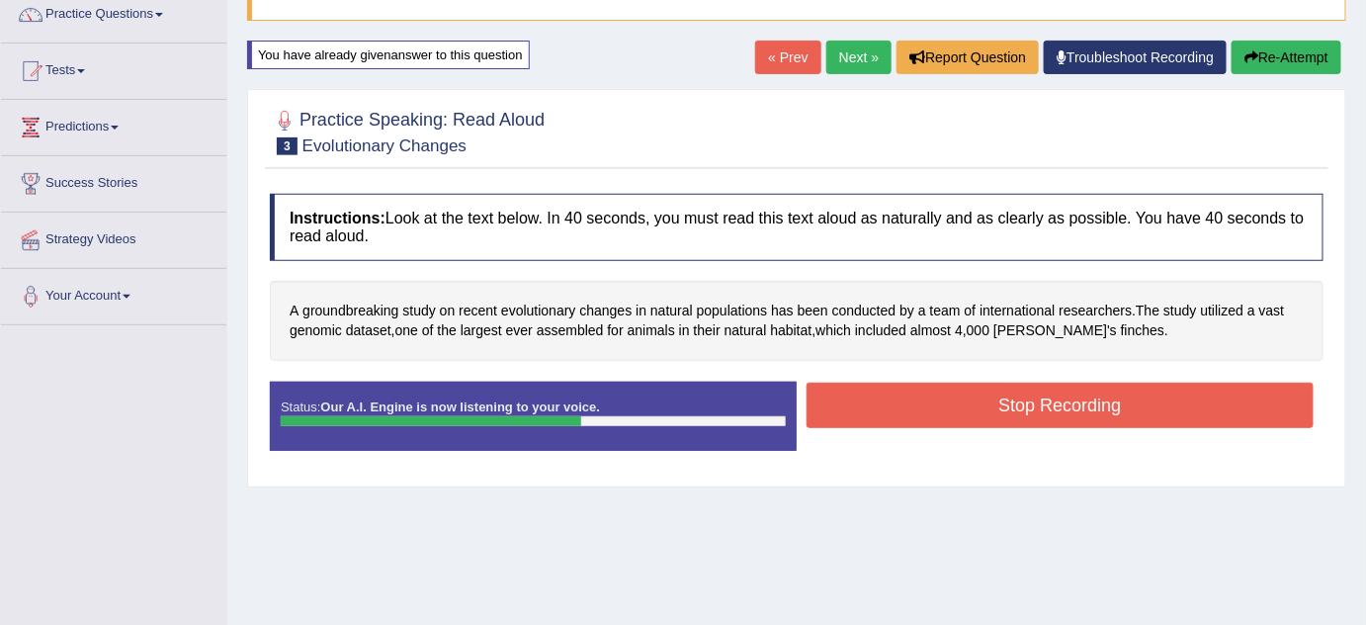
click at [989, 390] on button "Stop Recording" at bounding box center [1060, 405] width 507 height 45
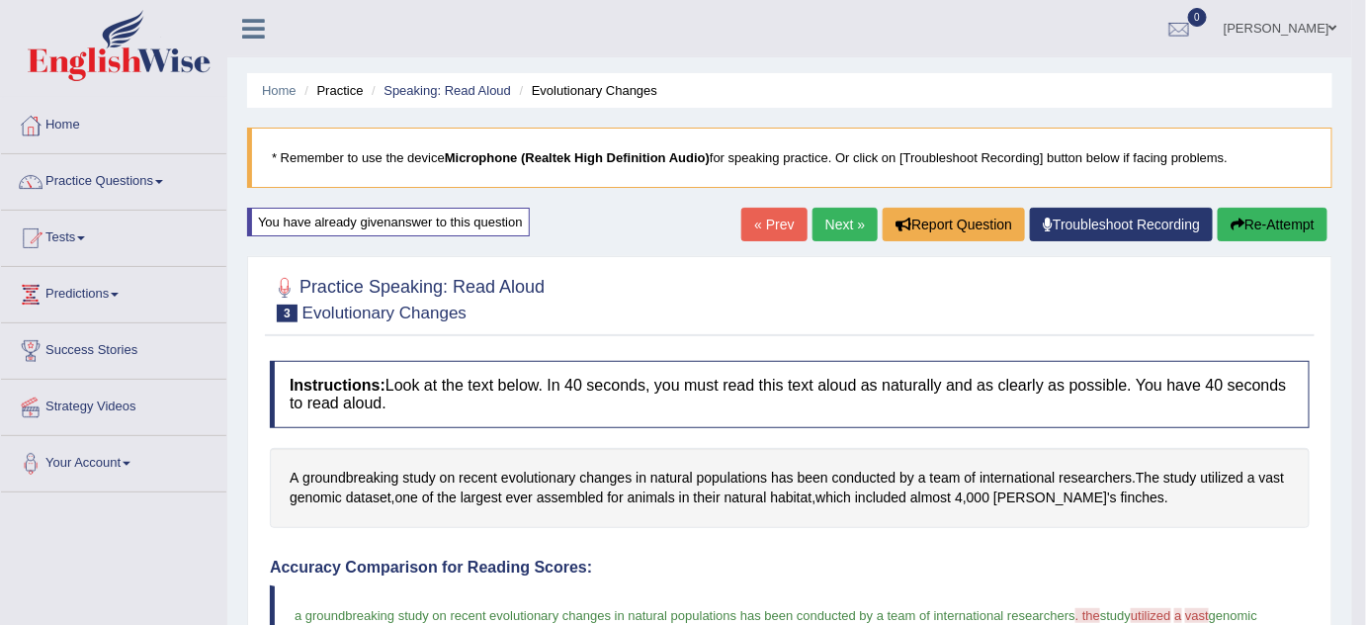
click at [1239, 214] on button "Re-Attempt" at bounding box center [1273, 225] width 110 height 34
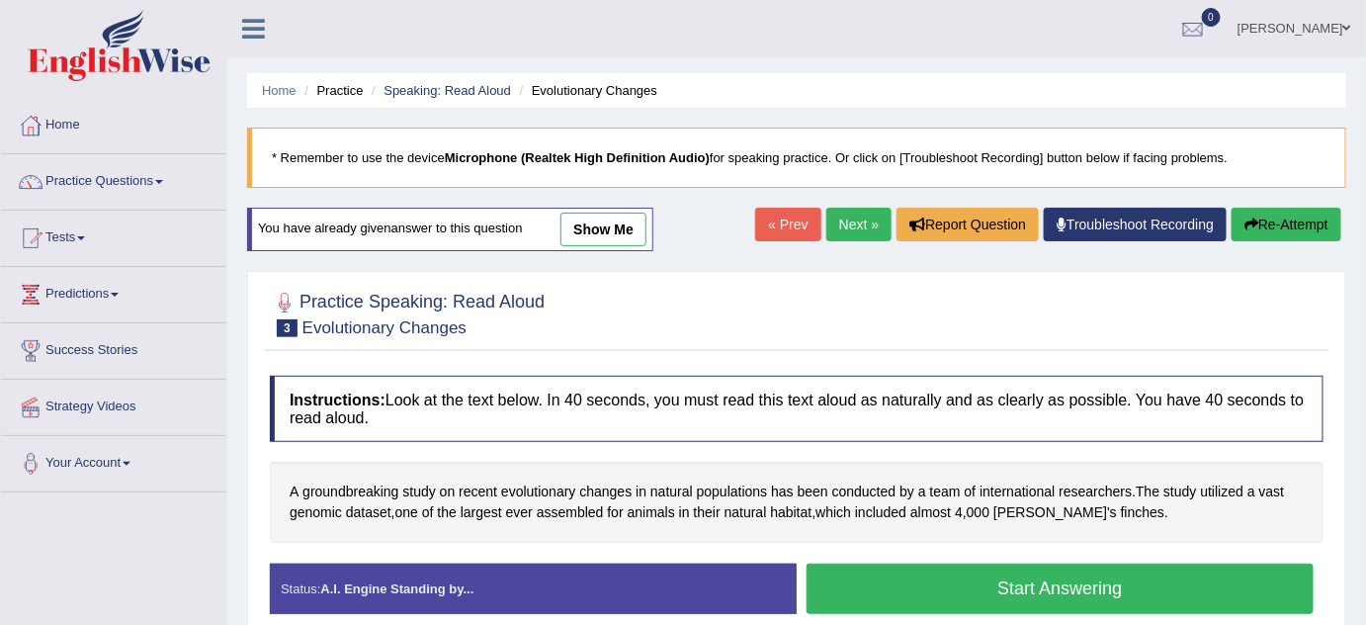
click at [1055, 582] on button "Start Answering" at bounding box center [1060, 589] width 507 height 50
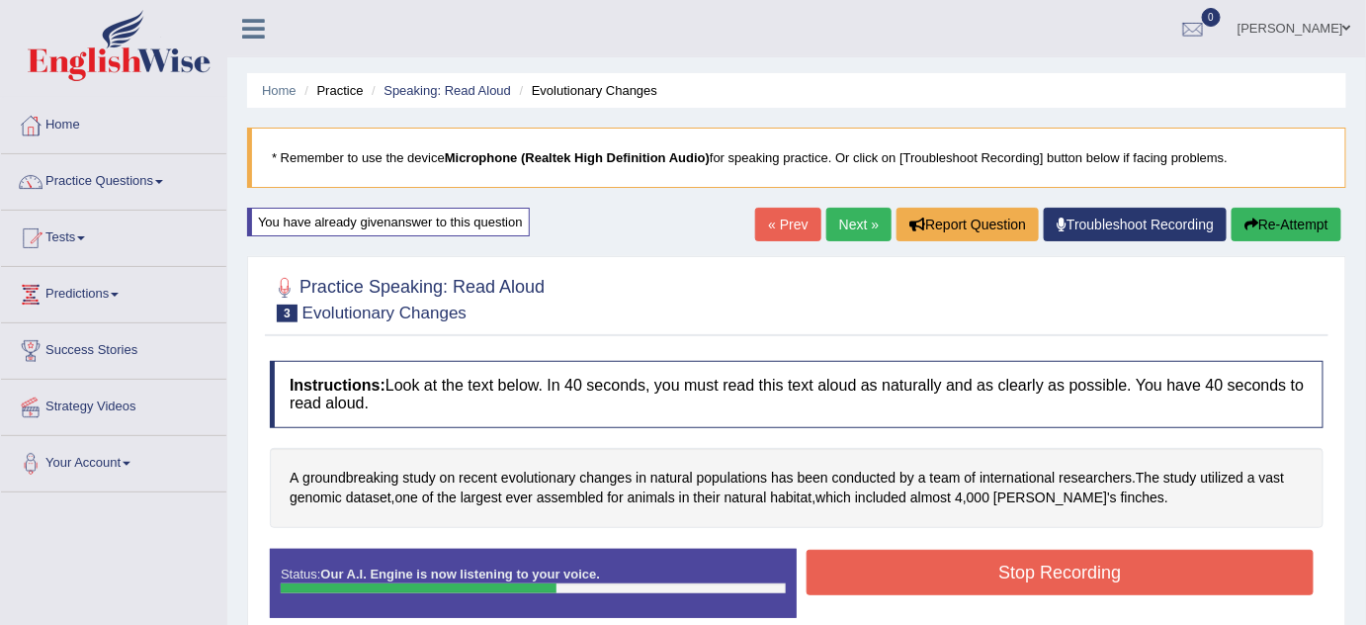
click at [961, 583] on button "Stop Recording" at bounding box center [1060, 572] width 507 height 45
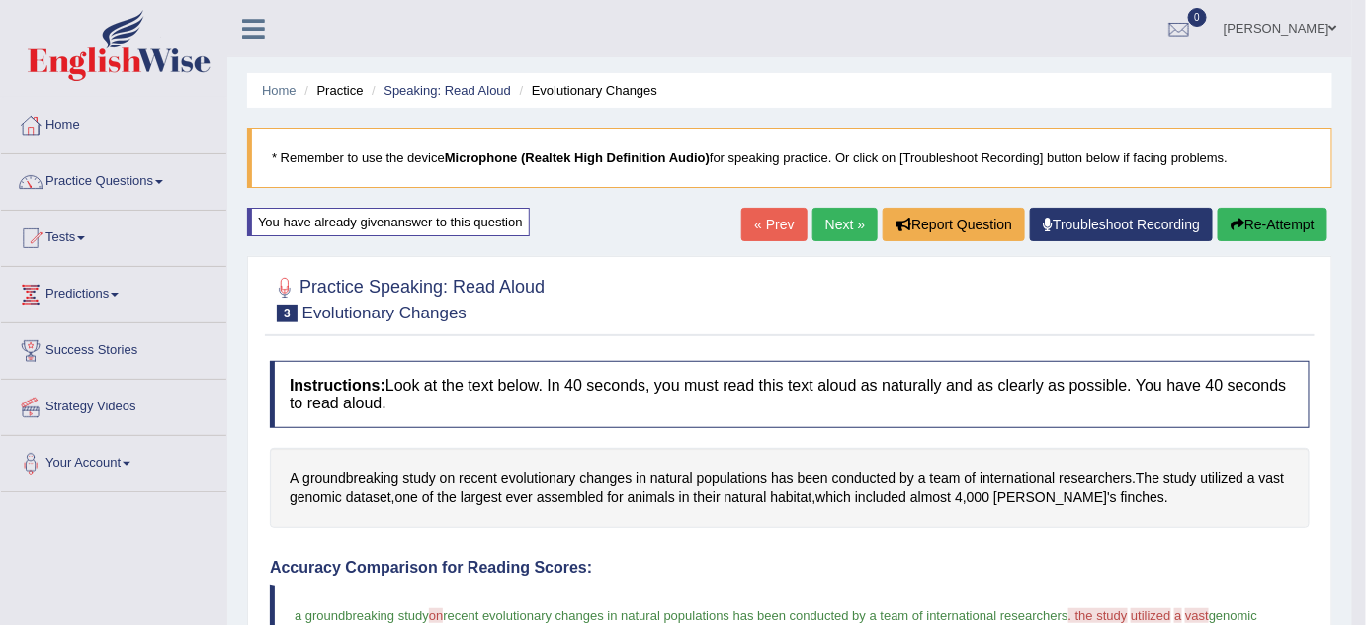
click at [840, 229] on link "Next »" at bounding box center [845, 225] width 65 height 34
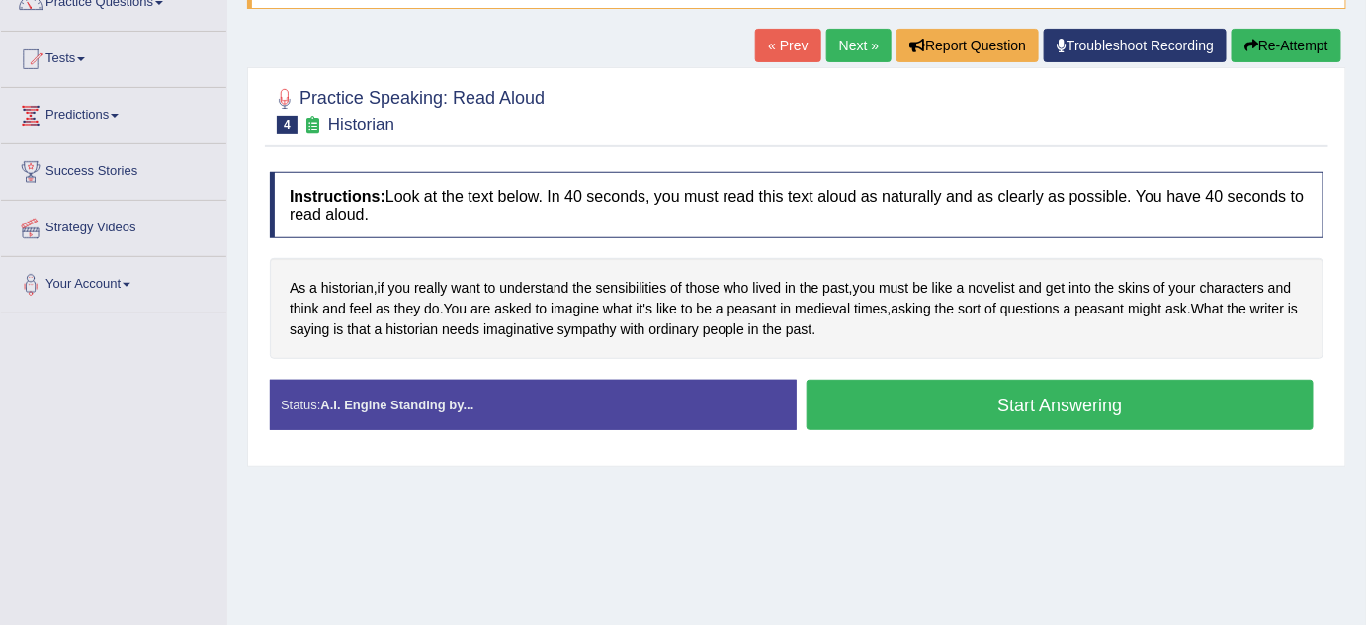
click at [978, 399] on button "Start Answering" at bounding box center [1060, 405] width 507 height 50
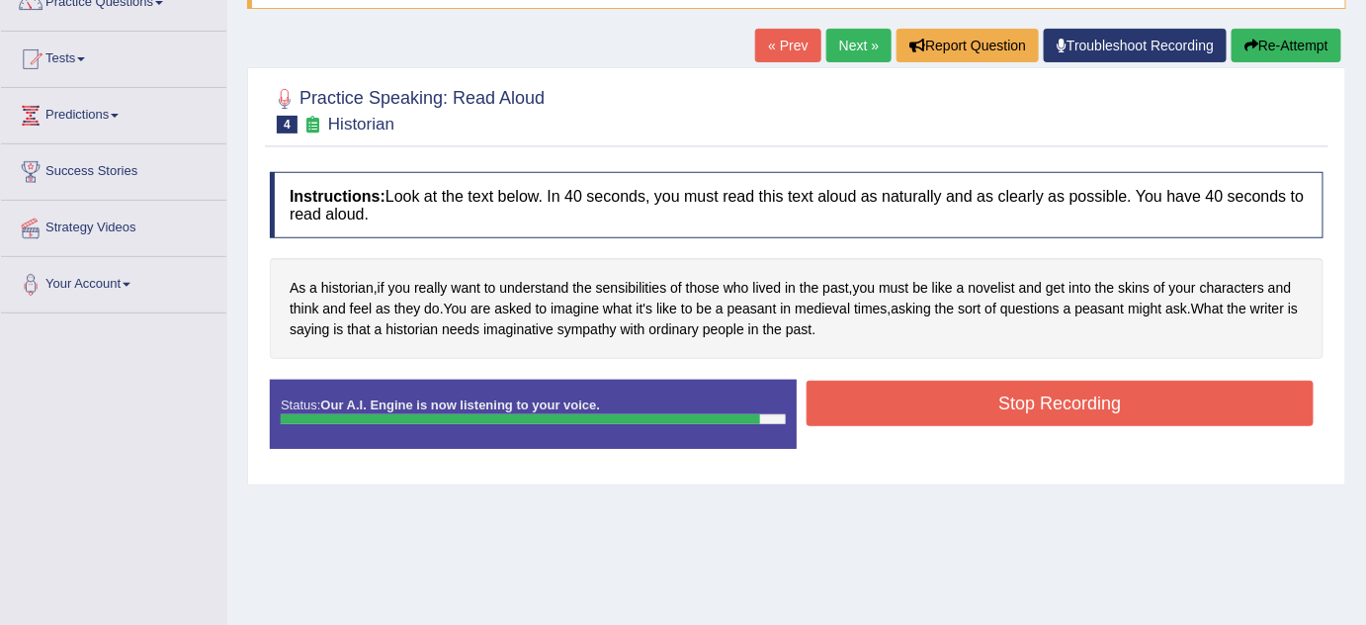
click at [986, 403] on button "Stop Recording" at bounding box center [1060, 403] width 507 height 45
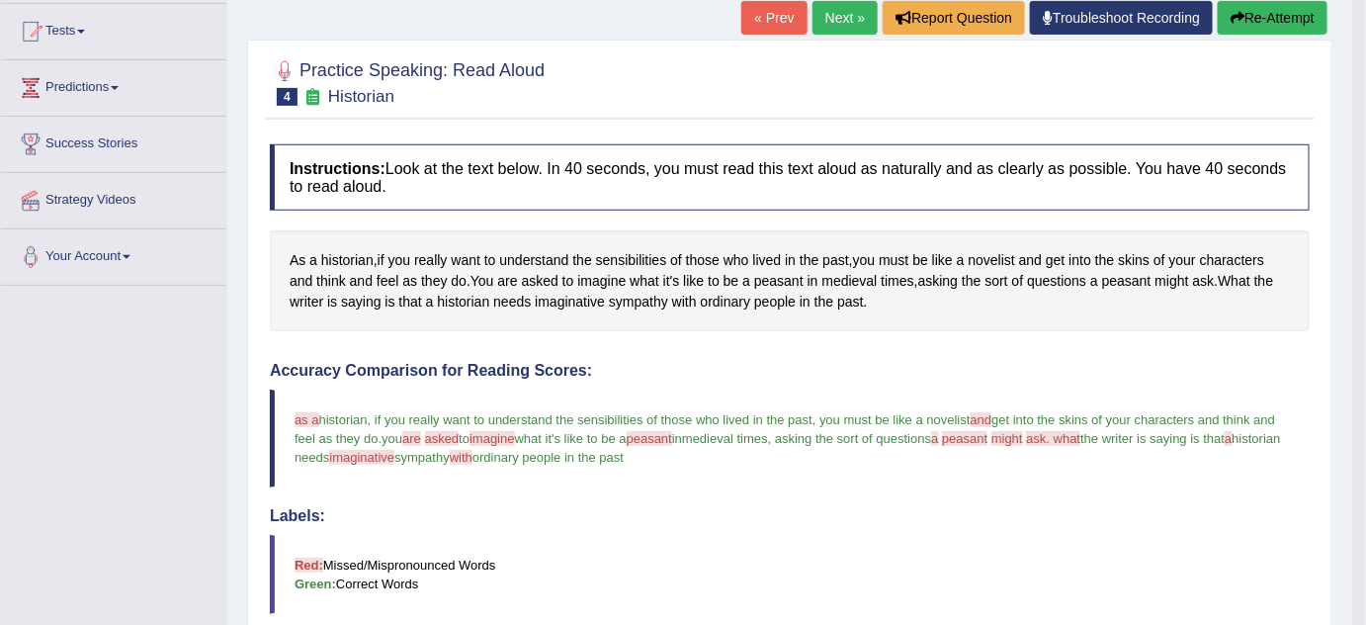
scroll to position [179, 0]
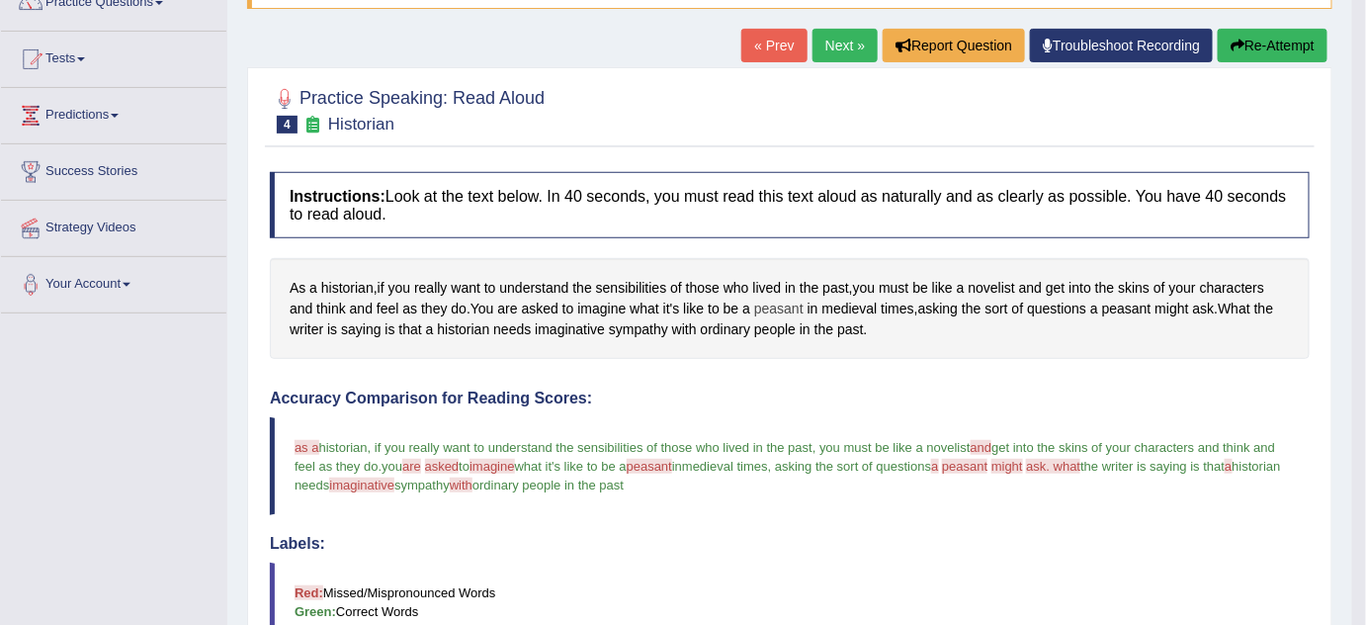
click at [779, 301] on span "peasant" at bounding box center [778, 309] width 49 height 21
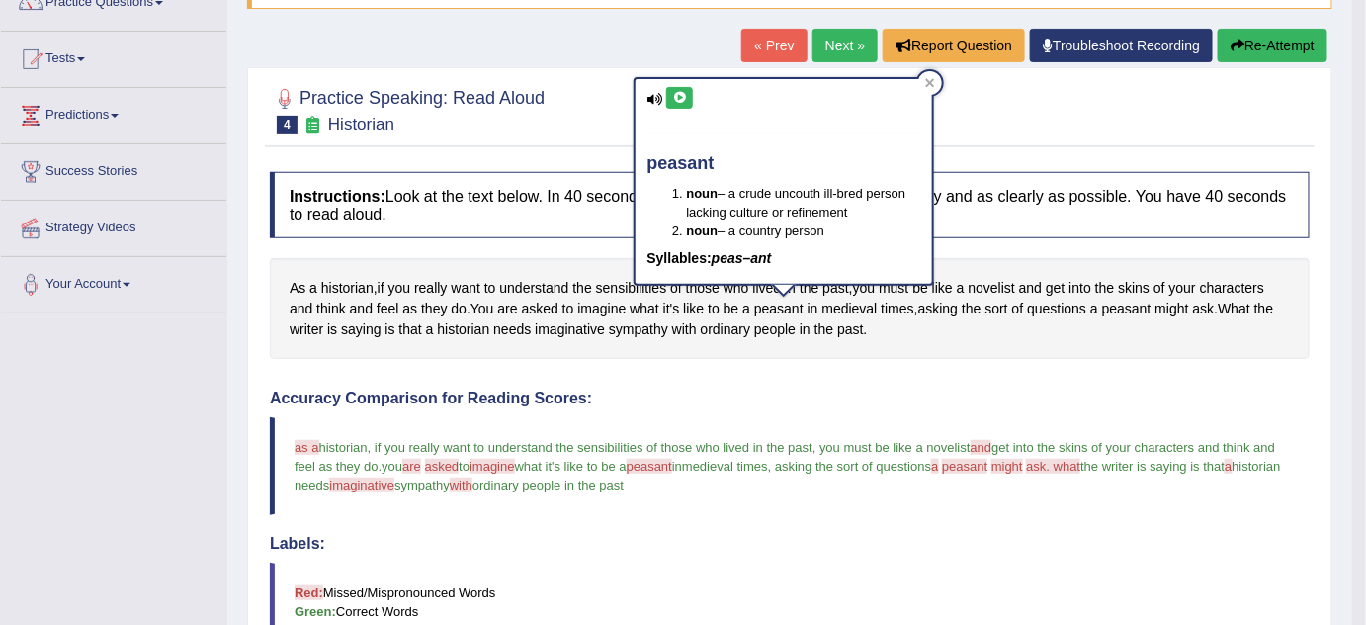
click at [681, 92] on icon at bounding box center [679, 98] width 15 height 12
click at [702, 384] on div "Instructions: Look at the text below. In 40 seconds, you must read this text al…" at bounding box center [790, 628] width 1050 height 933
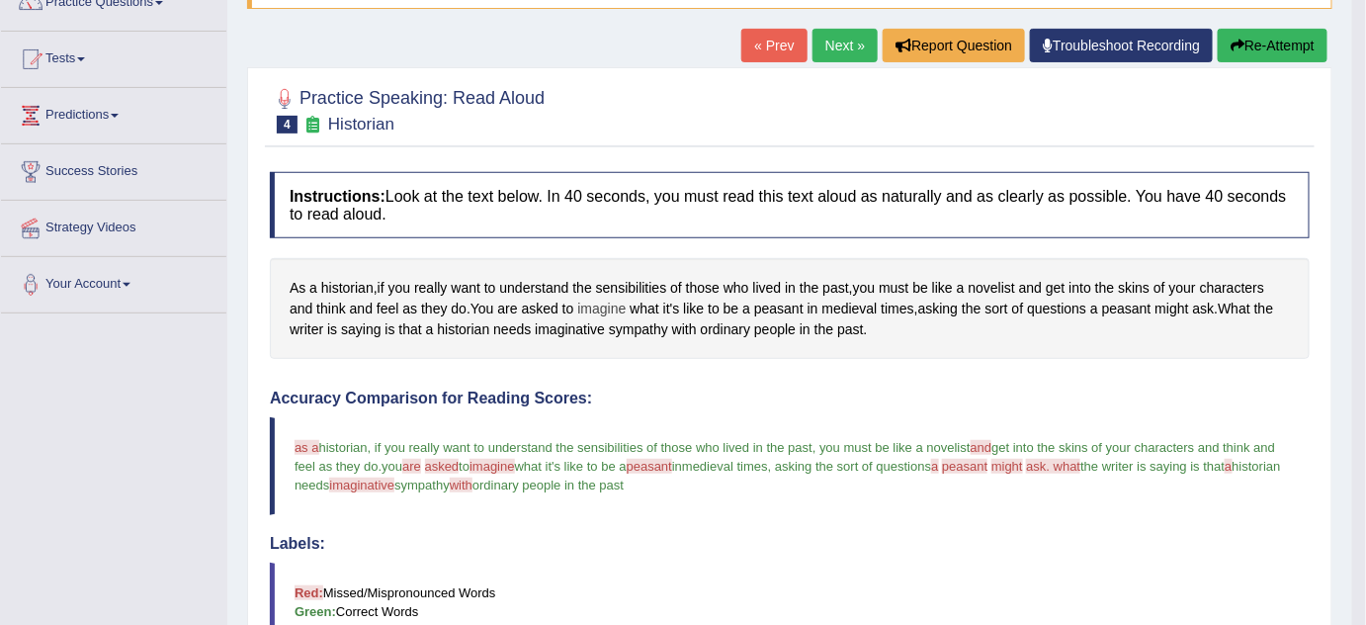
click at [607, 307] on span "imagine" at bounding box center [601, 309] width 48 height 21
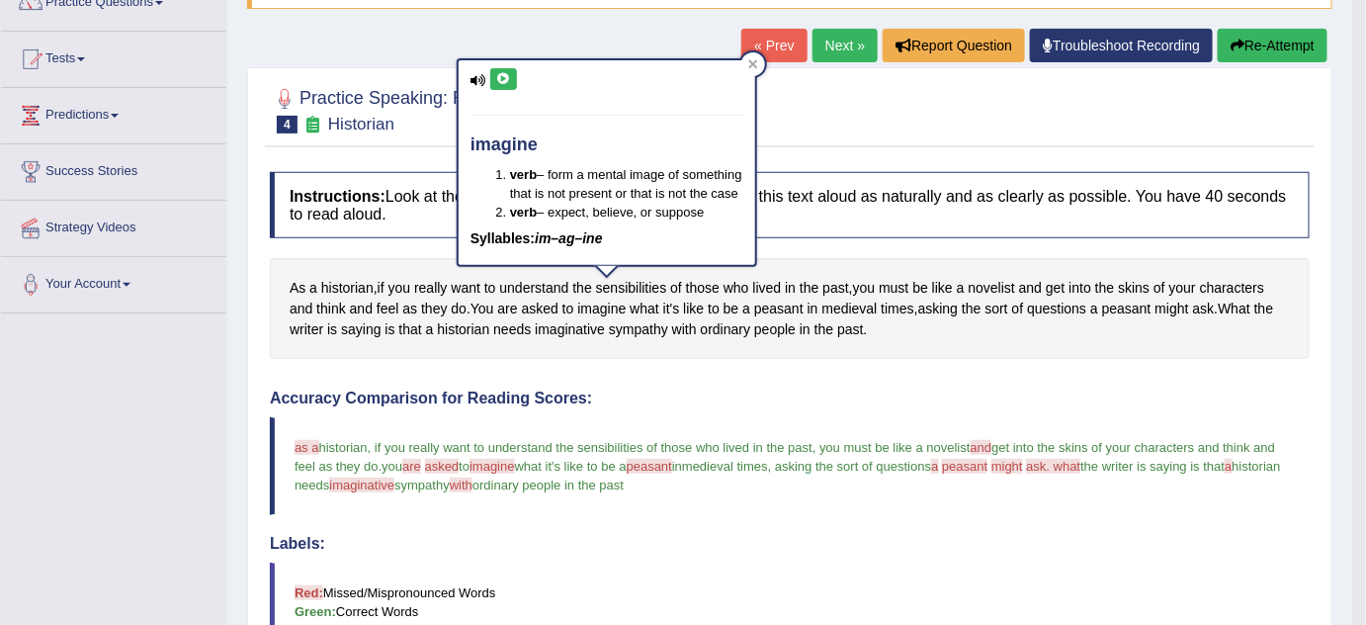
click at [506, 81] on icon at bounding box center [503, 79] width 15 height 12
click at [1262, 43] on button "Re-Attempt" at bounding box center [1273, 46] width 110 height 34
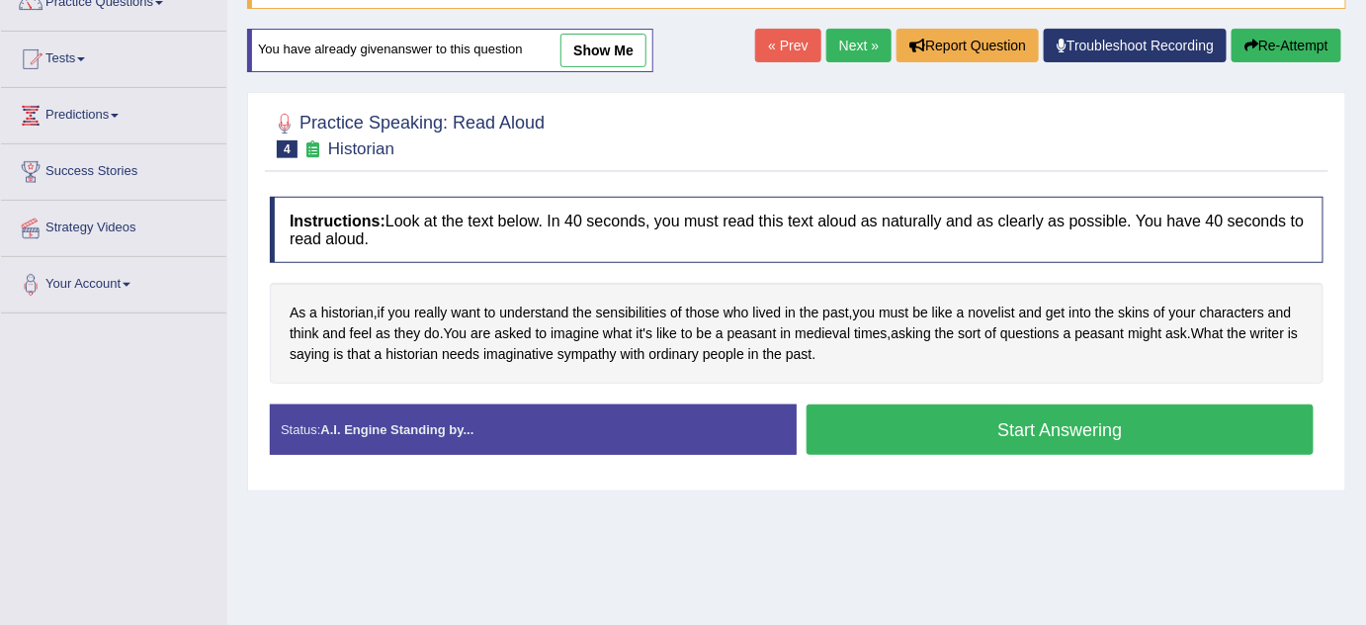
click at [1009, 406] on button "Start Answering" at bounding box center [1060, 429] width 507 height 50
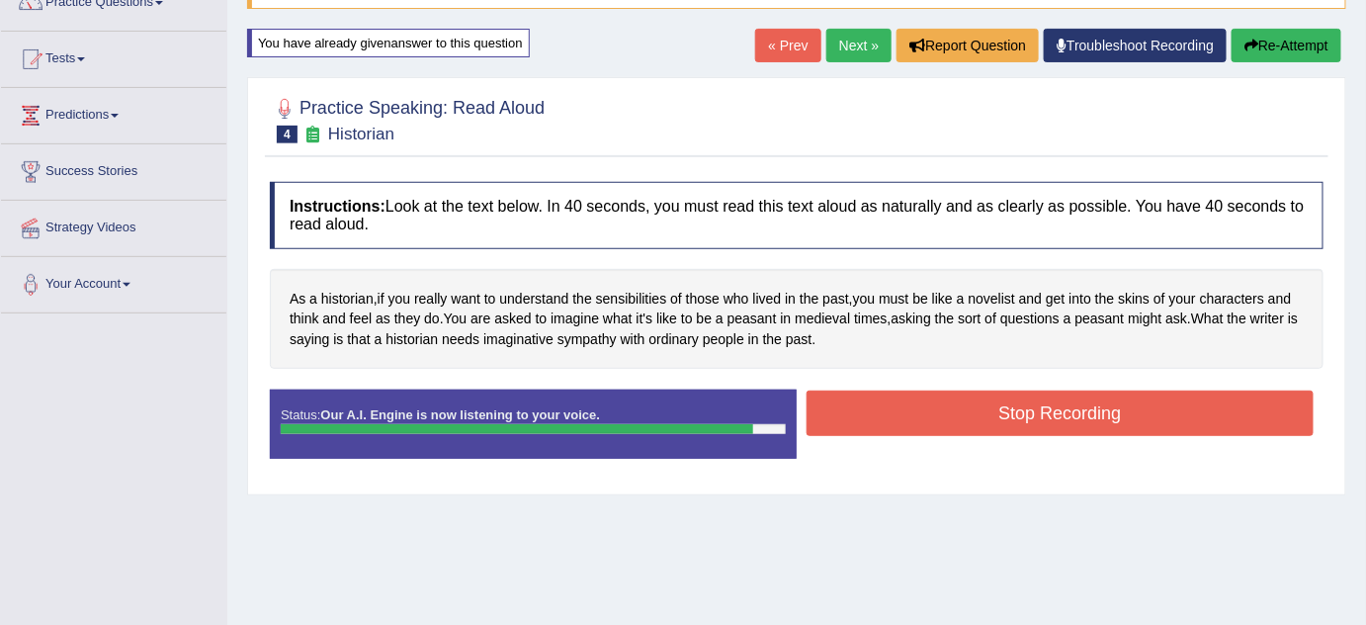
click at [934, 416] on button "Stop Recording" at bounding box center [1060, 412] width 507 height 45
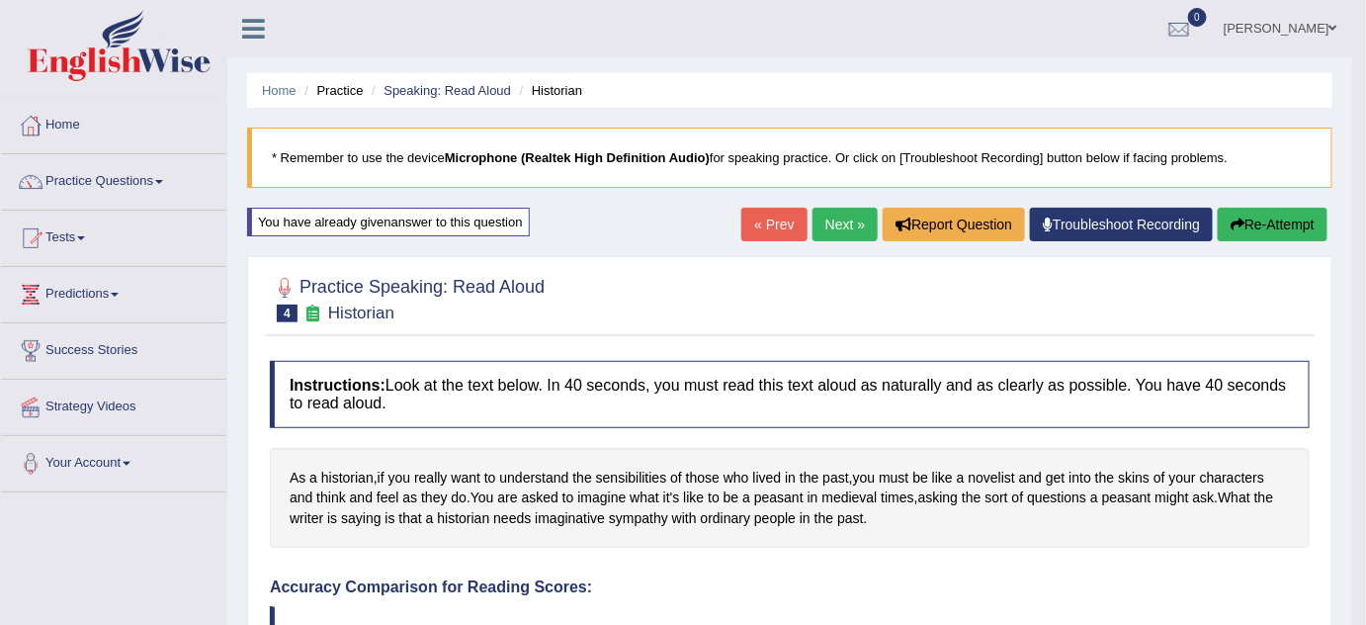
click at [835, 217] on link "Next »" at bounding box center [845, 225] width 65 height 34
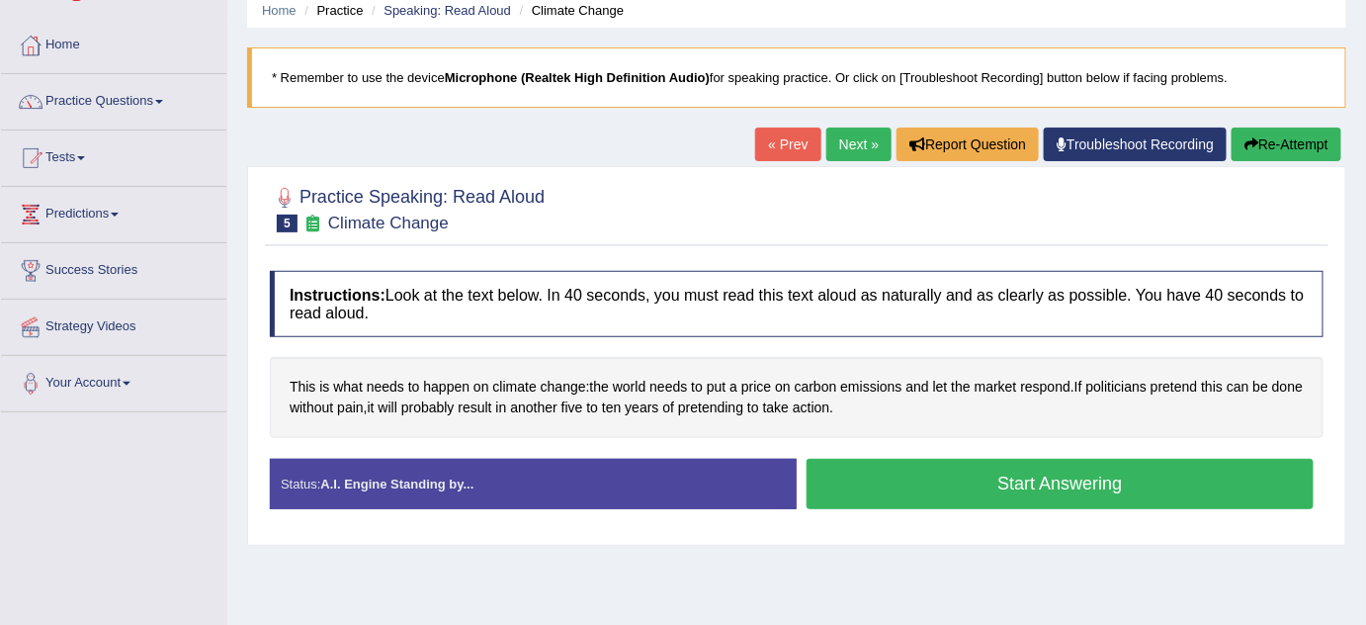
scroll to position [89, 0]
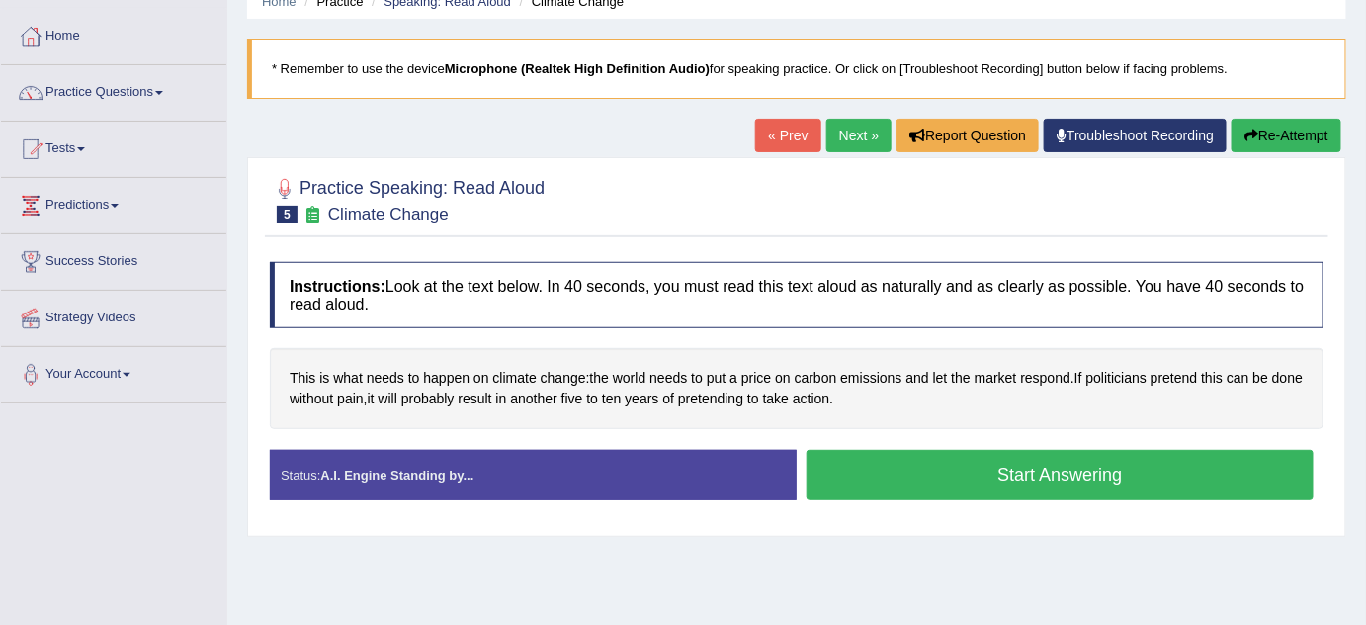
click at [961, 467] on button "Start Answering" at bounding box center [1060, 475] width 507 height 50
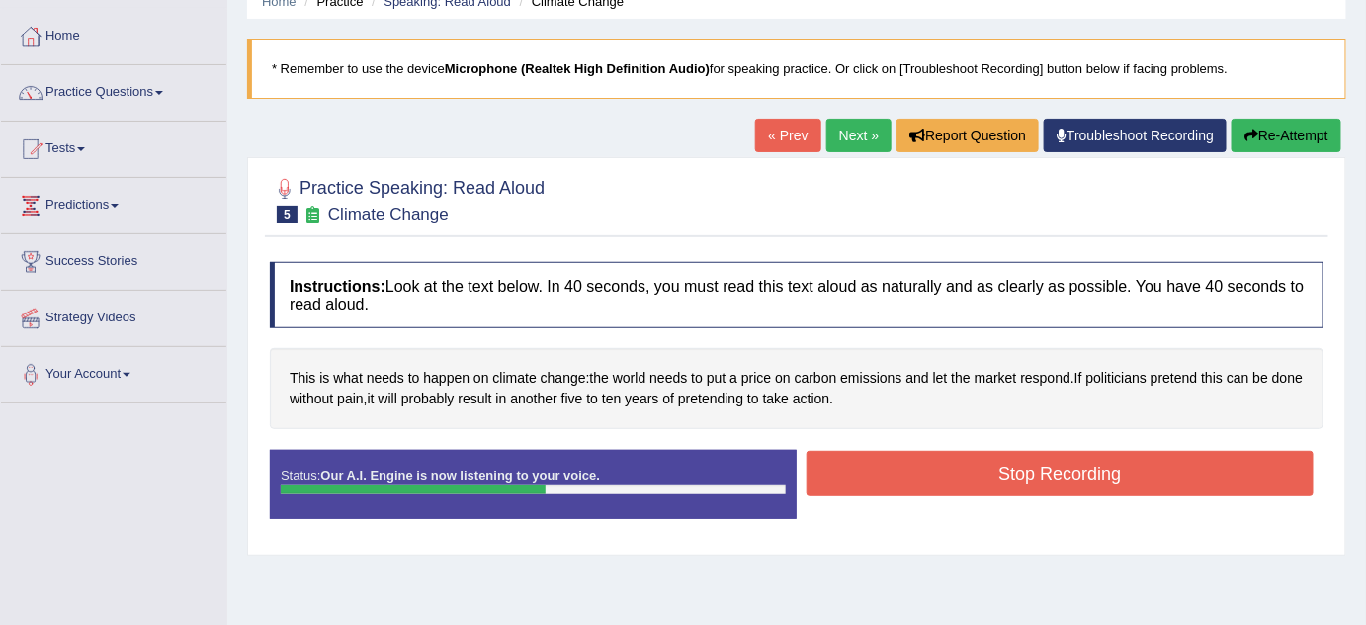
click at [918, 482] on button "Stop Recording" at bounding box center [1060, 473] width 507 height 45
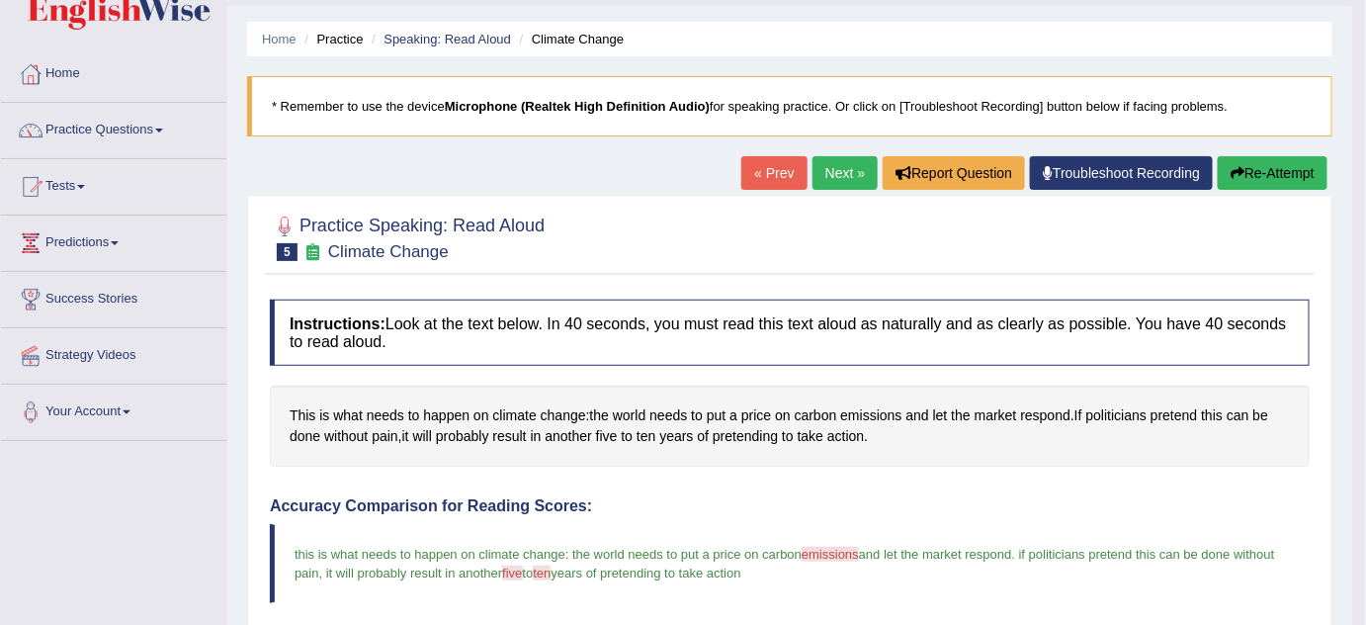
scroll to position [0, 0]
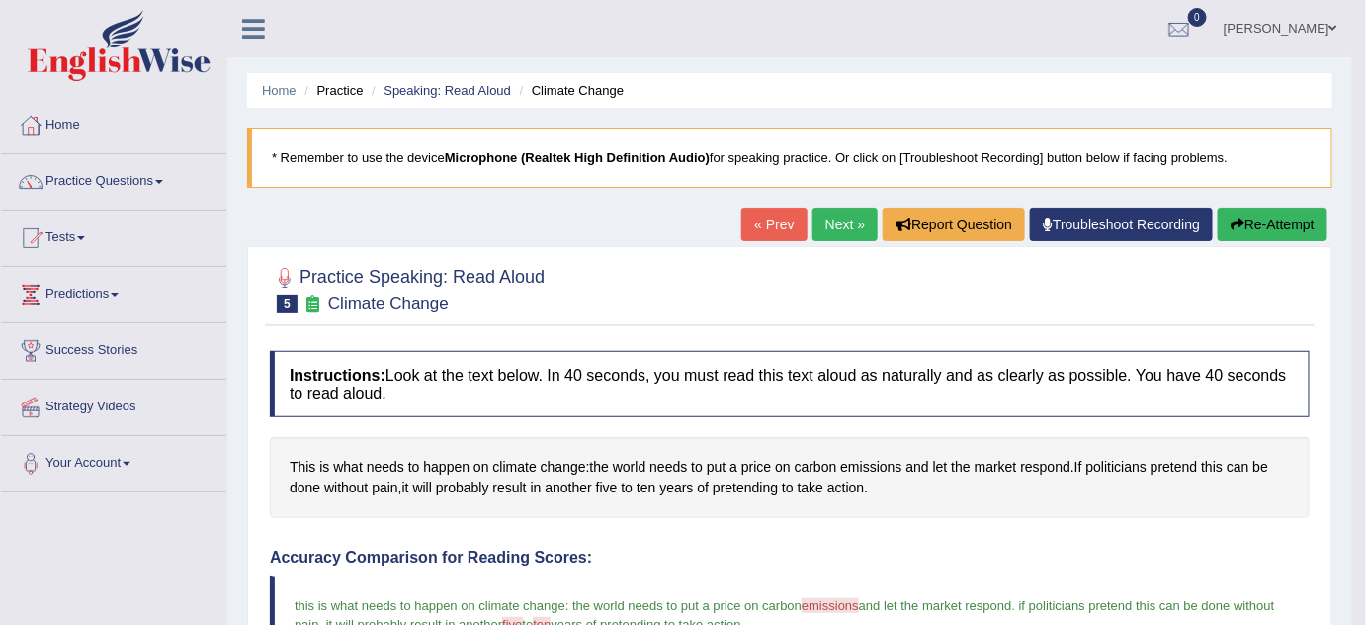
click at [1289, 221] on button "Re-Attempt" at bounding box center [1273, 225] width 110 height 34
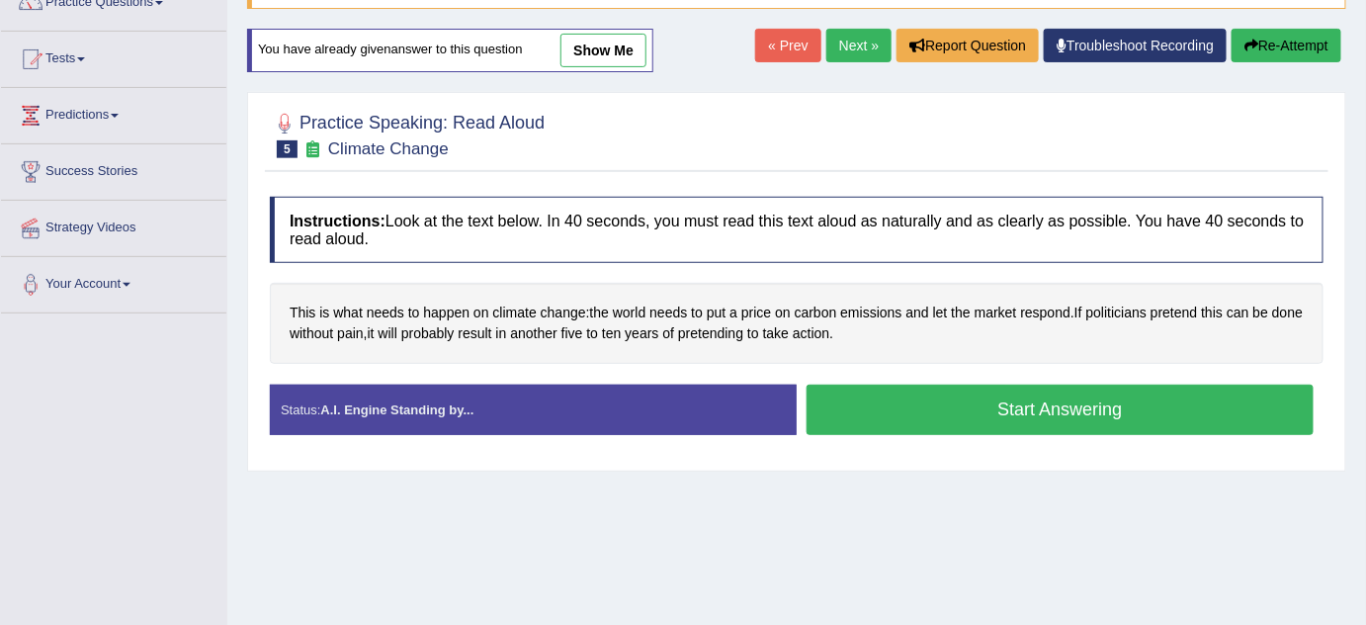
click at [985, 404] on button "Start Answering" at bounding box center [1060, 410] width 507 height 50
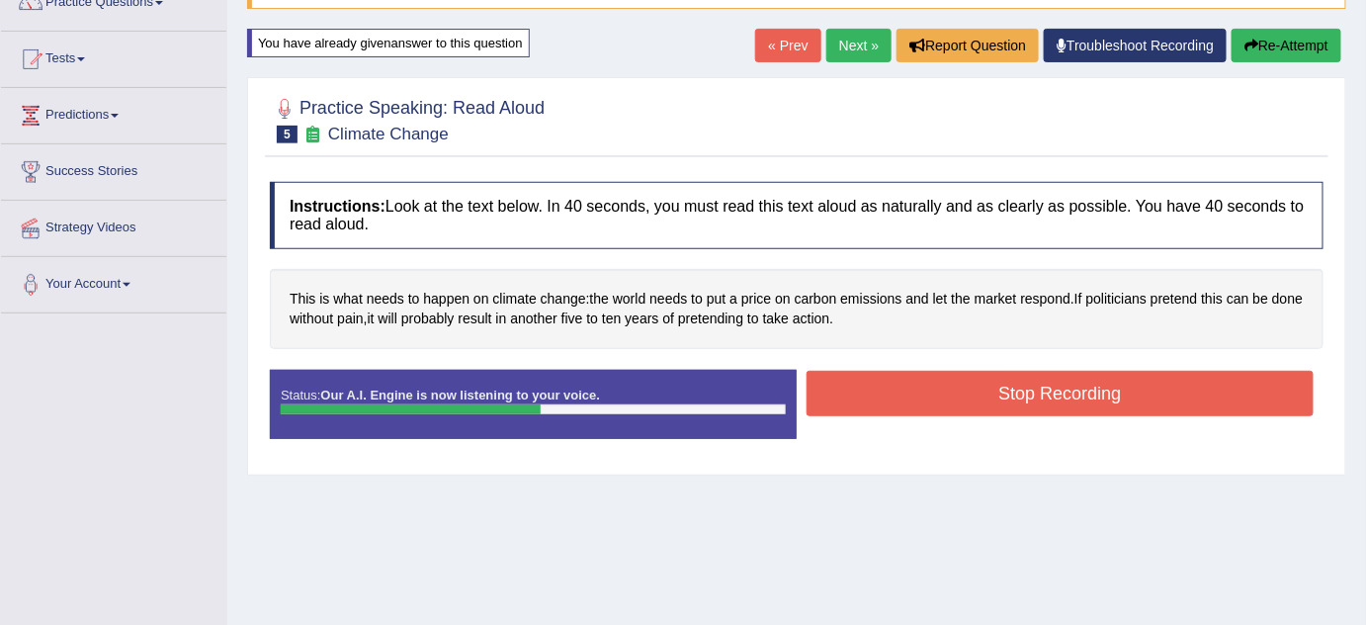
click at [951, 390] on button "Stop Recording" at bounding box center [1060, 393] width 507 height 45
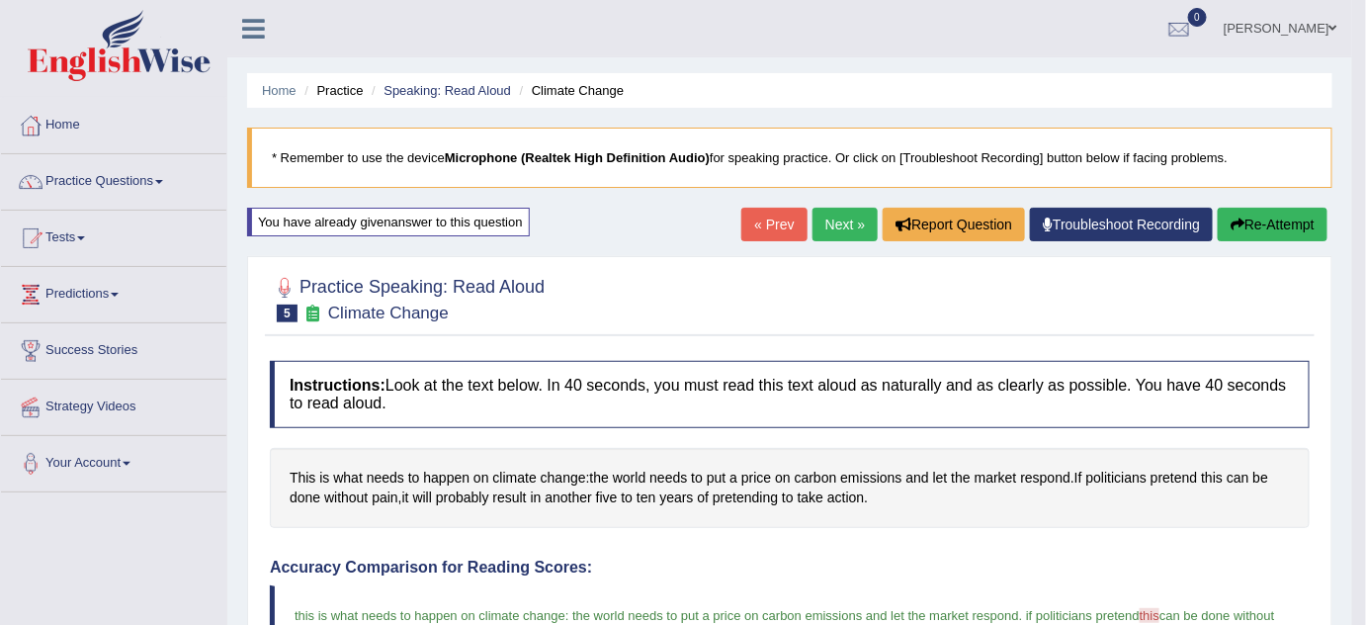
click at [851, 217] on link "Next »" at bounding box center [845, 225] width 65 height 34
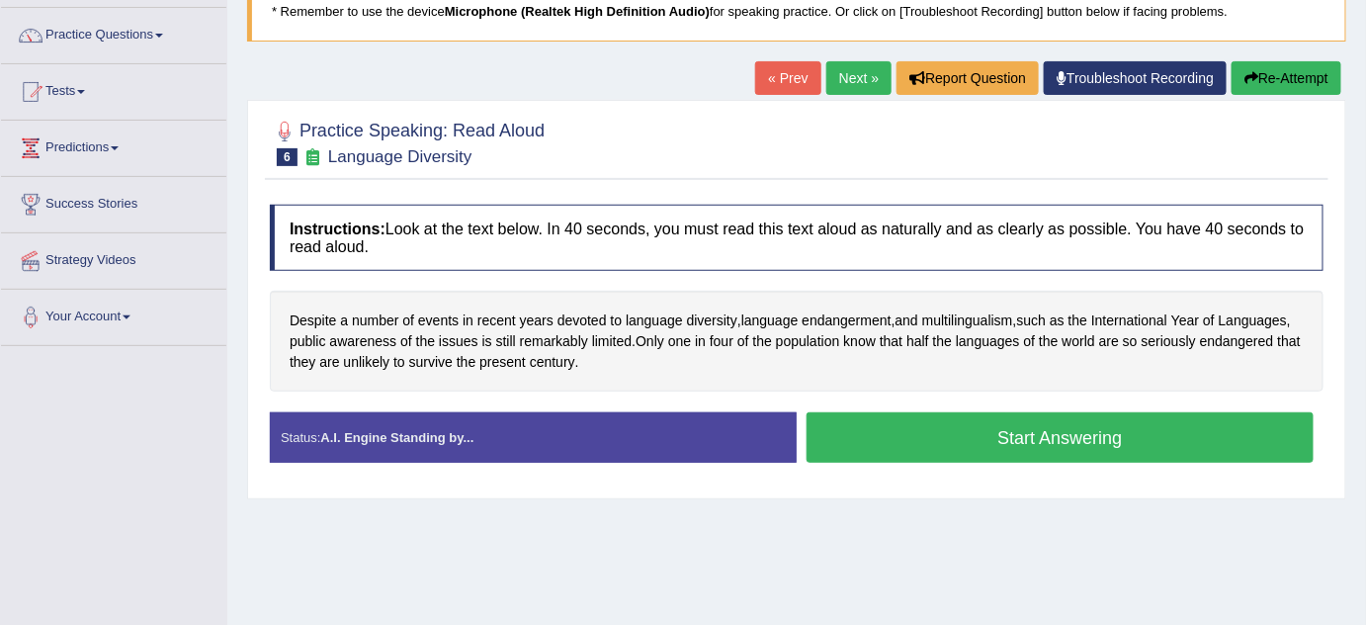
scroll to position [179, 0]
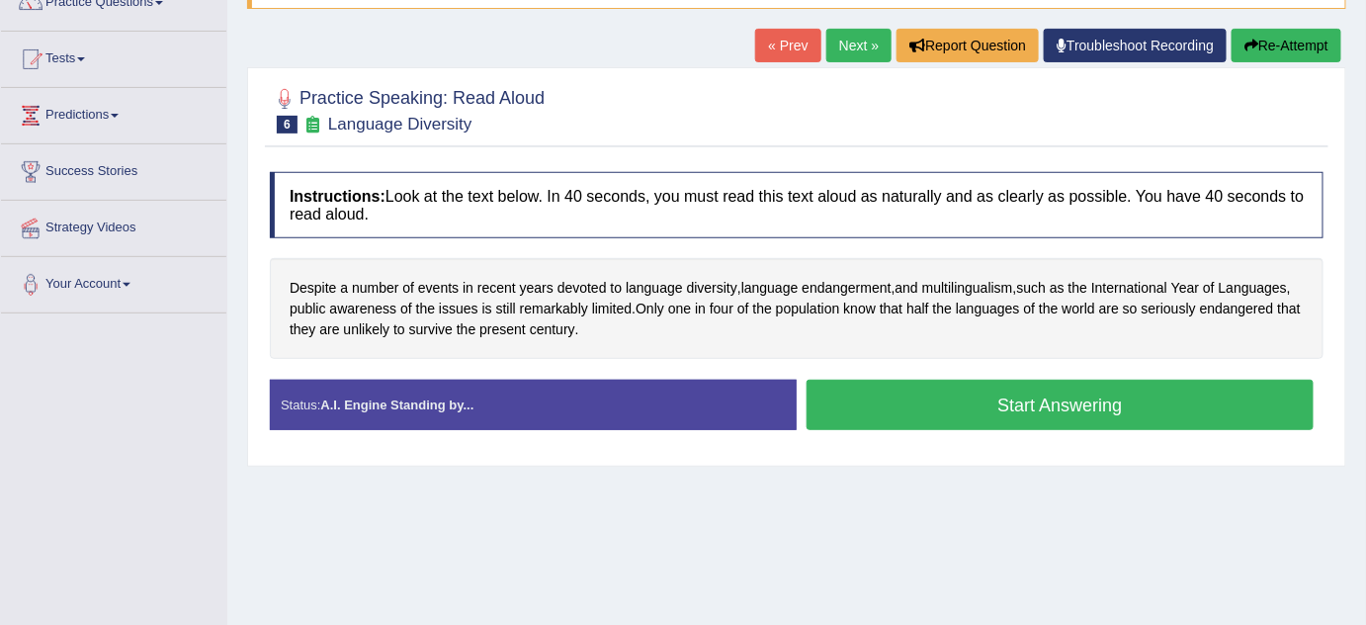
click at [1123, 412] on button "Start Answering" at bounding box center [1060, 405] width 507 height 50
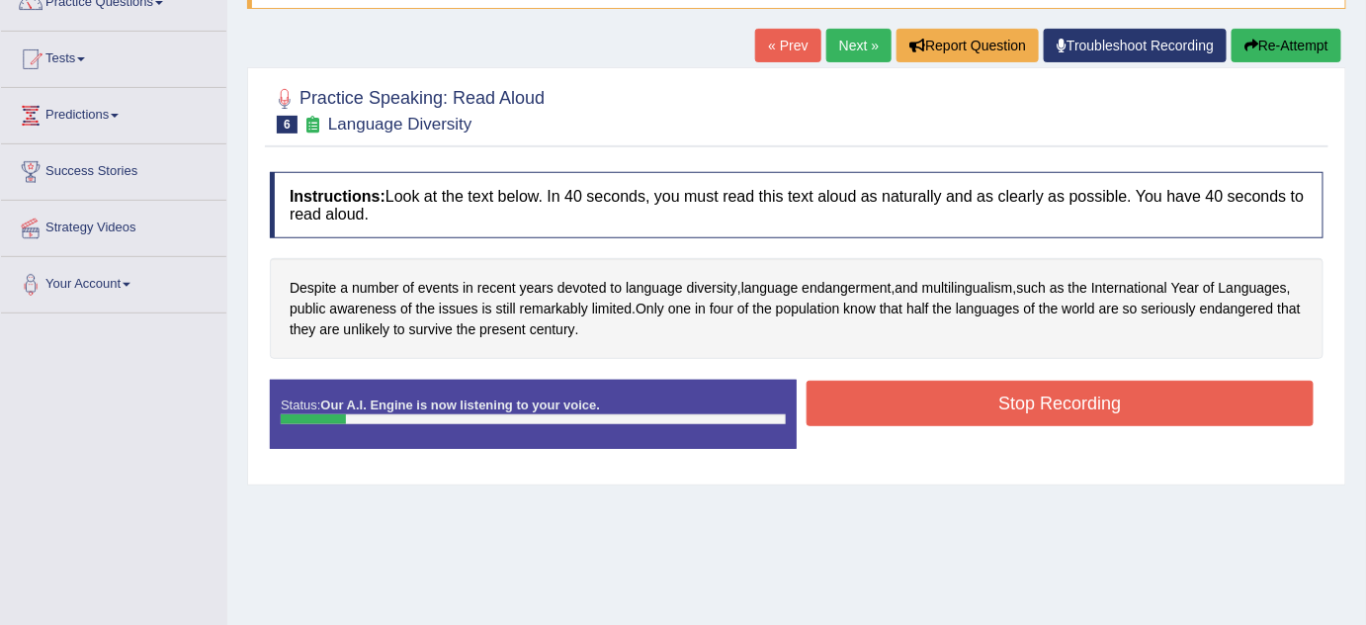
click at [1100, 396] on button "Stop Recording" at bounding box center [1060, 403] width 507 height 45
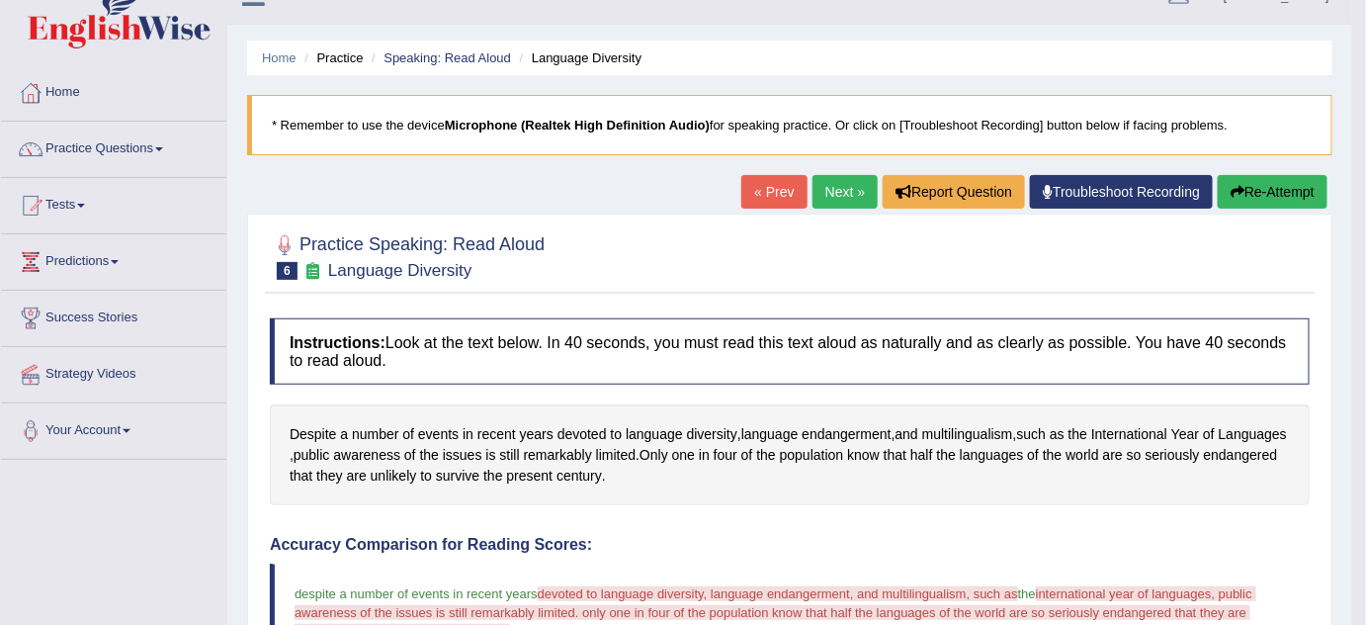
scroll to position [0, 0]
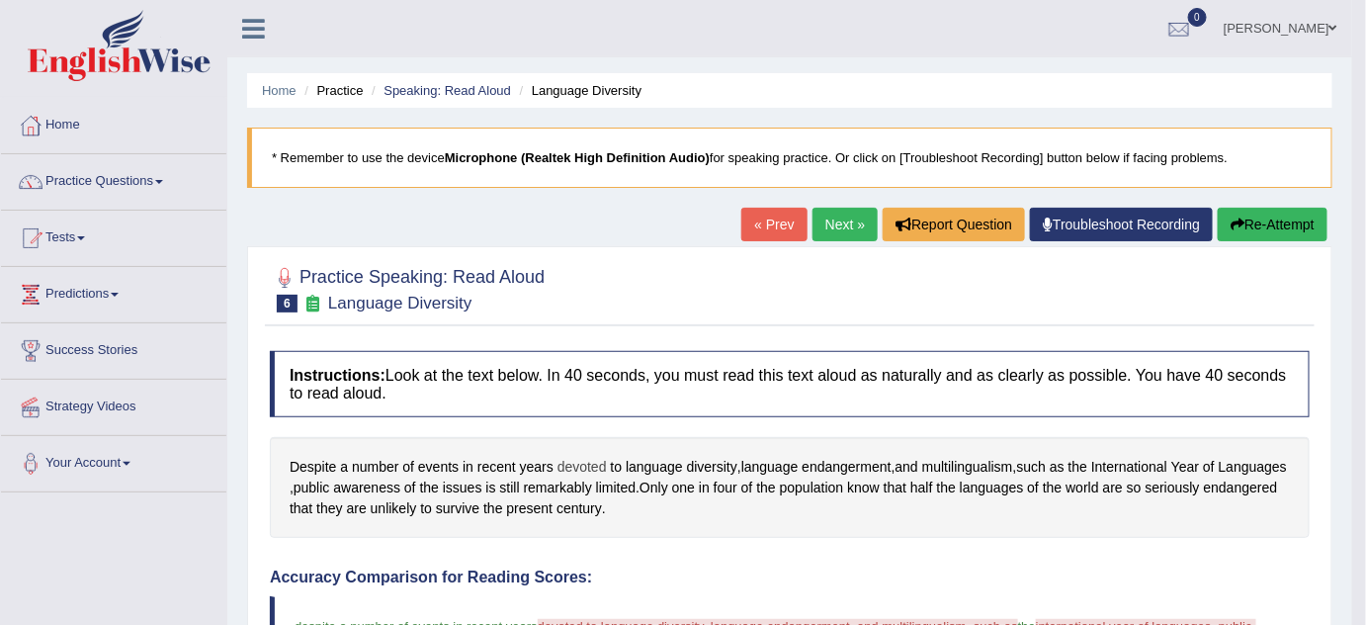
click at [587, 462] on span "devoted" at bounding box center [582, 467] width 49 height 21
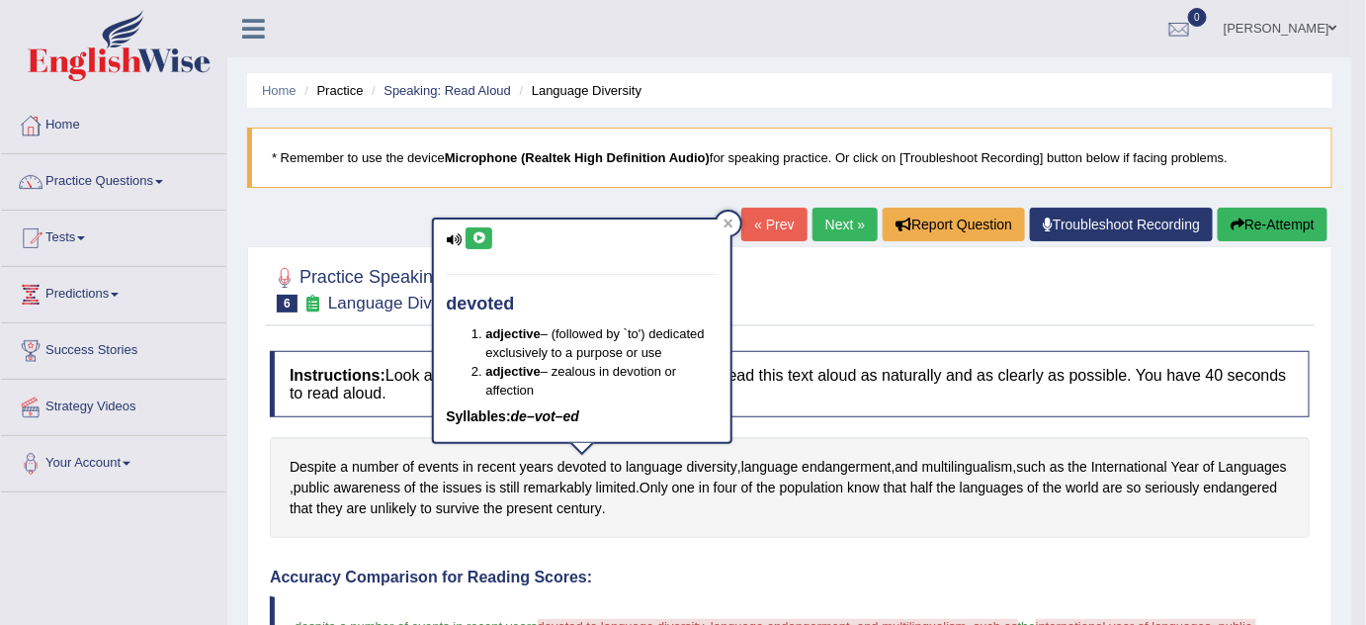
click at [478, 236] on icon at bounding box center [479, 238] width 15 height 12
click at [845, 469] on span "endangerment" at bounding box center [846, 467] width 89 height 21
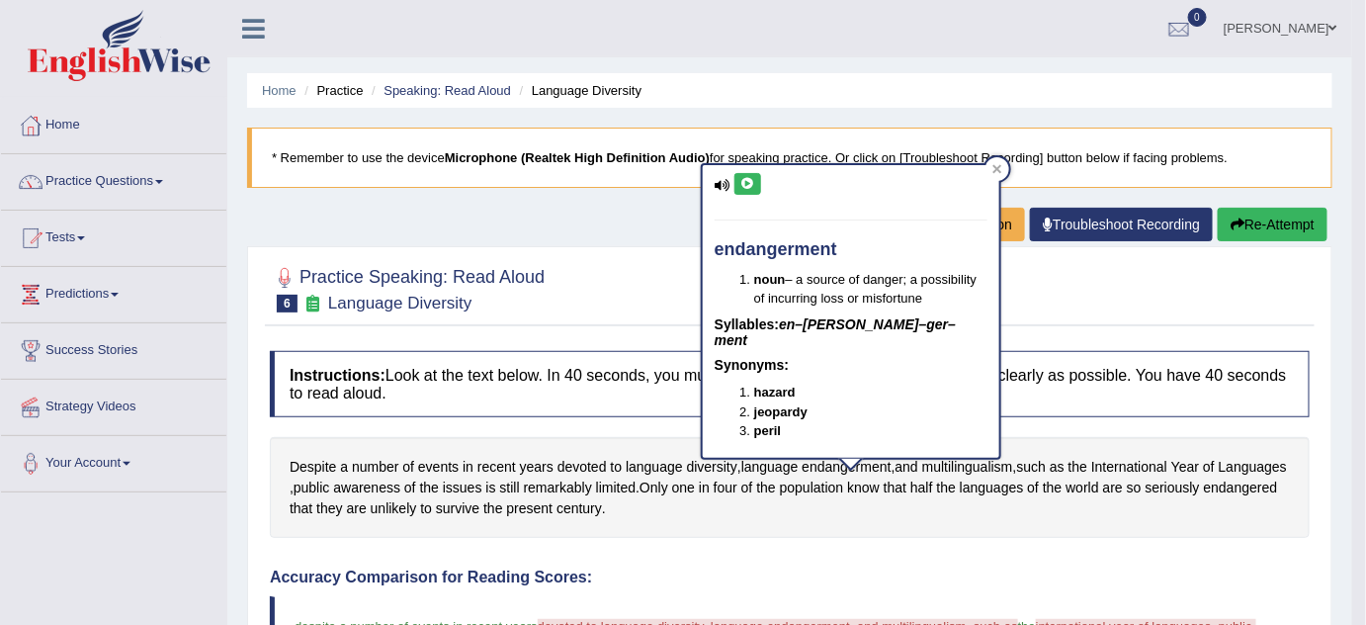
click at [751, 188] on icon at bounding box center [747, 184] width 15 height 12
click at [827, 528] on div "Despite a number of events in recent years devoted to language diversity , lang…" at bounding box center [790, 487] width 1040 height 101
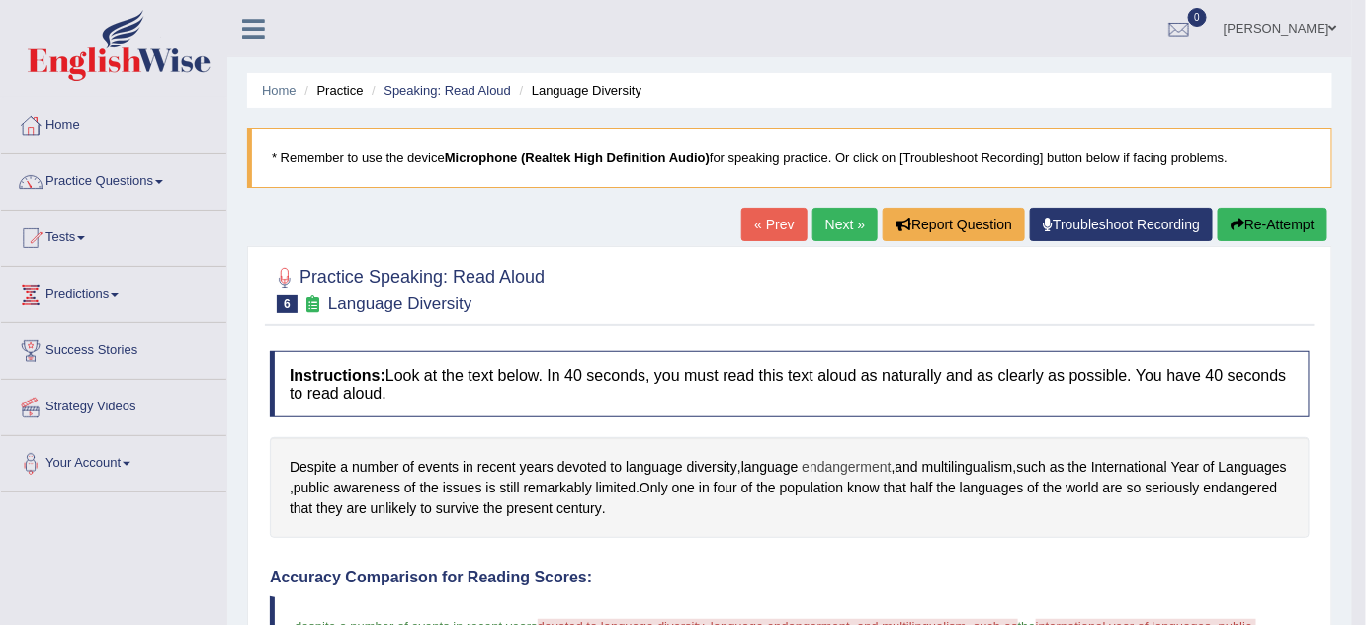
click at [836, 467] on span "endangerment" at bounding box center [846, 467] width 89 height 21
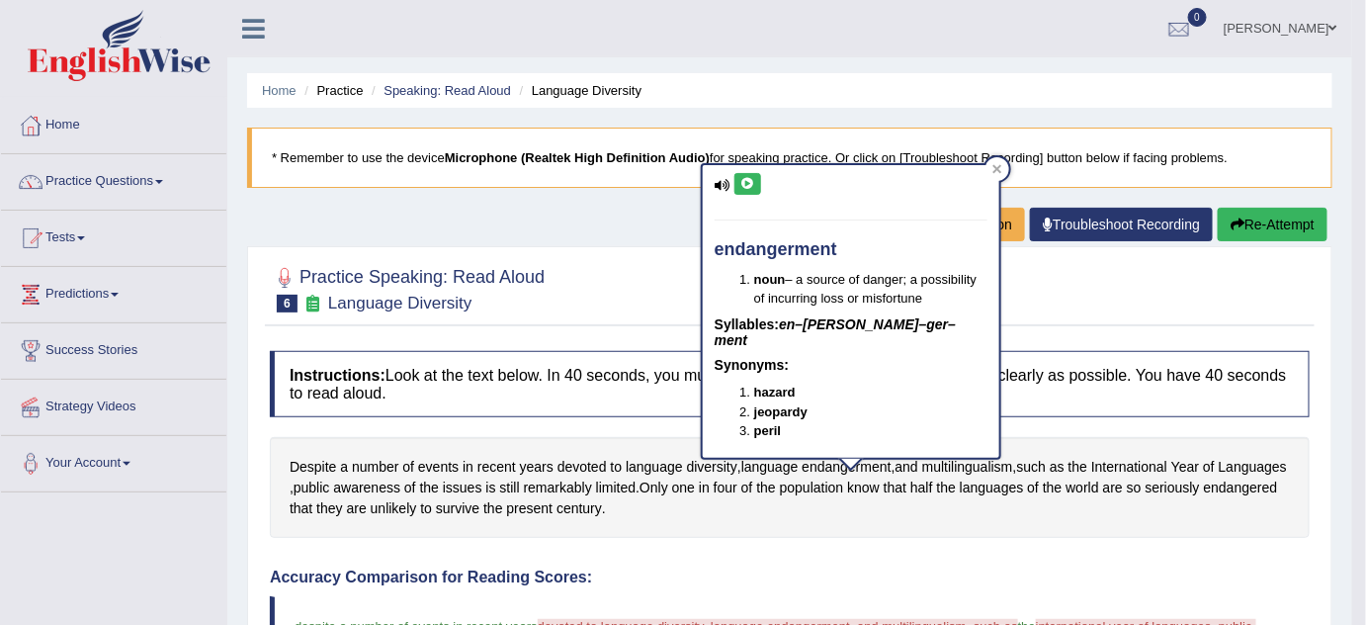
click at [750, 186] on icon at bounding box center [747, 184] width 15 height 12
click at [589, 466] on span "devoted" at bounding box center [582, 467] width 49 height 21
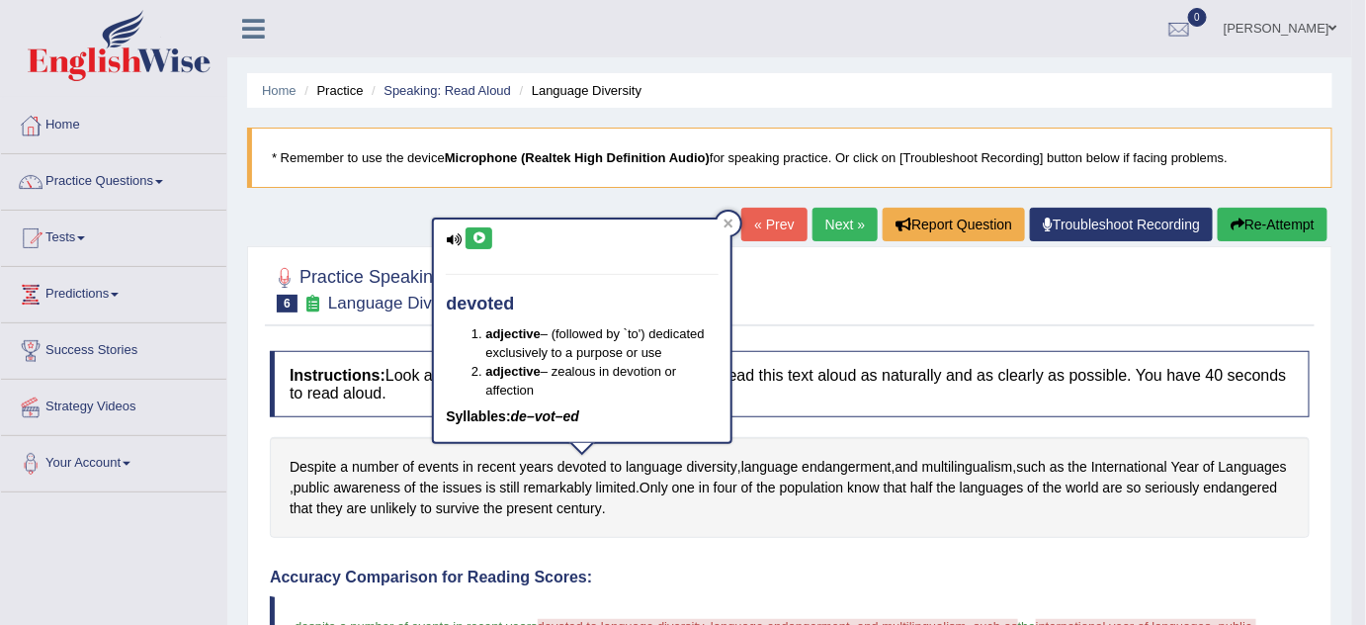
click at [859, 516] on div "Despite a number of events in recent years devoted to language diversity , lang…" at bounding box center [790, 487] width 1040 height 101
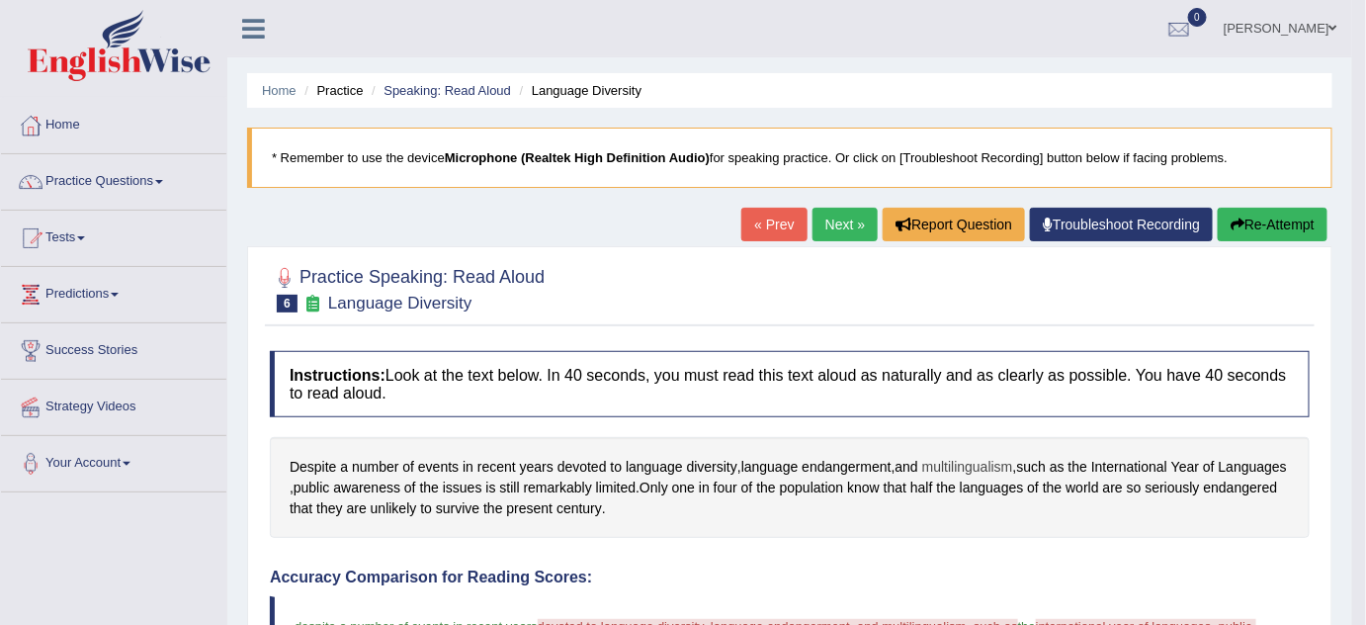
click at [959, 465] on span "multilingualism" at bounding box center [967, 467] width 91 height 21
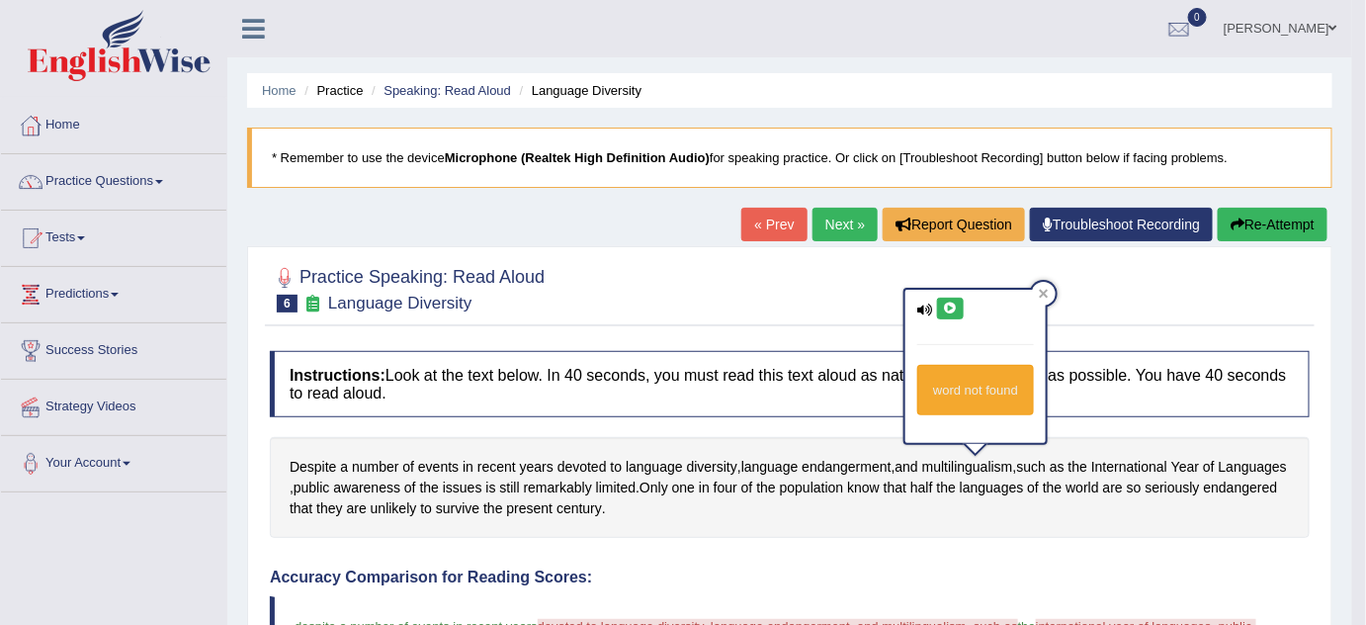
click at [952, 307] on icon at bounding box center [950, 309] width 15 height 12
click at [983, 467] on span "multilingualism" at bounding box center [967, 467] width 91 height 21
click at [907, 494] on span "that" at bounding box center [895, 487] width 23 height 21
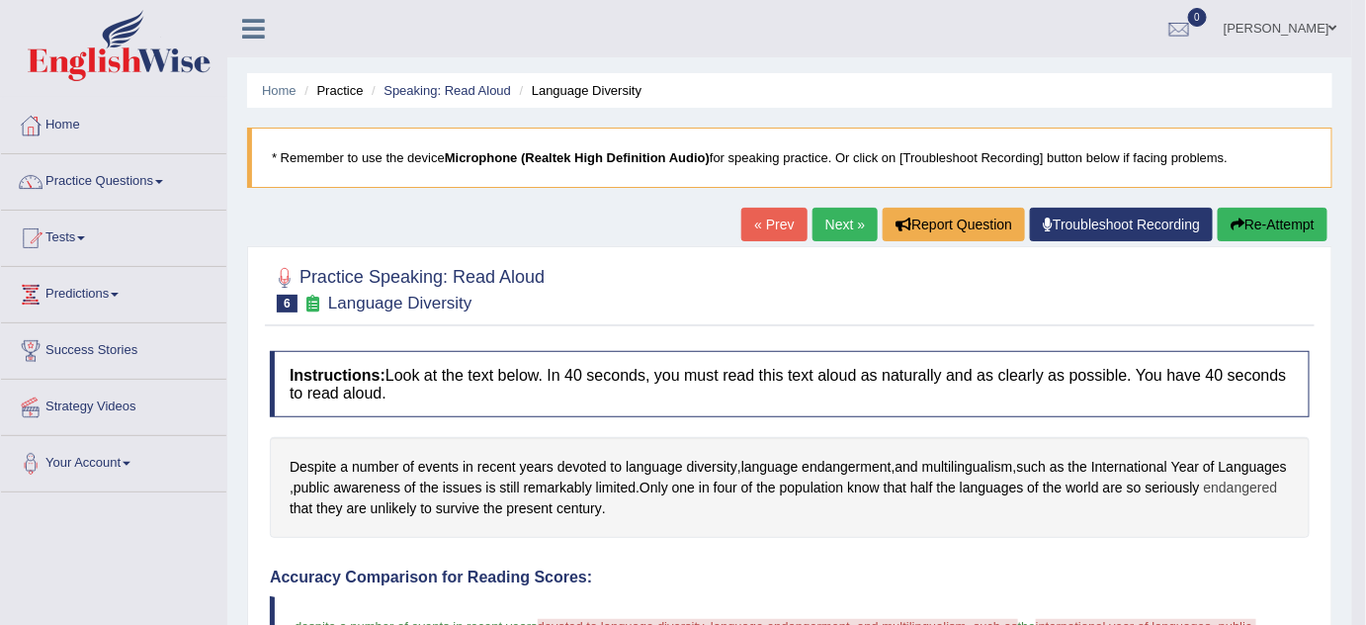
click at [1204, 498] on span "endangered" at bounding box center [1241, 487] width 74 height 21
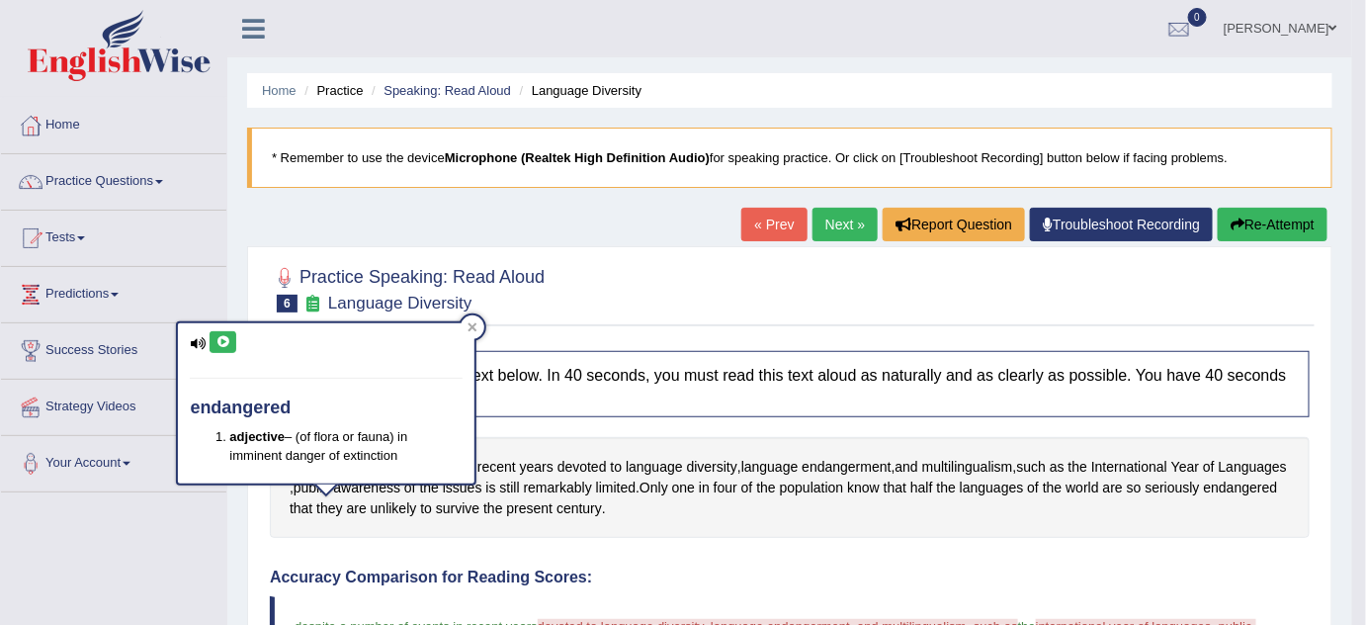
click at [223, 338] on icon at bounding box center [223, 342] width 15 height 12
click at [221, 336] on icon at bounding box center [223, 342] width 15 height 12
click at [469, 317] on div at bounding box center [473, 327] width 24 height 24
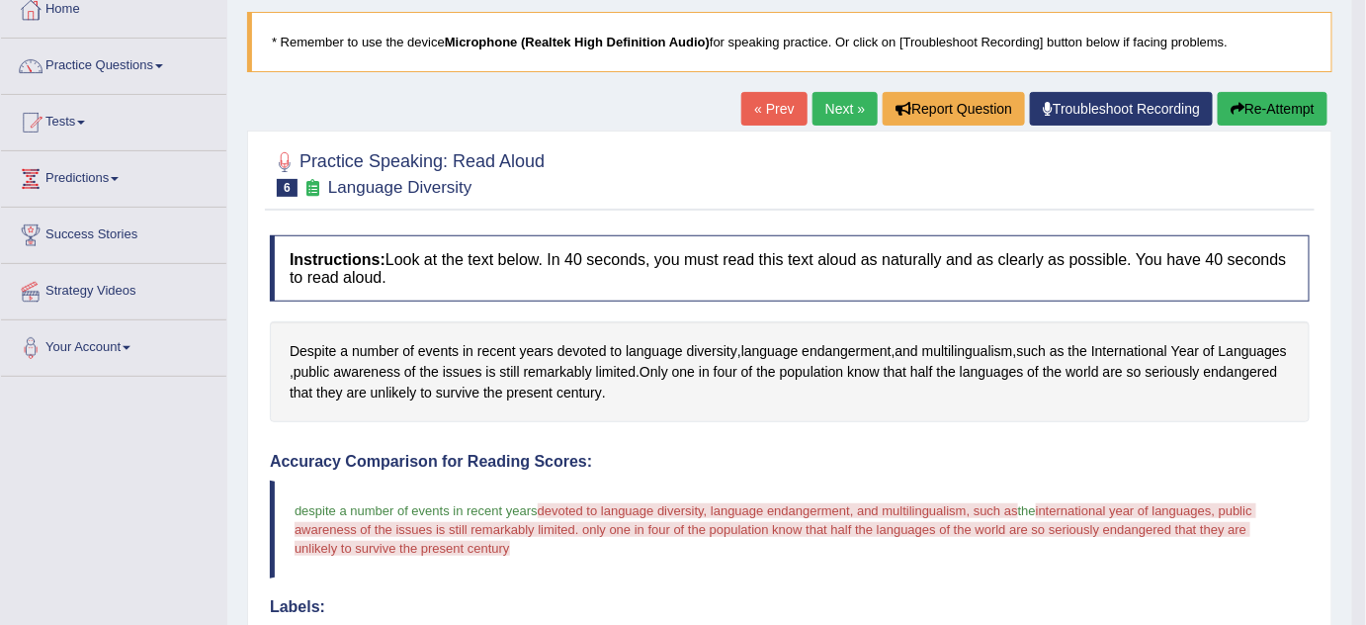
scroll to position [179, 0]
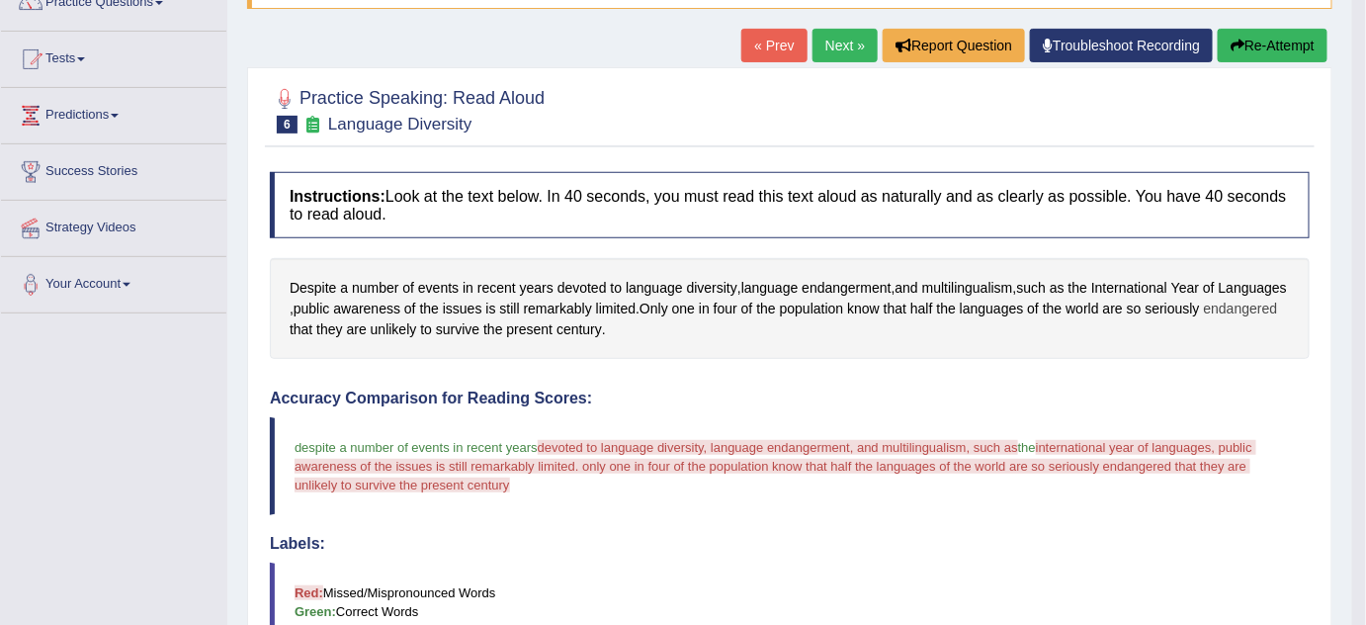
click at [1204, 319] on span "endangered" at bounding box center [1241, 309] width 74 height 21
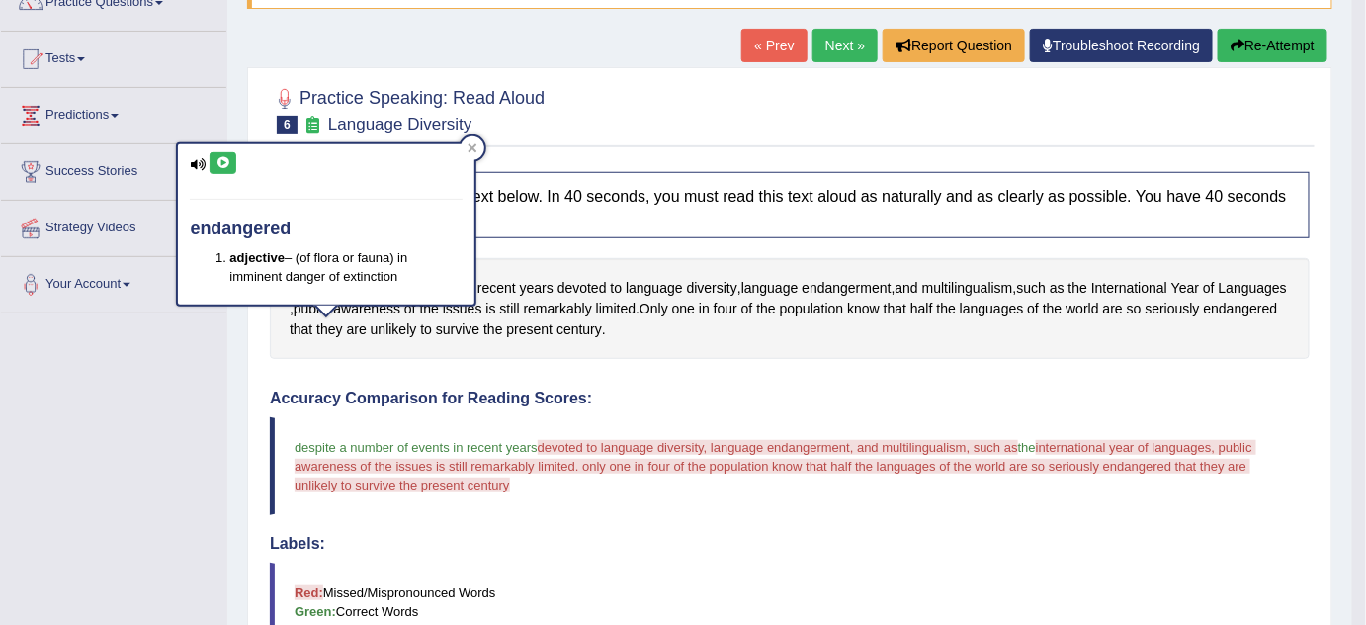
drag, startPoint x: 308, startPoint y: 284, endPoint x: 313, endPoint y: 265, distance: 19.4
click at [310, 276] on div "endangered adjective – (of flora or fauna) in imminent danger of extinction" at bounding box center [326, 224] width 297 height 160
click at [313, 265] on li "adjective – (of flora or fauna) in imminent danger of extinction" at bounding box center [345, 267] width 233 height 38
click at [231, 165] on button at bounding box center [223, 163] width 27 height 22
click at [543, 365] on div "Instructions: Look at the text below. In 40 seconds, you must read this text al…" at bounding box center [790, 628] width 1050 height 933
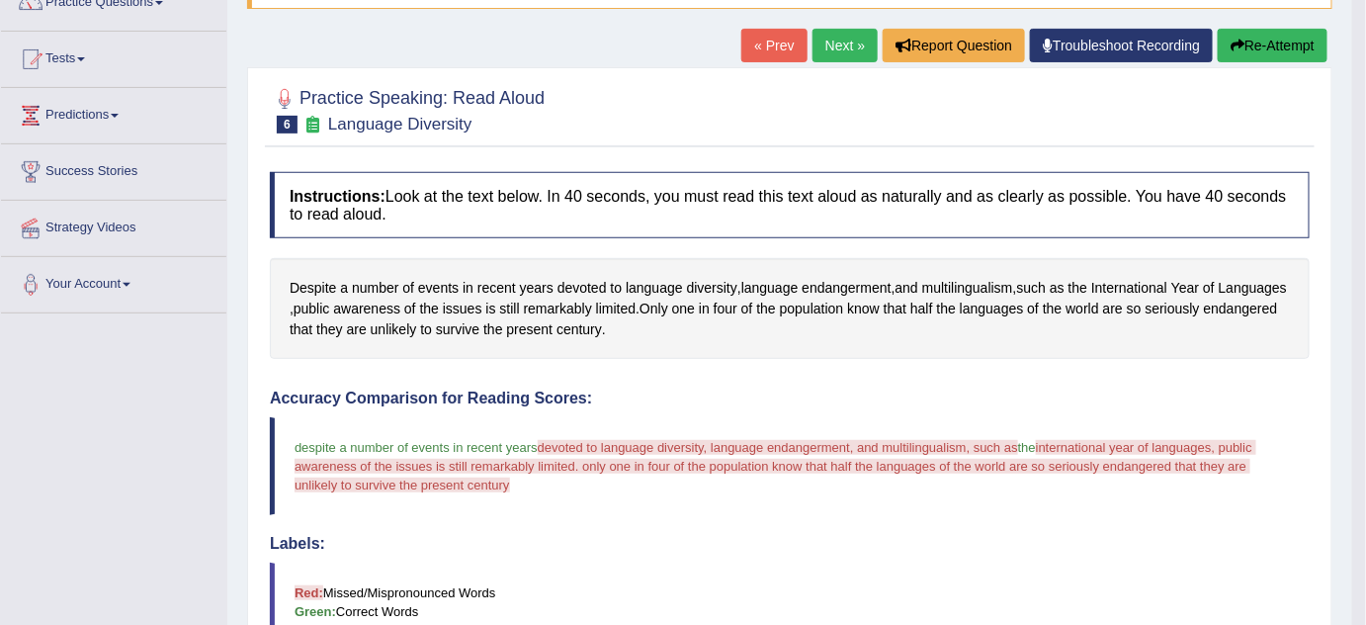
click at [1275, 42] on button "Re-Attempt" at bounding box center [1273, 46] width 110 height 34
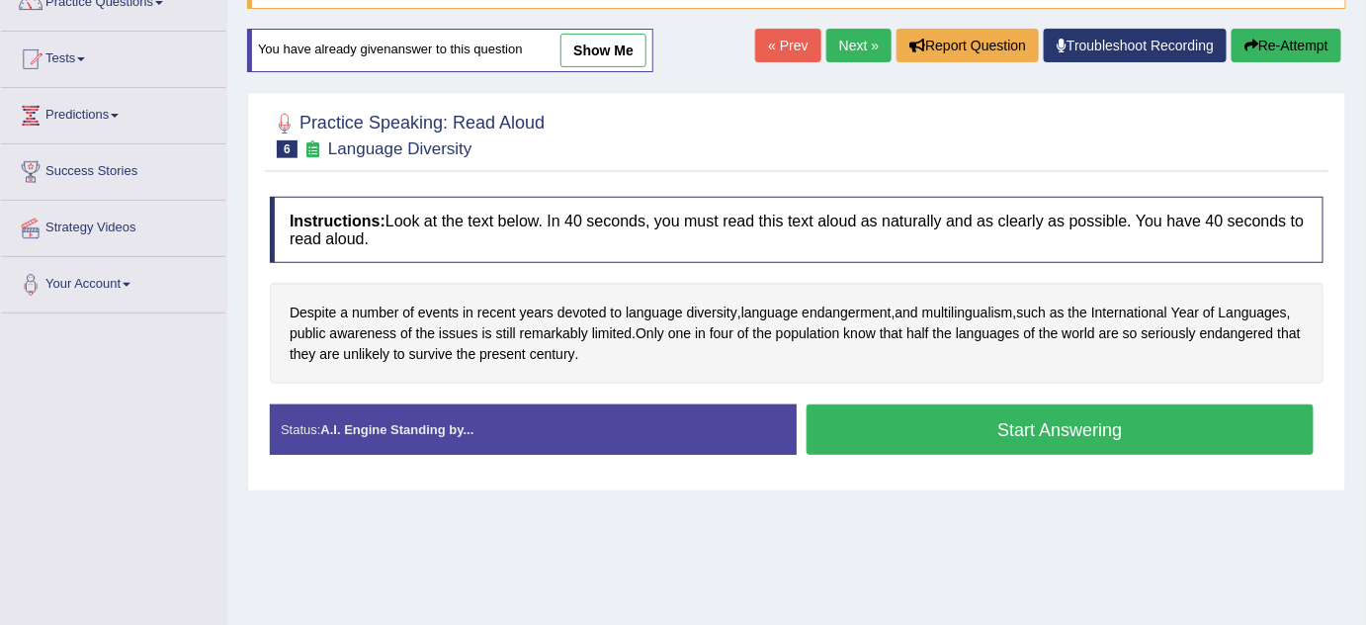
click at [1025, 431] on button "Start Answering" at bounding box center [1060, 429] width 507 height 50
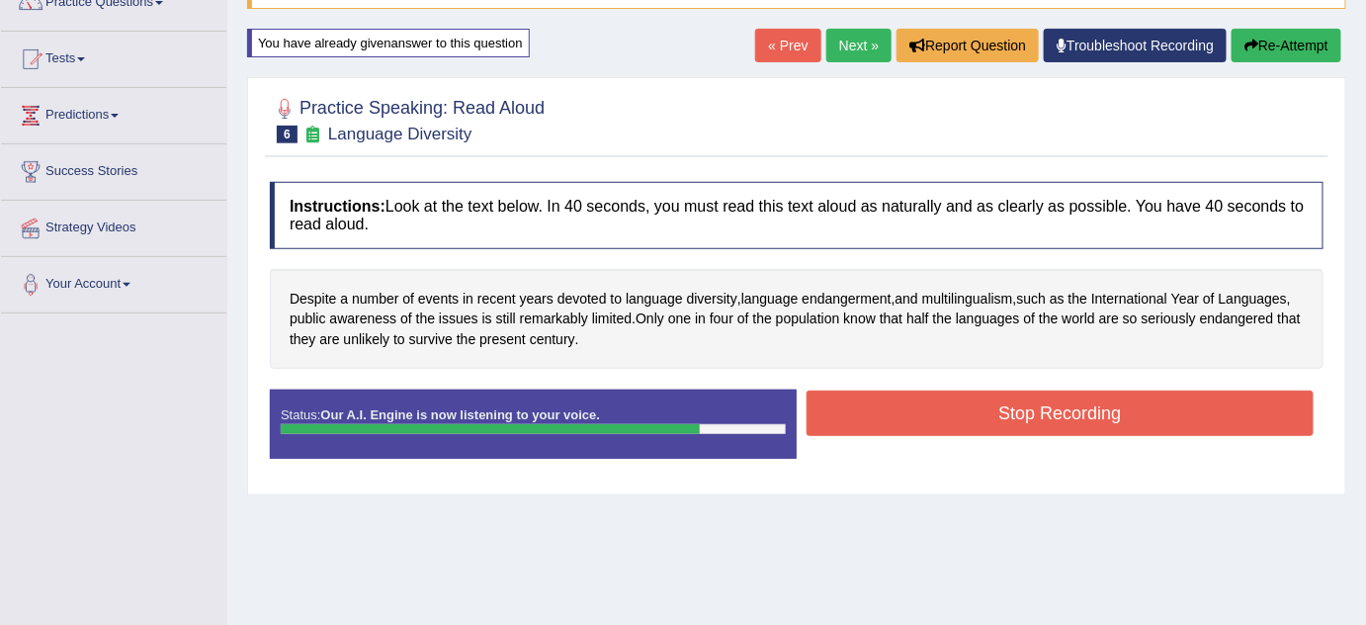
click at [1024, 413] on button "Stop Recording" at bounding box center [1060, 412] width 507 height 45
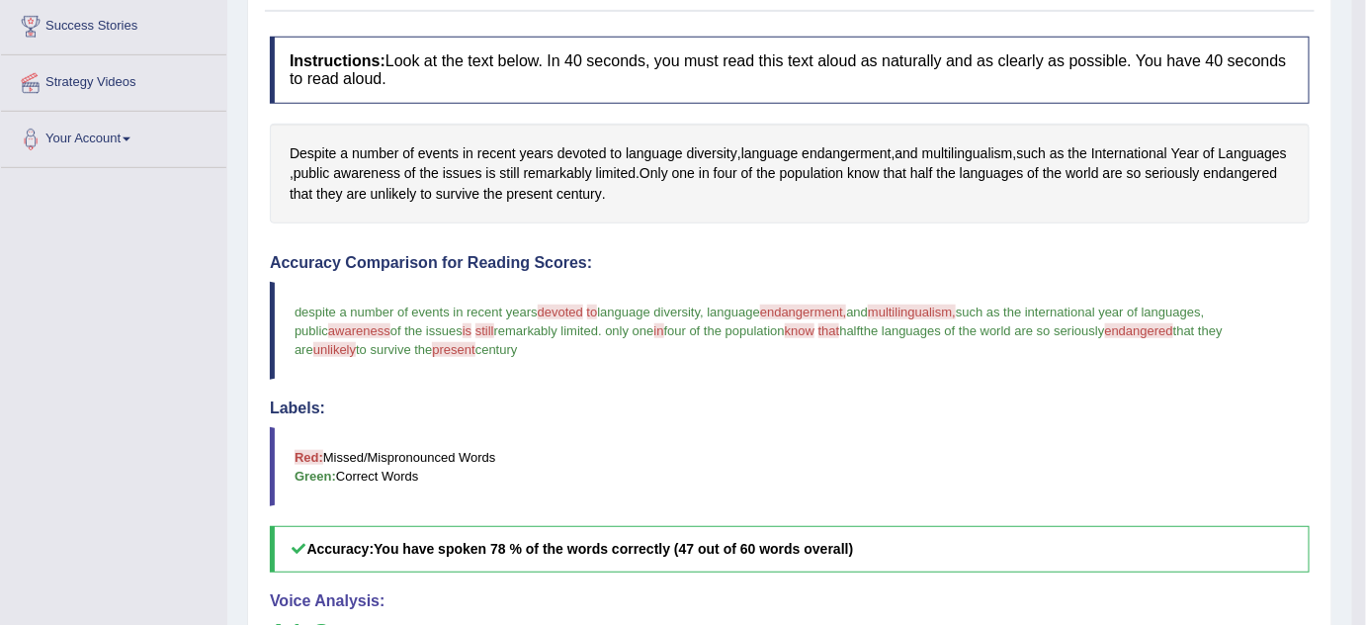
scroll to position [192, 0]
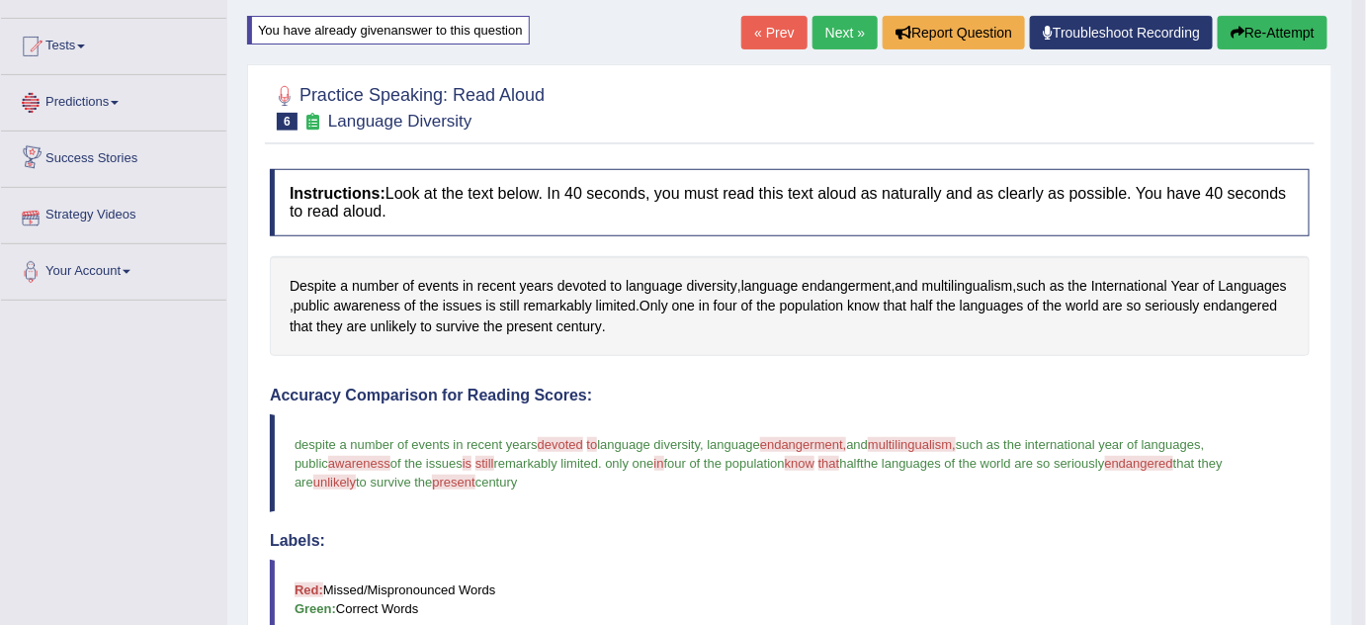
click at [95, 93] on link "Predictions" at bounding box center [113, 99] width 225 height 49
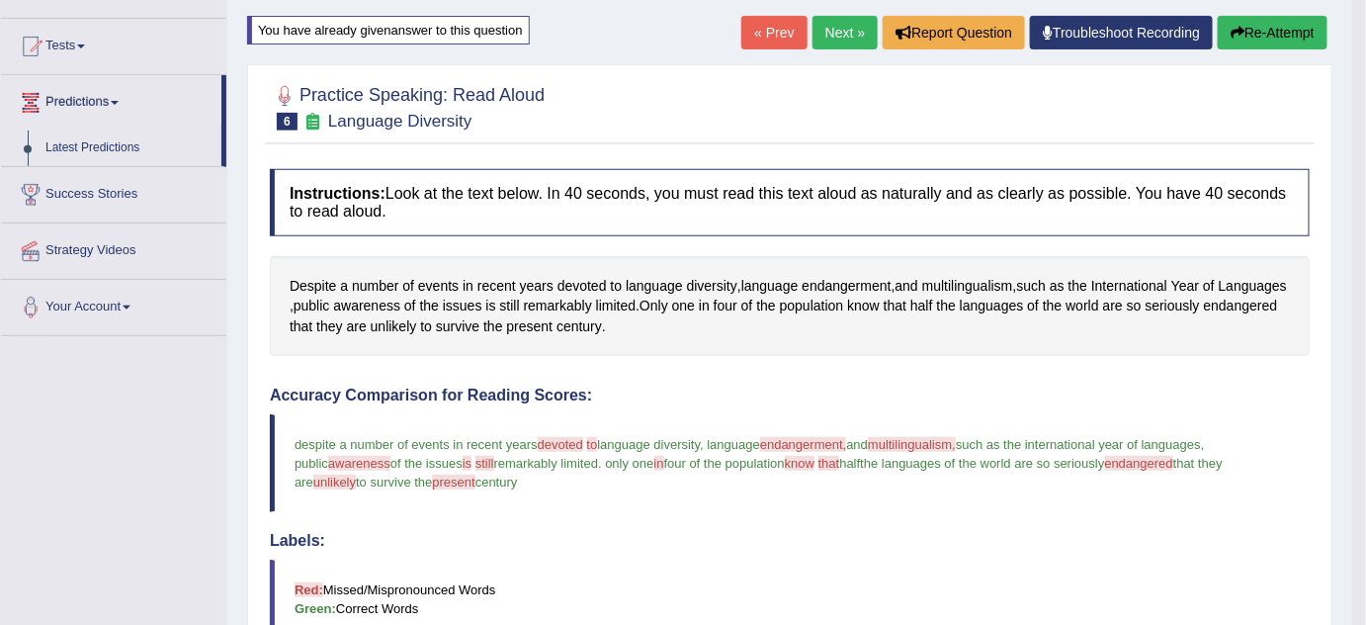
click at [136, 193] on link "Success Stories" at bounding box center [113, 191] width 225 height 49
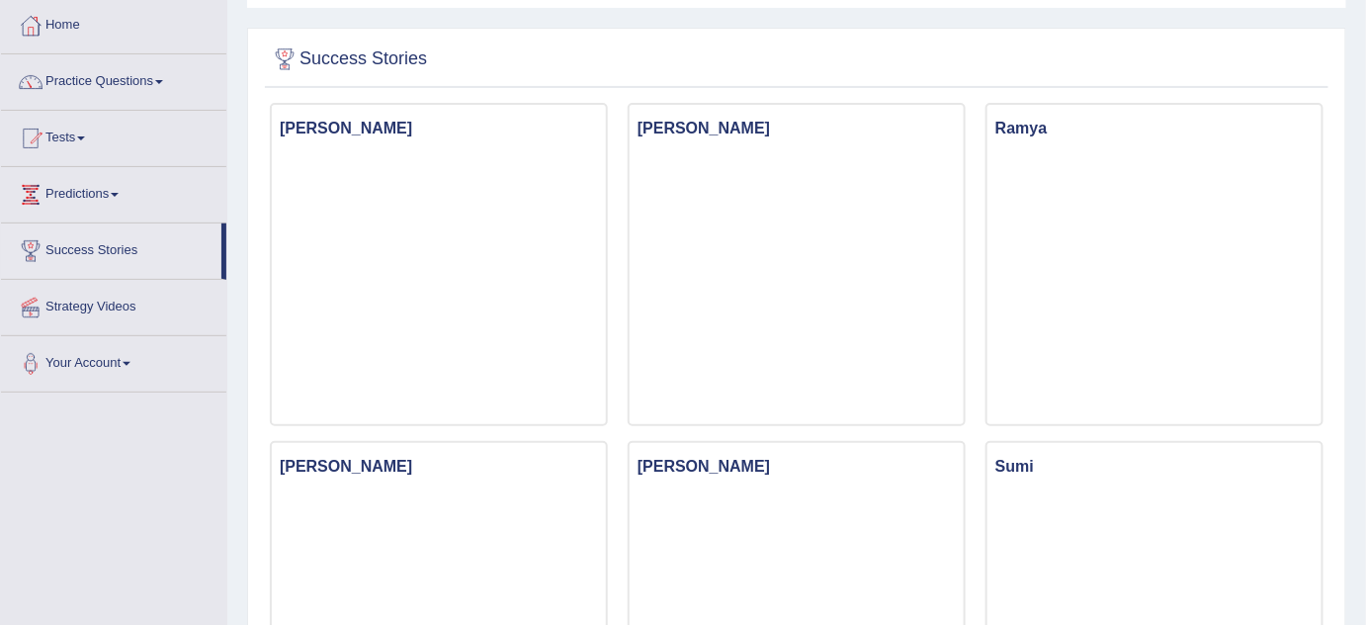
scroll to position [89, 0]
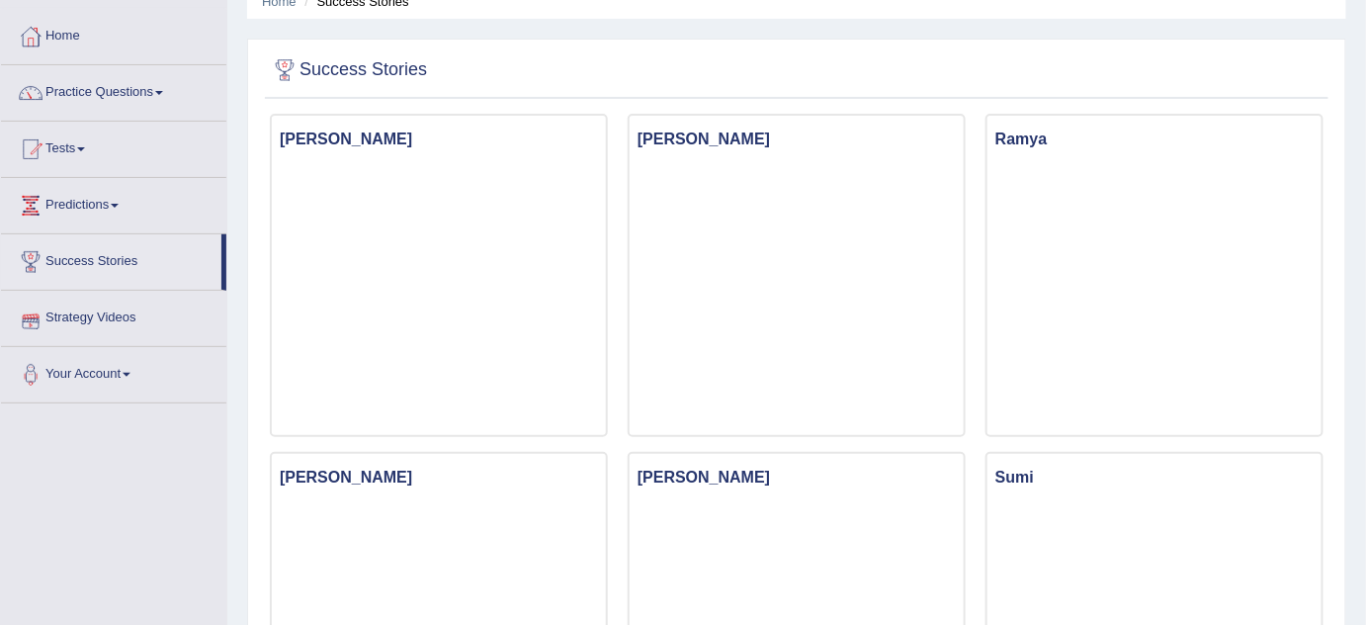
click at [114, 202] on link "Predictions" at bounding box center [113, 202] width 225 height 49
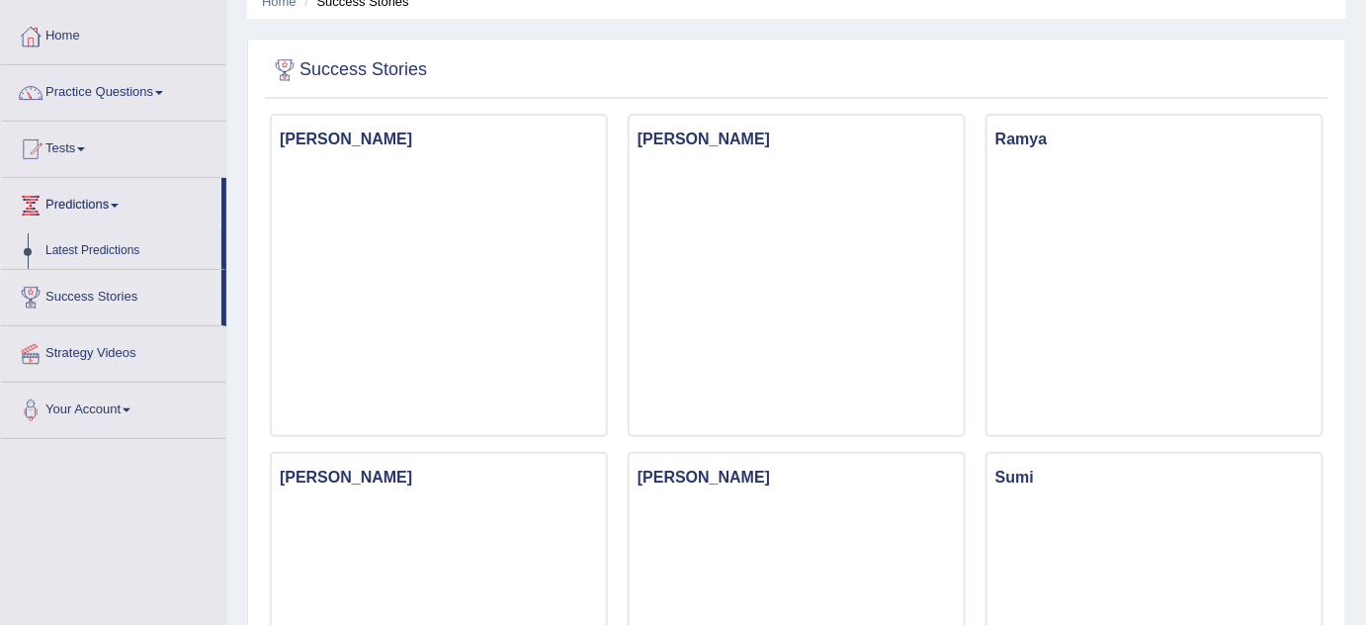
click at [114, 202] on link "Predictions" at bounding box center [111, 202] width 220 height 49
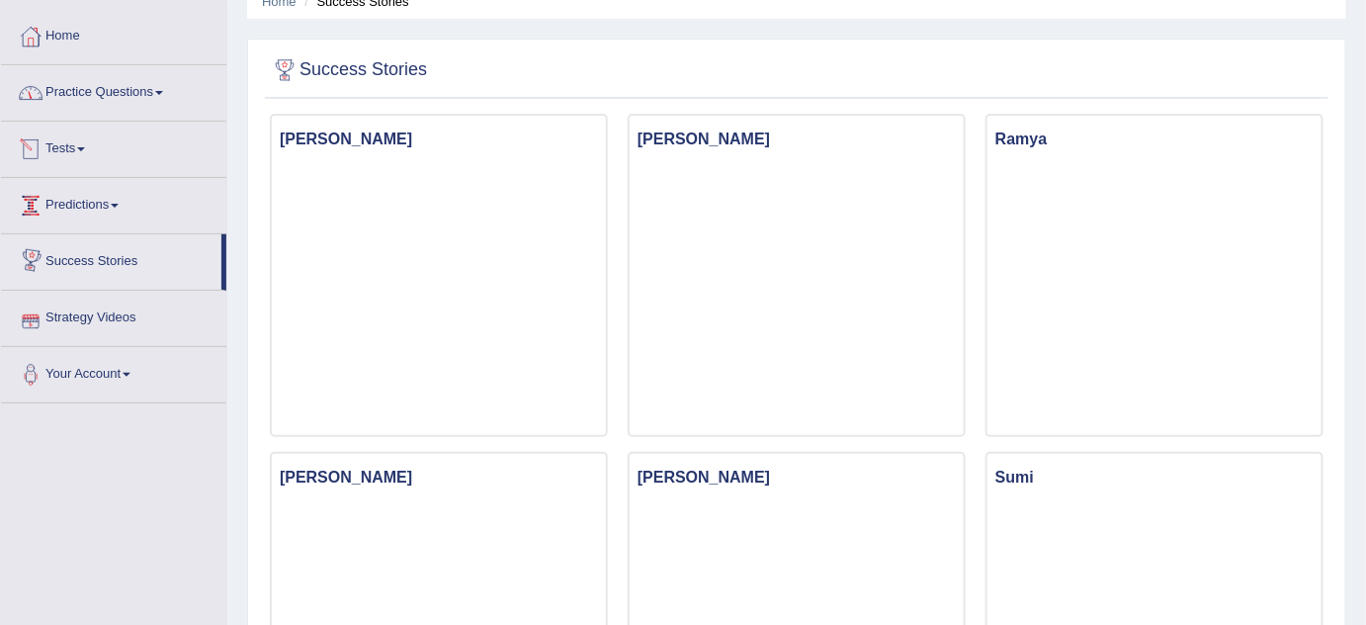
click at [129, 89] on link "Practice Questions" at bounding box center [113, 89] width 225 height 49
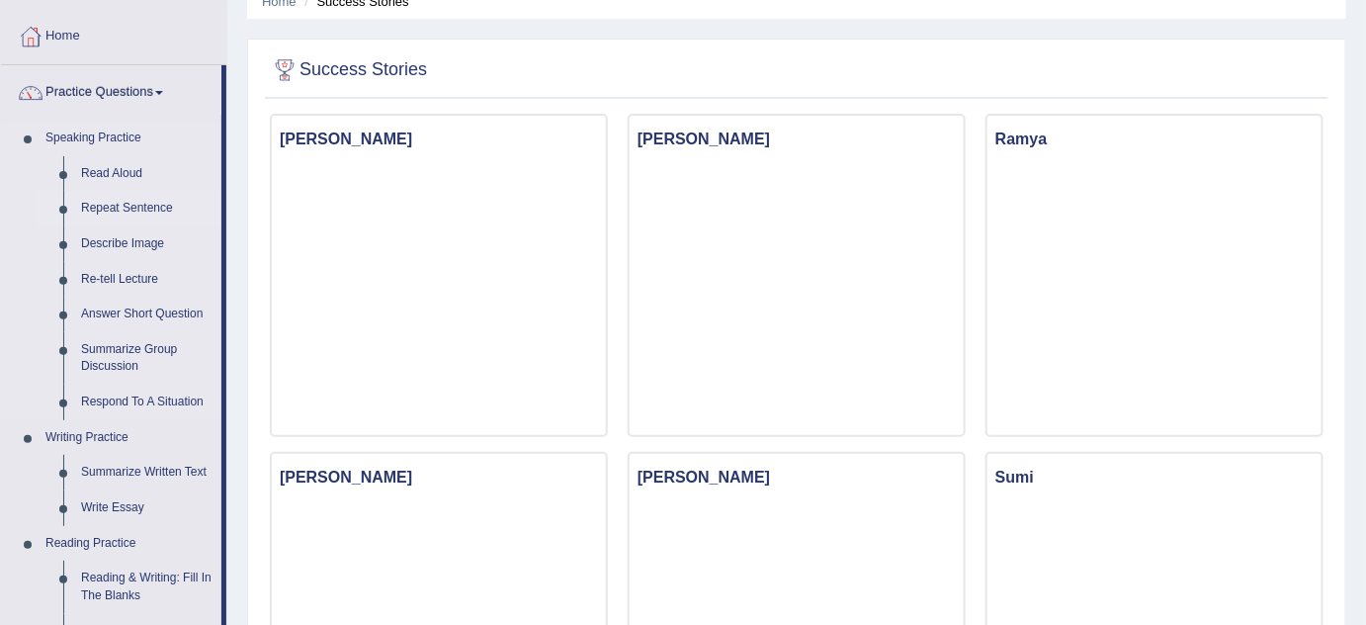
click at [160, 208] on link "Repeat Sentence" at bounding box center [146, 209] width 149 height 36
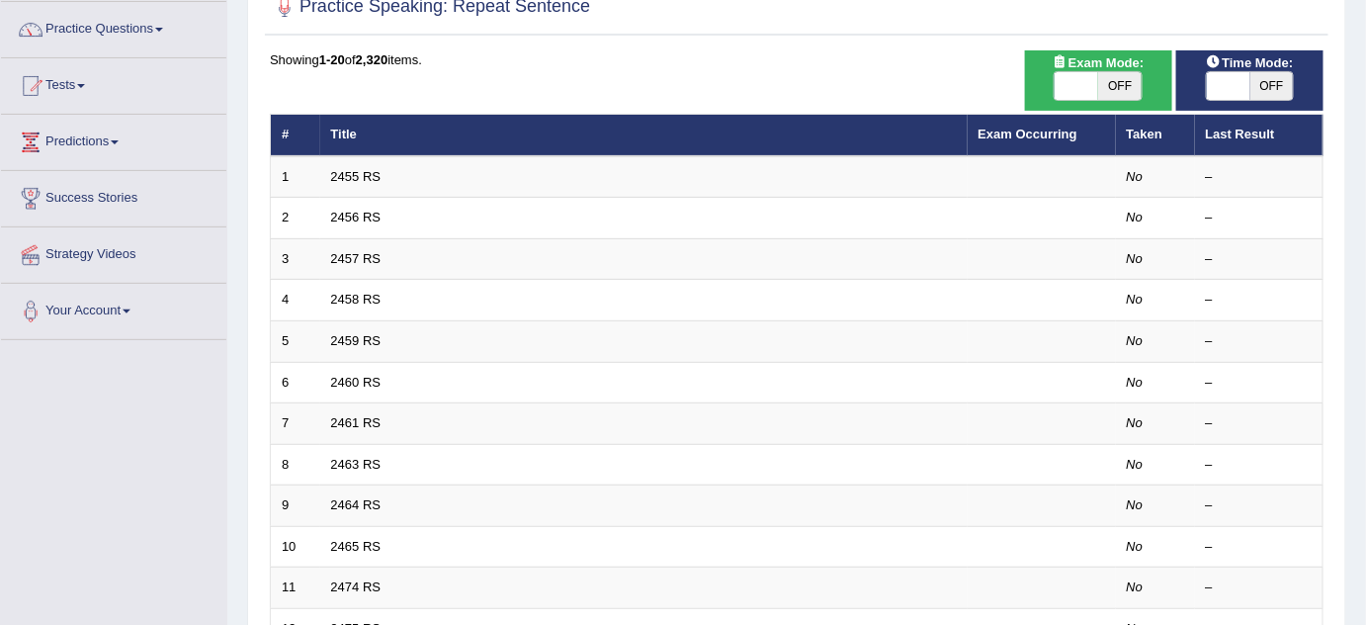
scroll to position [179, 0]
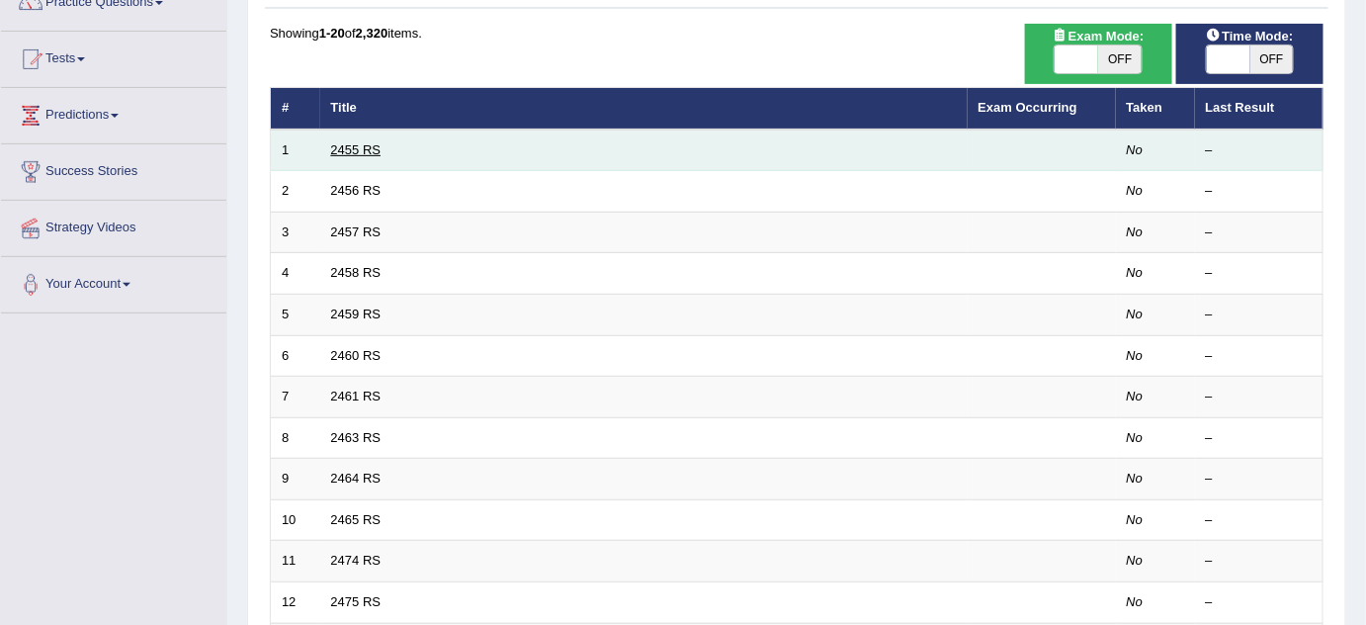
click at [368, 146] on link "2455 RS" at bounding box center [356, 149] width 50 height 15
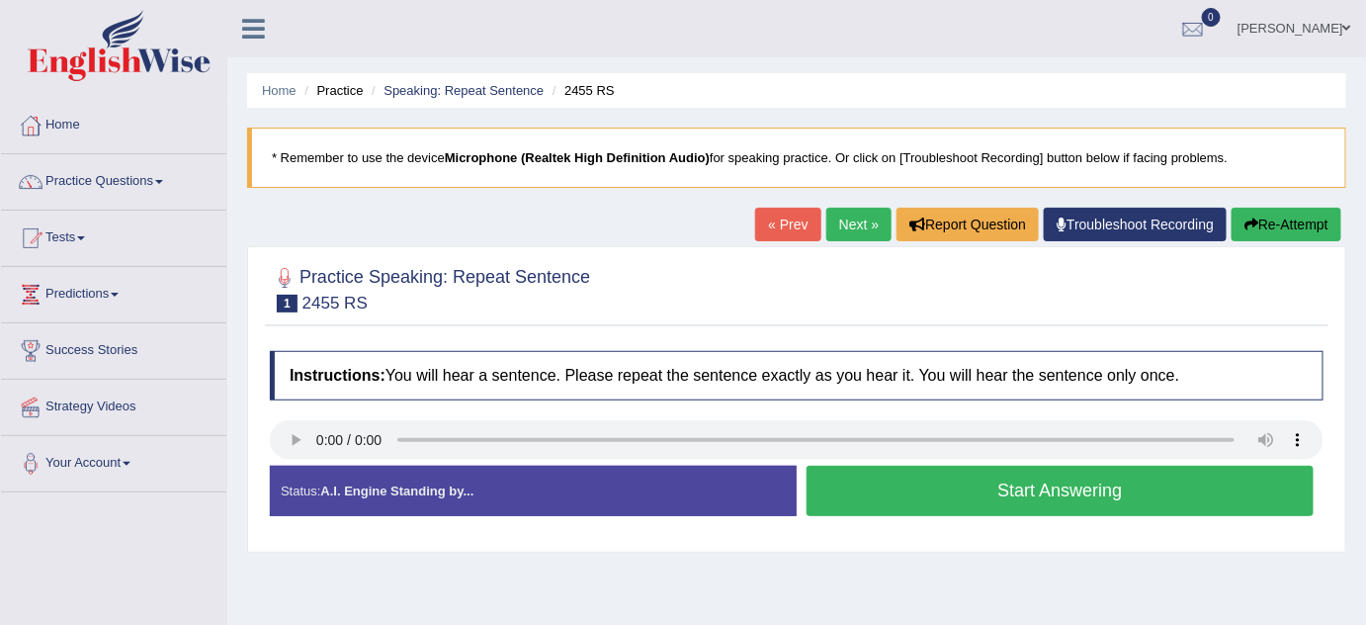
click at [943, 508] on button "Start Answering" at bounding box center [1060, 491] width 507 height 50
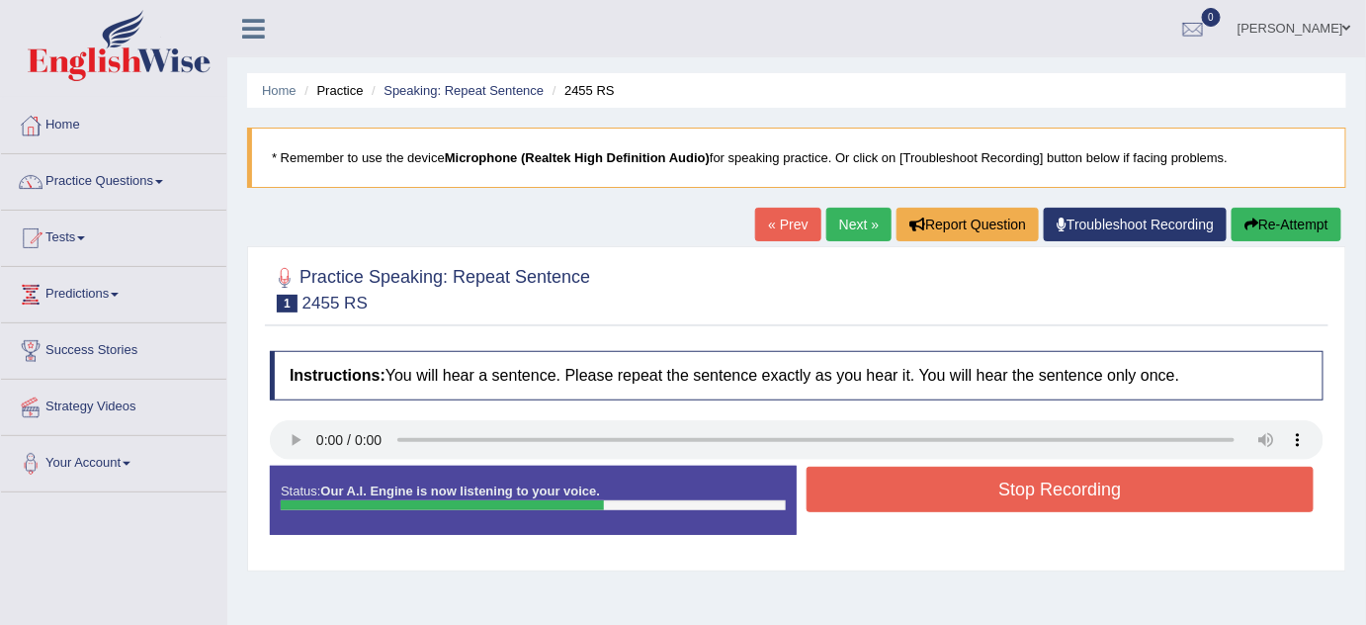
click at [930, 485] on button "Stop Recording" at bounding box center [1060, 489] width 507 height 45
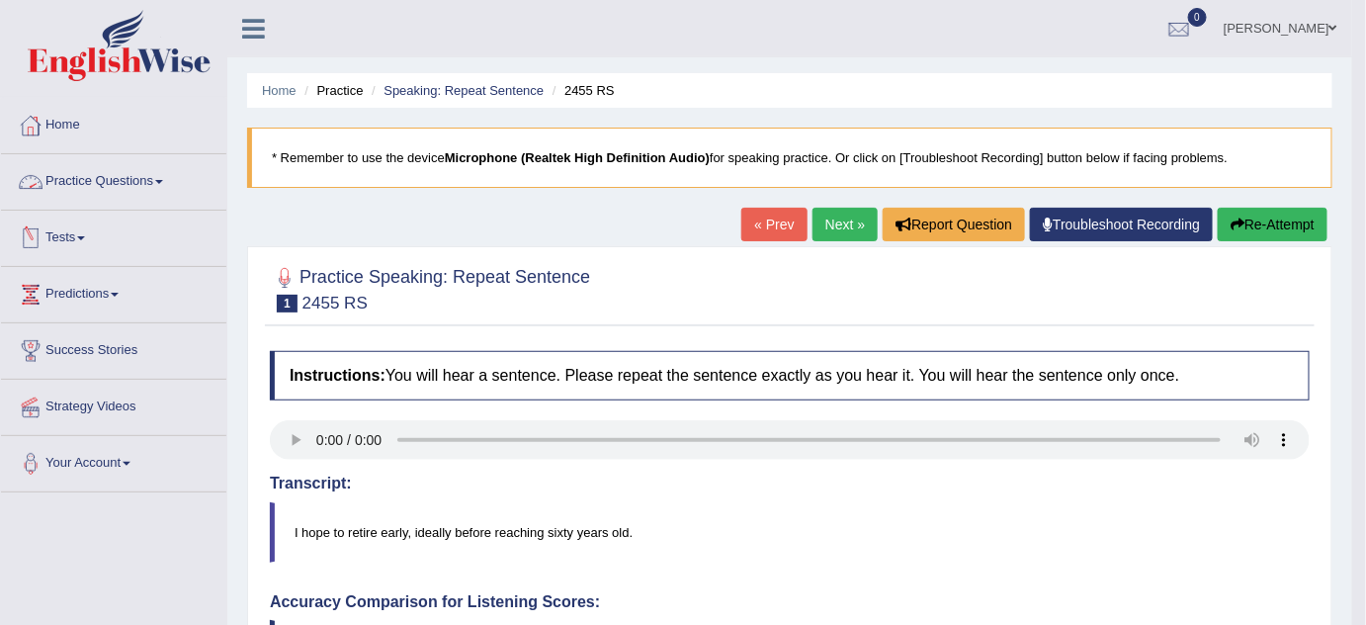
click at [122, 179] on link "Practice Questions" at bounding box center [113, 178] width 225 height 49
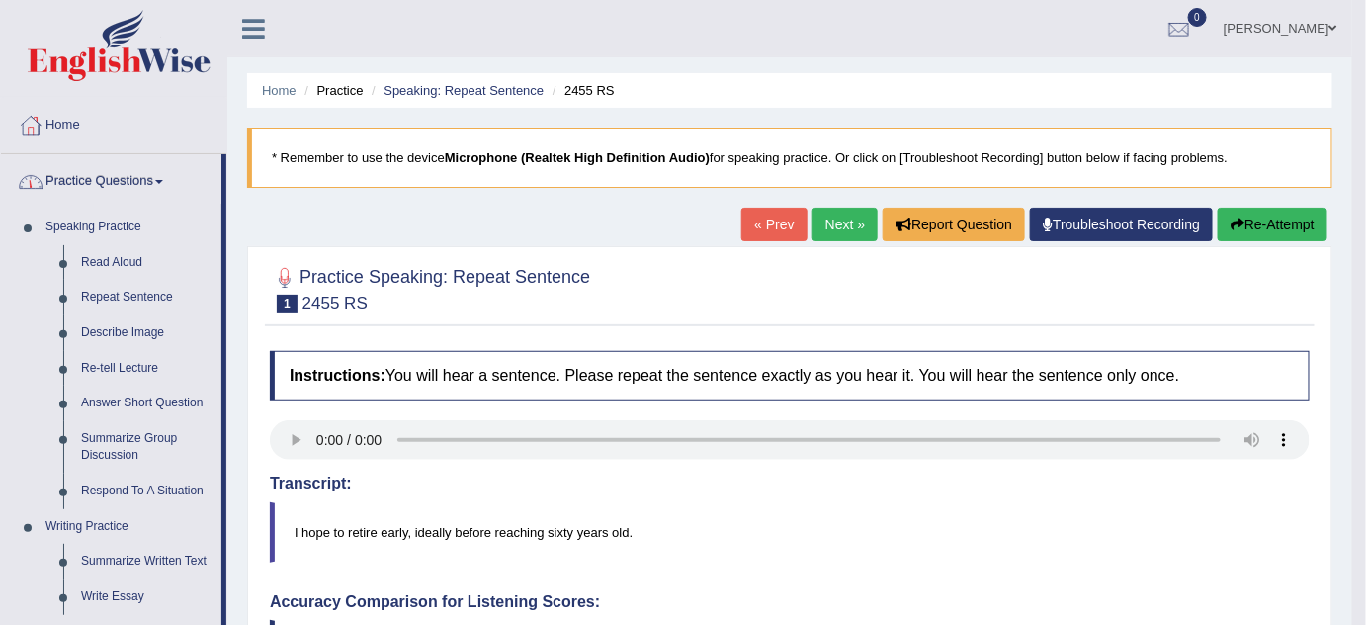
click at [140, 170] on link "Practice Questions" at bounding box center [111, 178] width 220 height 49
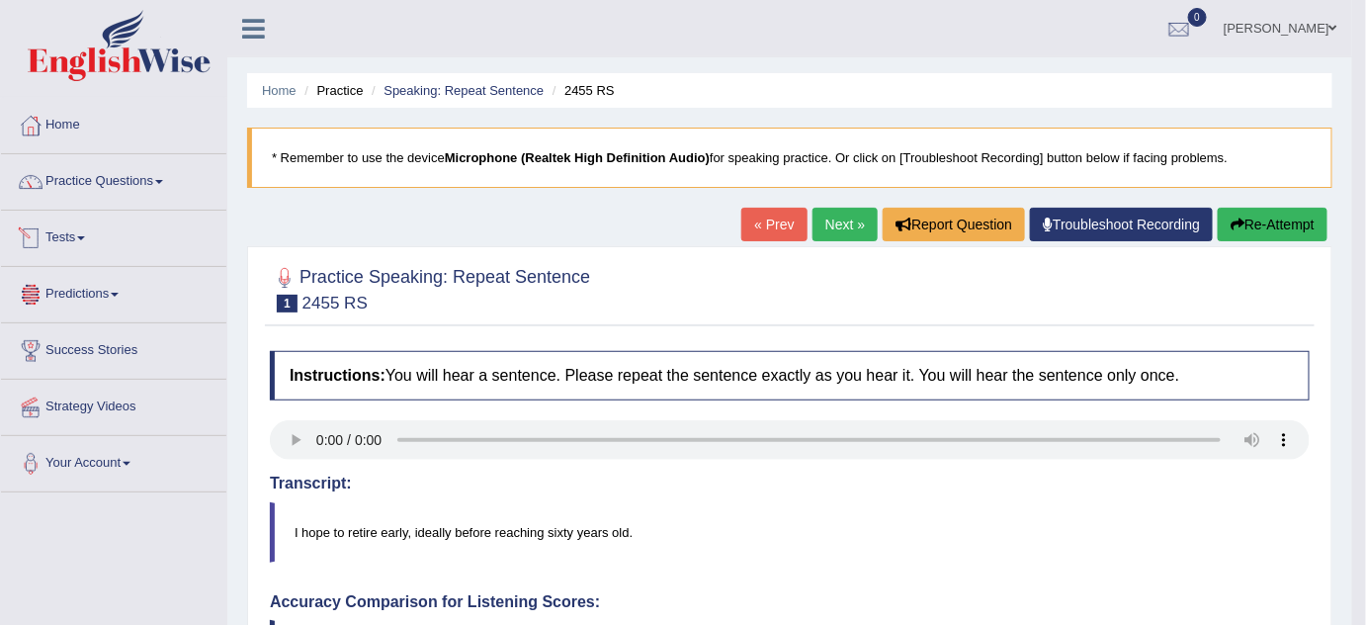
click at [117, 300] on link "Predictions" at bounding box center [113, 291] width 225 height 49
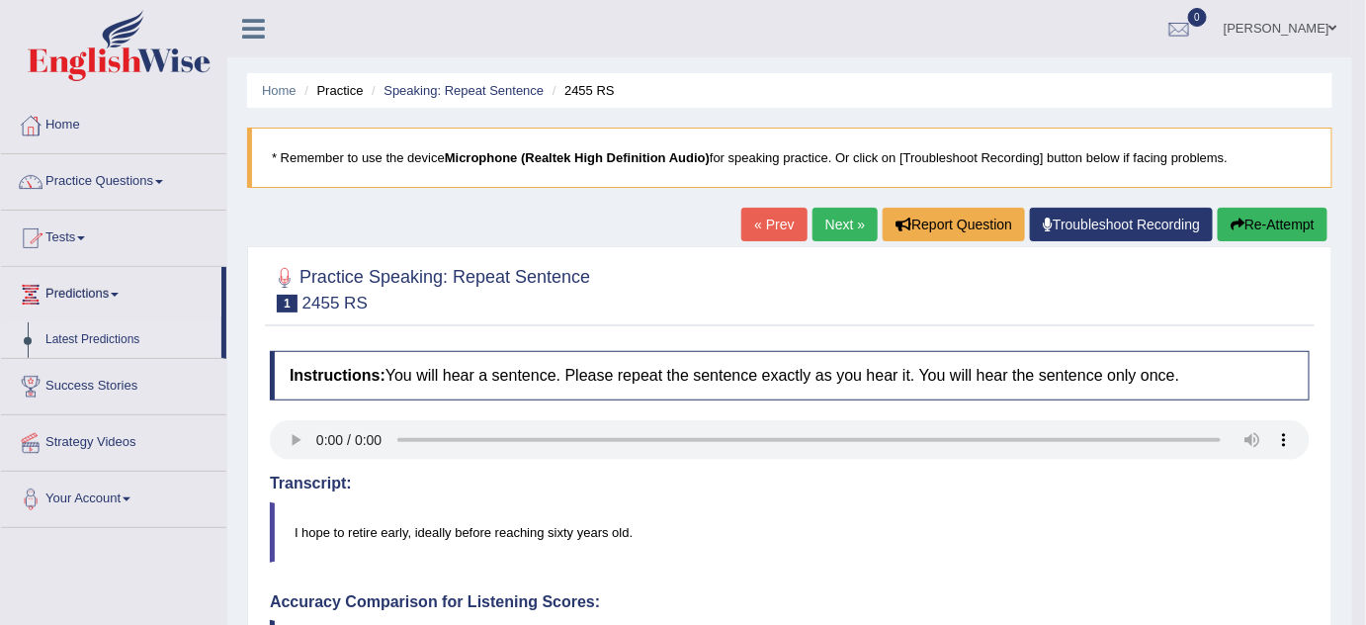
click at [116, 331] on link "Latest Predictions" at bounding box center [129, 340] width 185 height 36
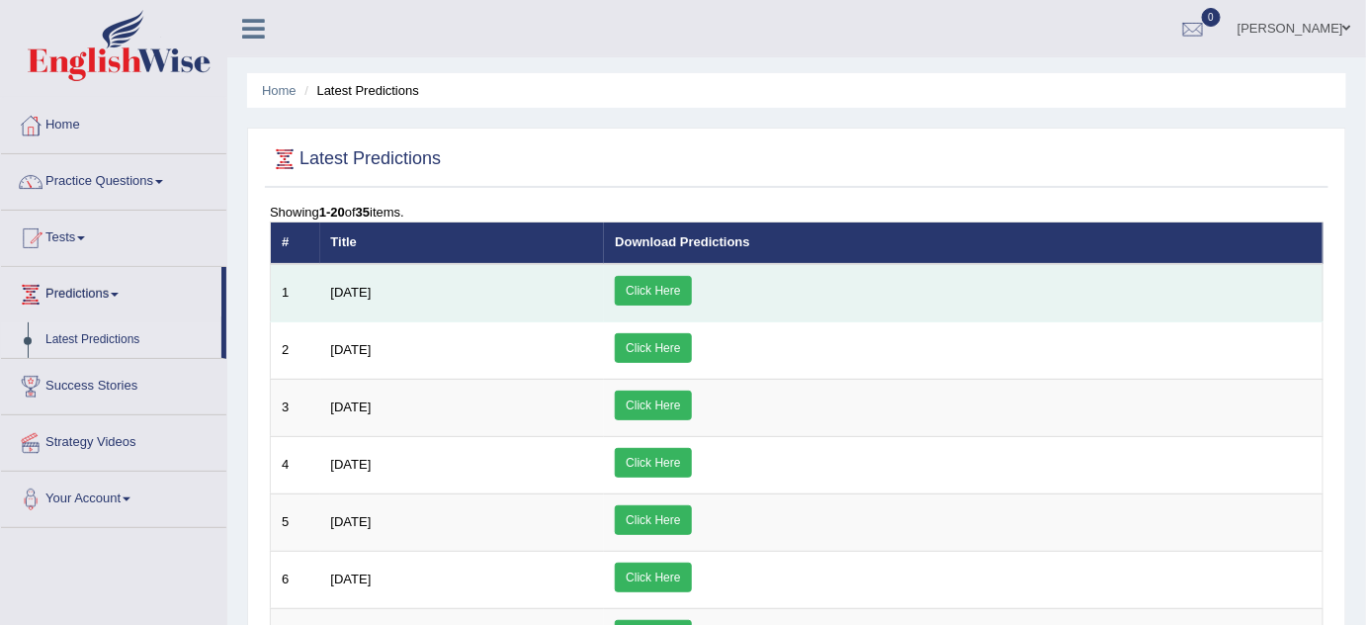
click at [691, 289] on link "Click Here" at bounding box center [653, 291] width 76 height 30
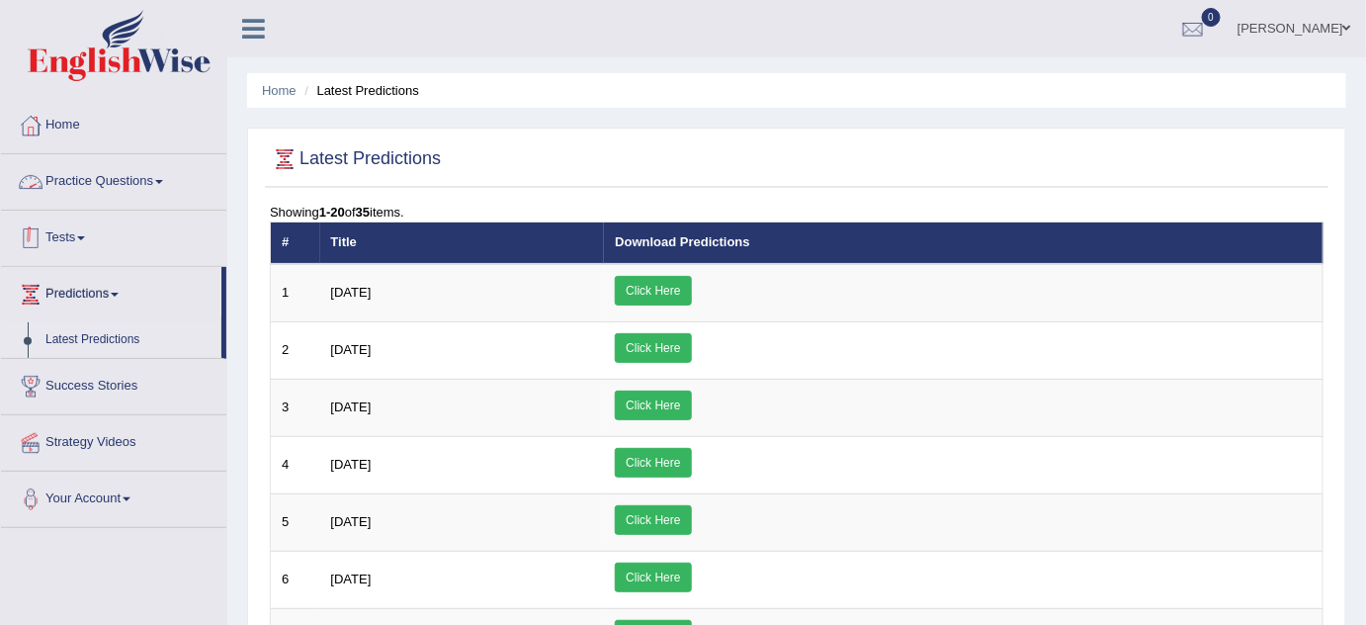
click at [87, 249] on link "Tests" at bounding box center [113, 235] width 225 height 49
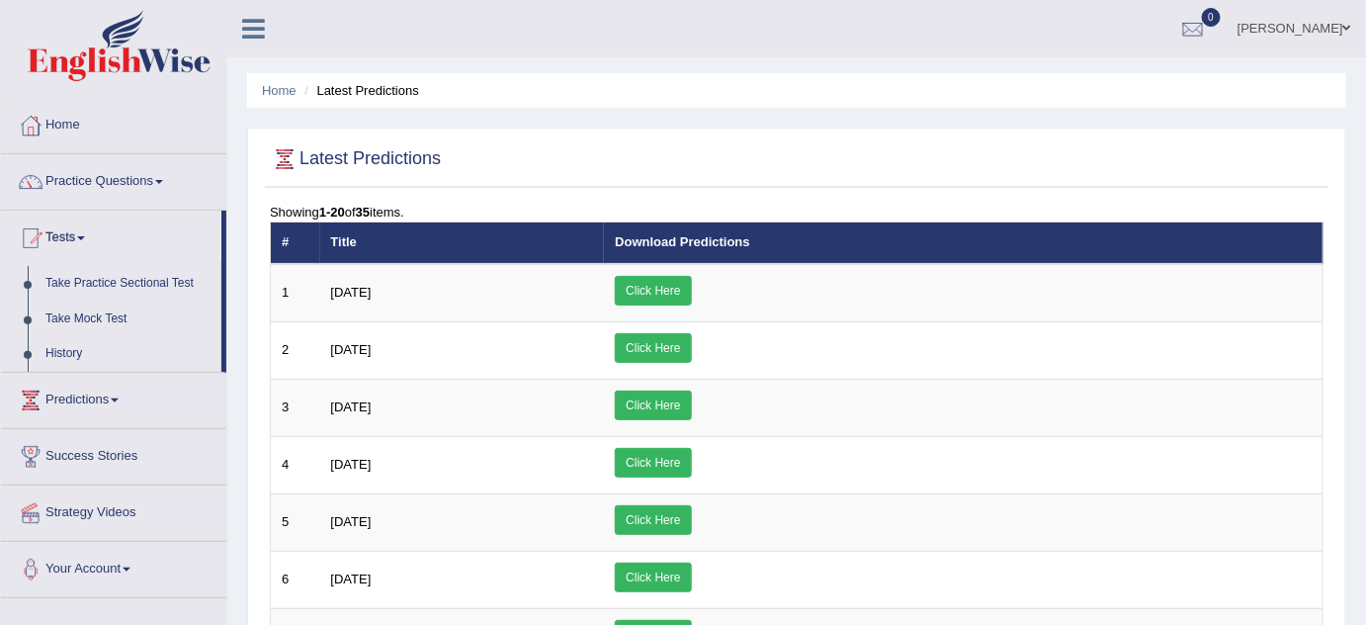
click at [85, 236] on span at bounding box center [81, 238] width 8 height 4
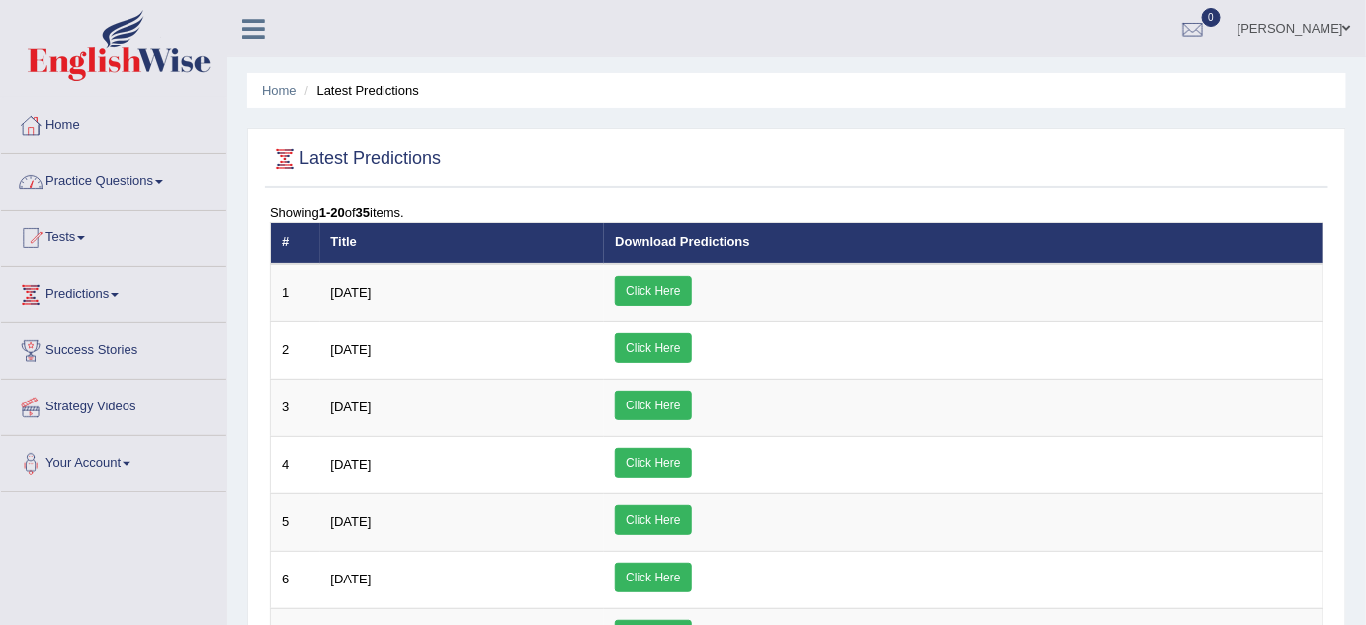
click at [131, 176] on link "Practice Questions" at bounding box center [113, 178] width 225 height 49
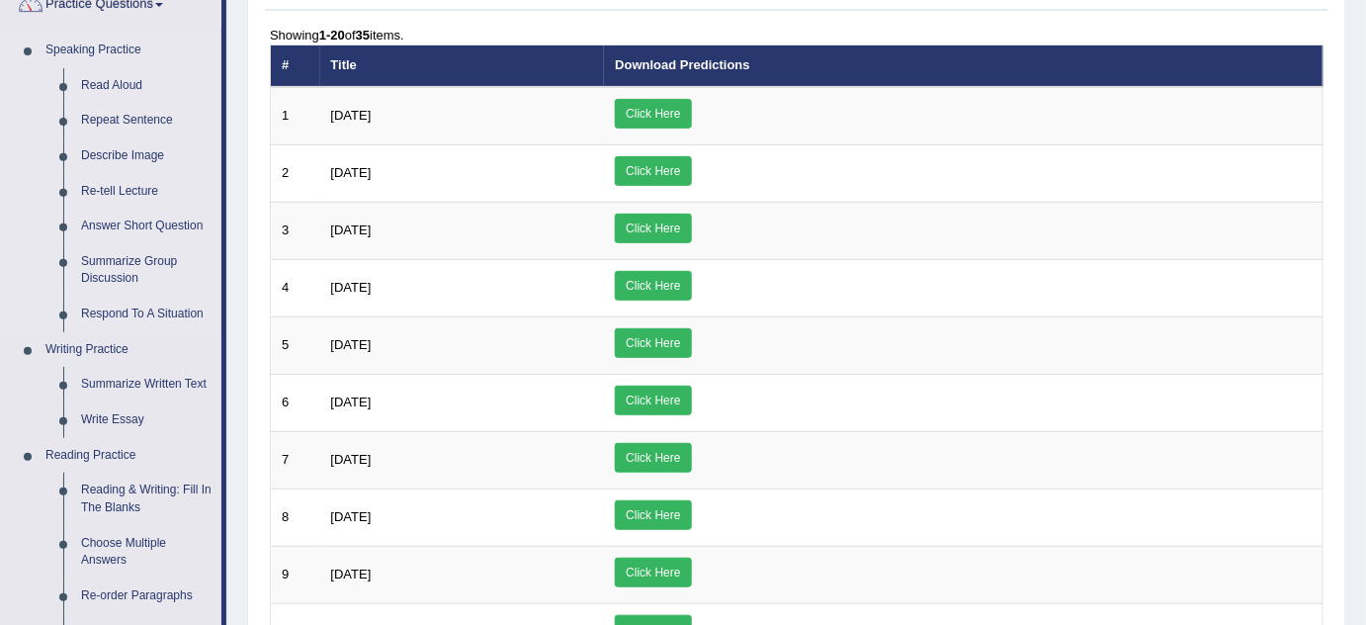
scroll to position [179, 0]
